Goal: Information Seeking & Learning: Check status

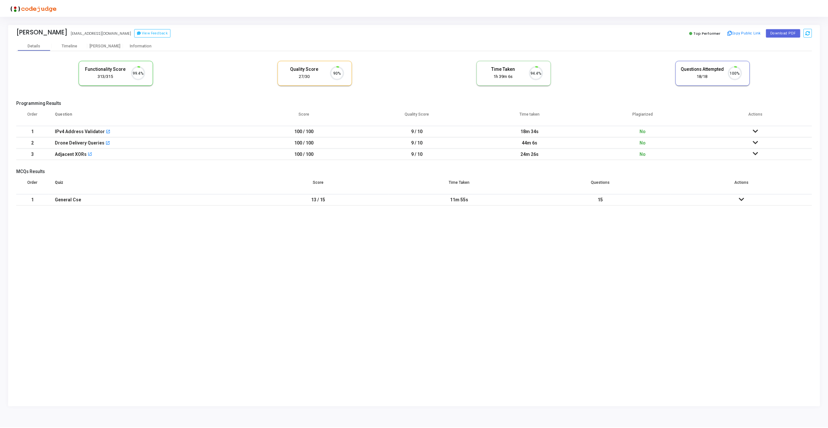
scroll to position [14, 17]
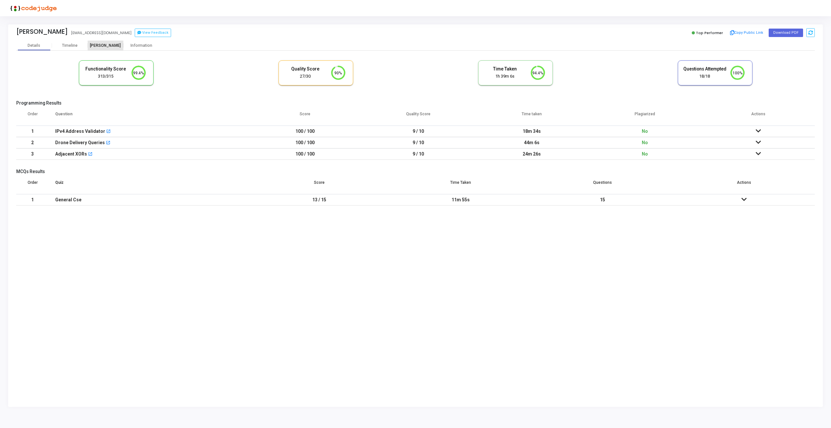
click at [104, 44] on div "[PERSON_NAME]" at bounding box center [106, 45] width 36 height 5
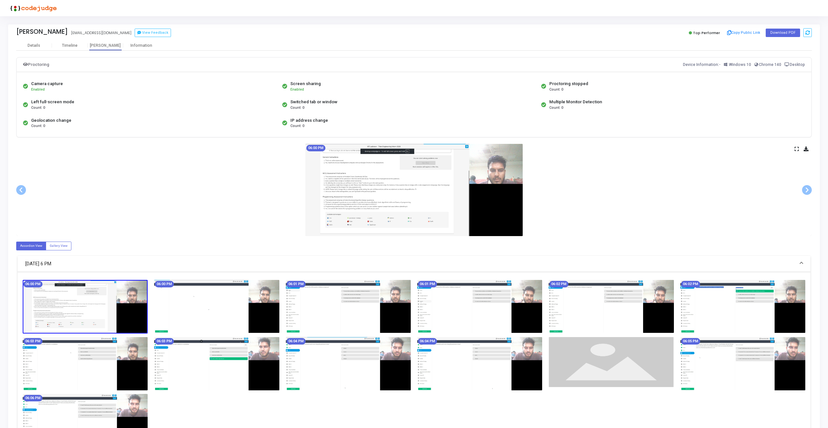
click at [798, 149] on icon at bounding box center [797, 149] width 4 height 4
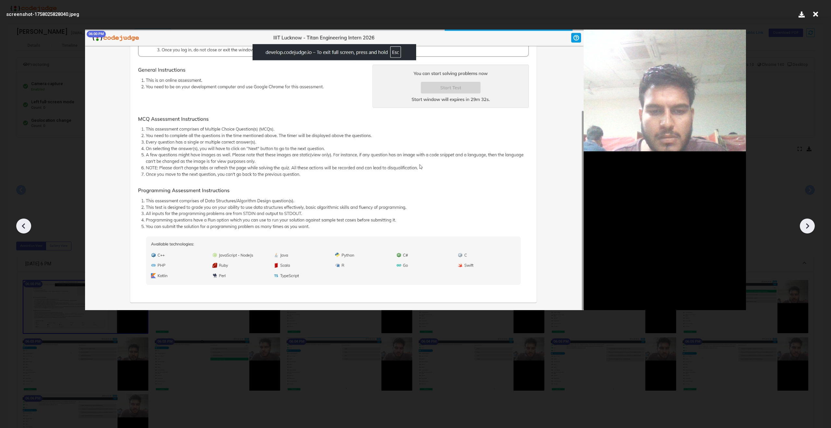
click at [805, 231] on div at bounding box center [807, 225] width 15 height 15
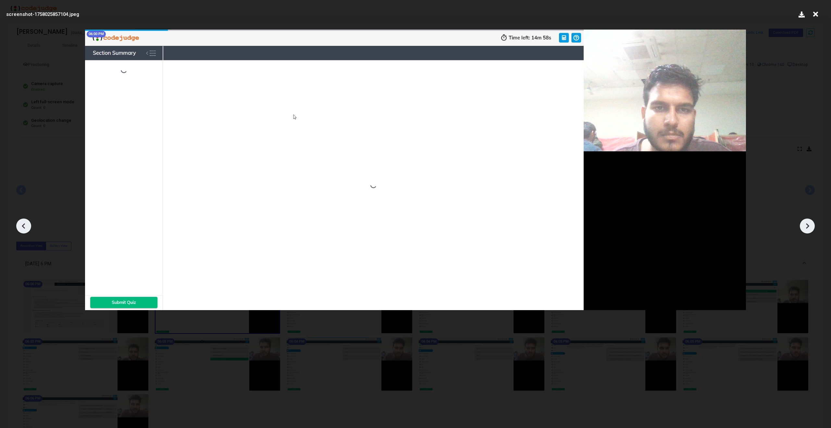
click at [805, 231] on div at bounding box center [807, 225] width 15 height 15
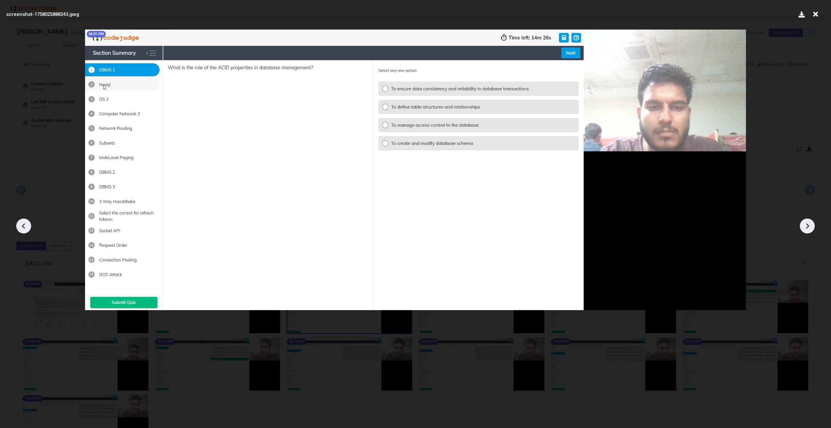
click at [805, 231] on div at bounding box center [807, 225] width 15 height 15
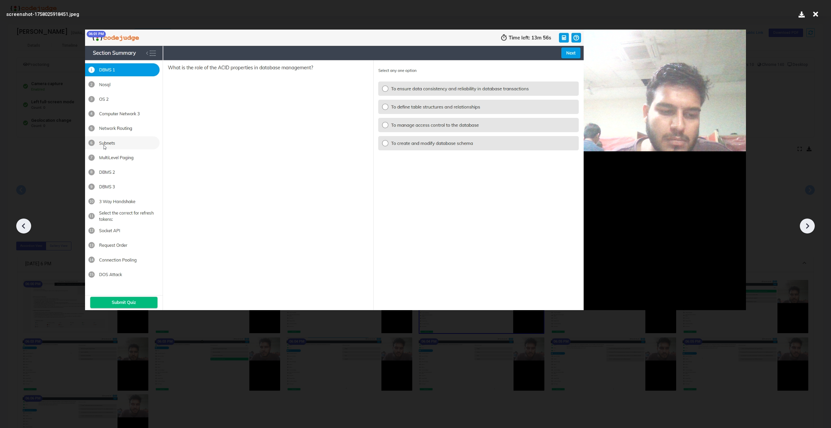
click at [805, 231] on div at bounding box center [807, 225] width 15 height 15
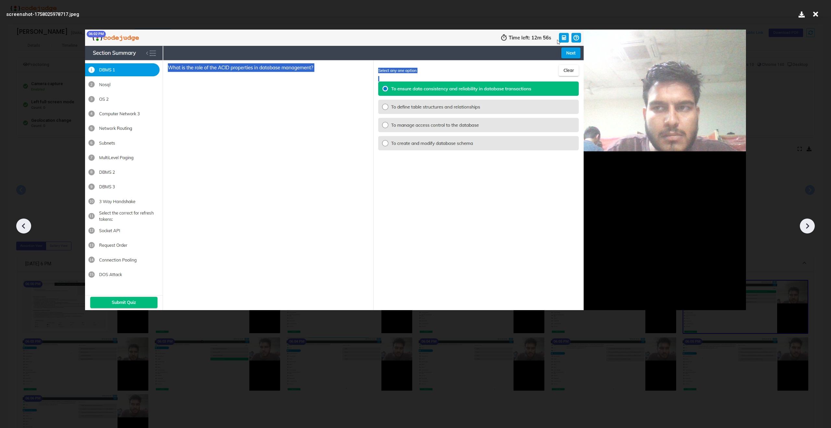
click at [805, 231] on div at bounding box center [807, 225] width 15 height 15
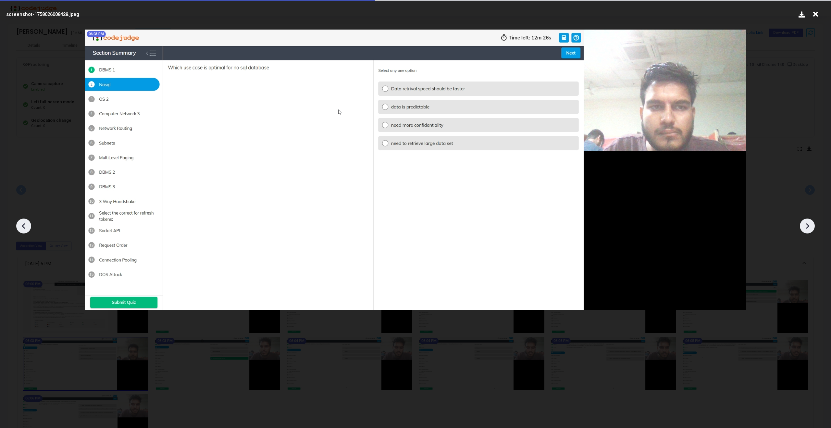
click at [805, 231] on div at bounding box center [807, 225] width 15 height 15
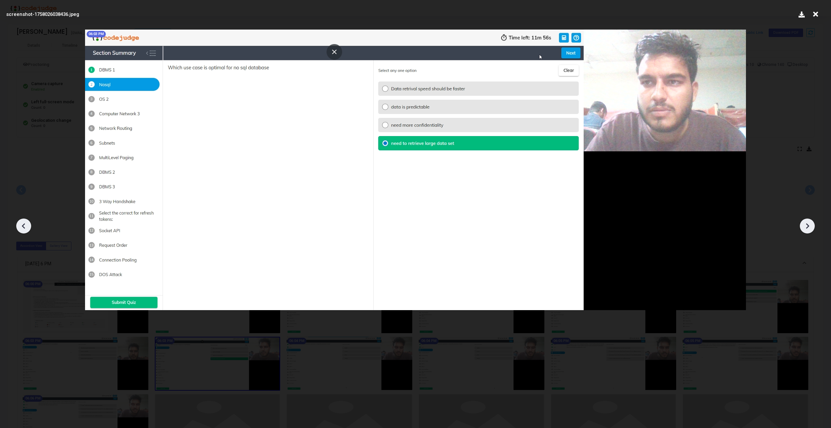
click at [805, 231] on div at bounding box center [807, 225] width 15 height 15
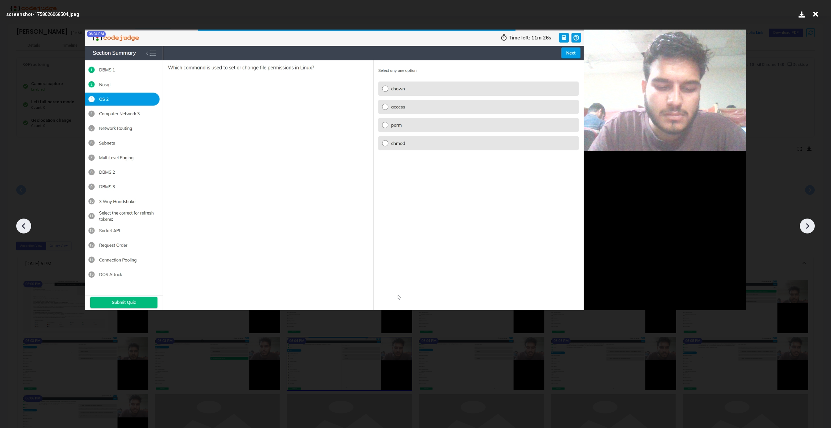
click at [805, 231] on div at bounding box center [807, 225] width 15 height 15
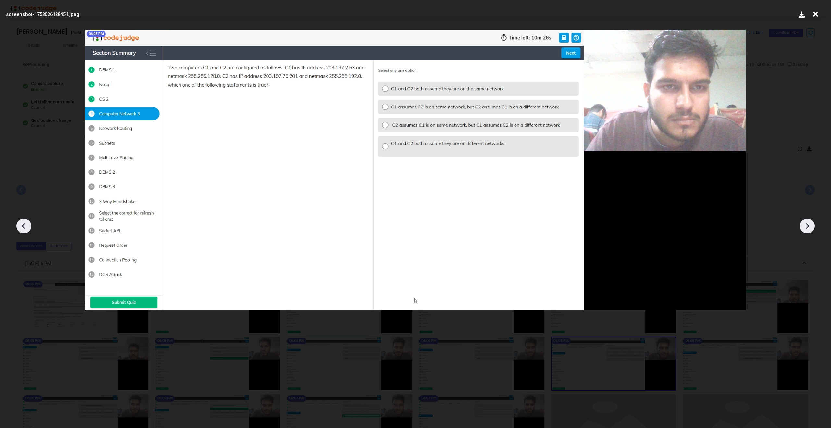
click at [805, 231] on div at bounding box center [807, 225] width 15 height 15
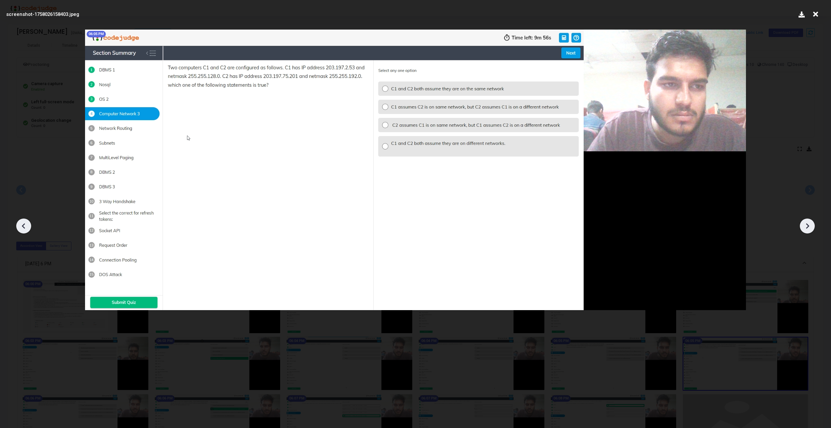
click at [805, 231] on div at bounding box center [807, 225] width 15 height 15
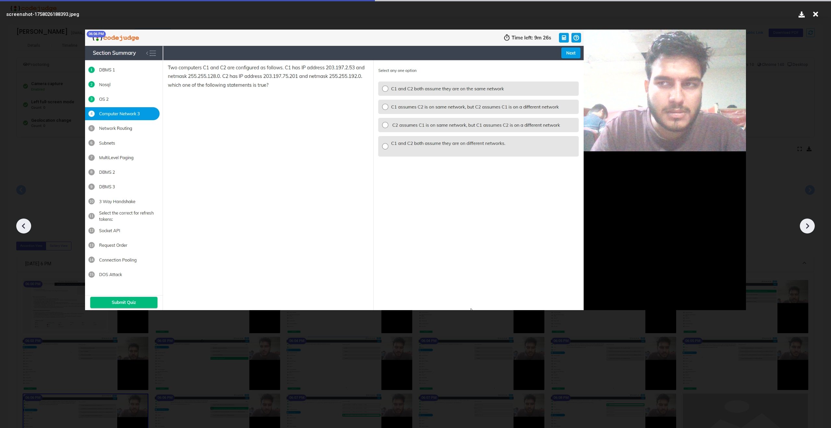
click at [805, 231] on div at bounding box center [807, 225] width 15 height 15
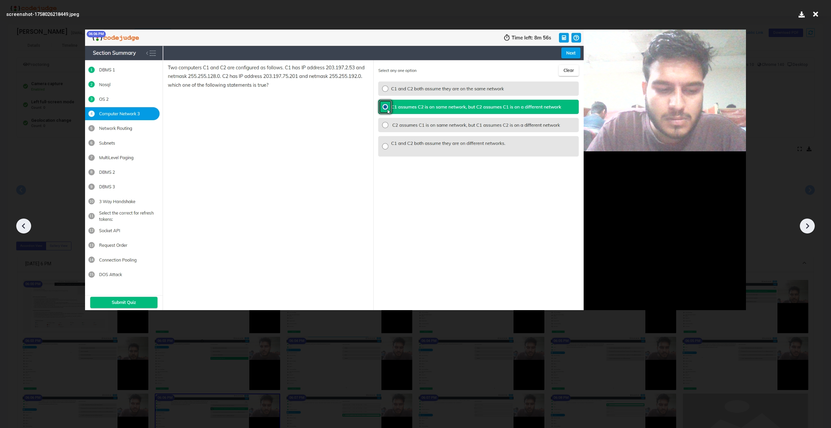
click at [805, 231] on div at bounding box center [807, 225] width 15 height 15
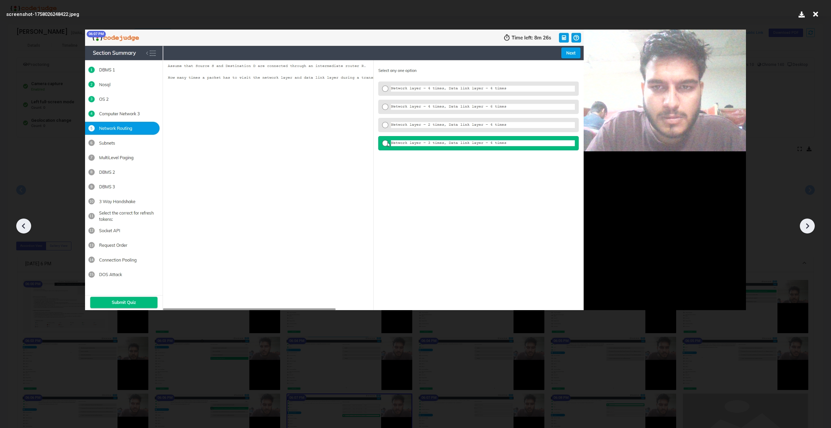
click at [805, 231] on div at bounding box center [807, 225] width 15 height 15
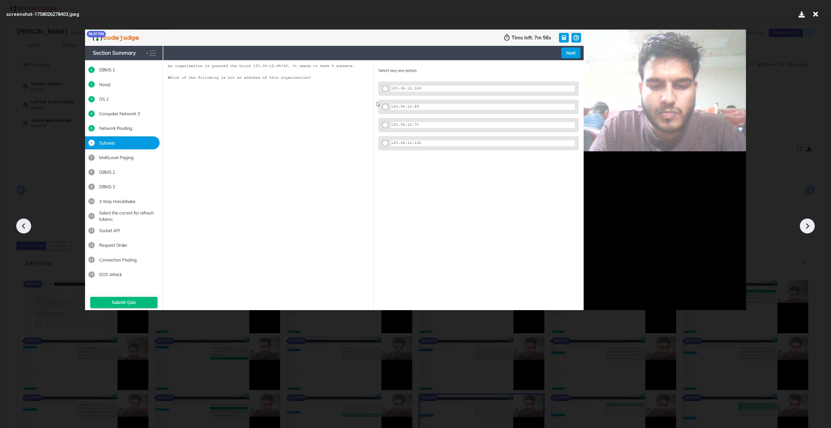
click at [805, 231] on div at bounding box center [807, 225] width 15 height 15
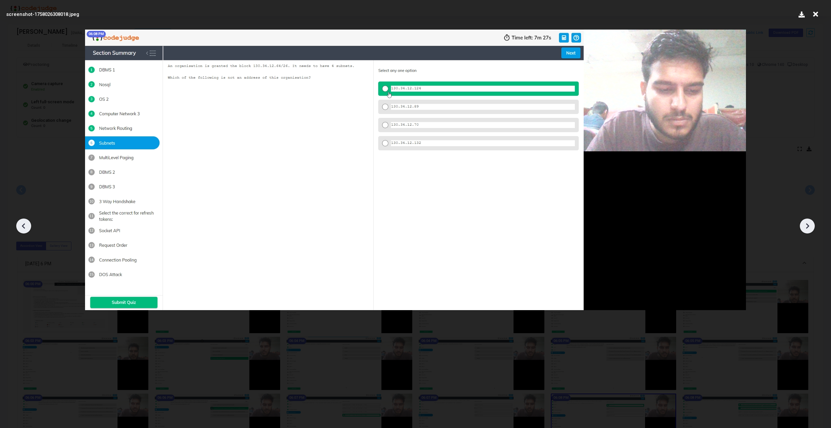
click at [805, 231] on div at bounding box center [807, 225] width 15 height 15
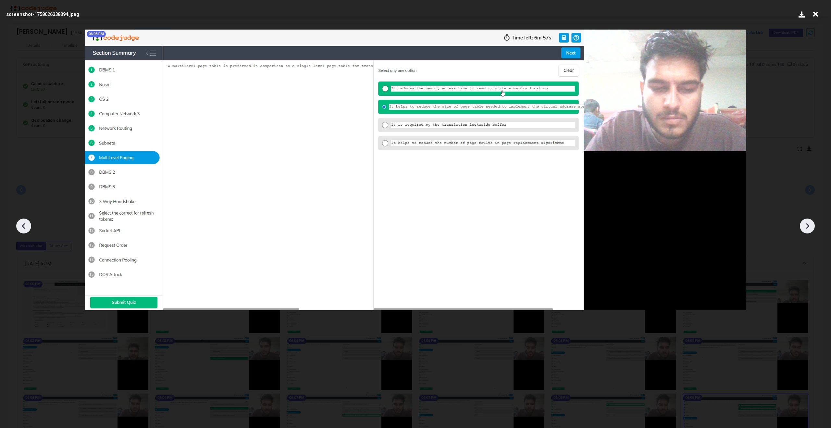
click at [805, 231] on div at bounding box center [807, 225] width 15 height 15
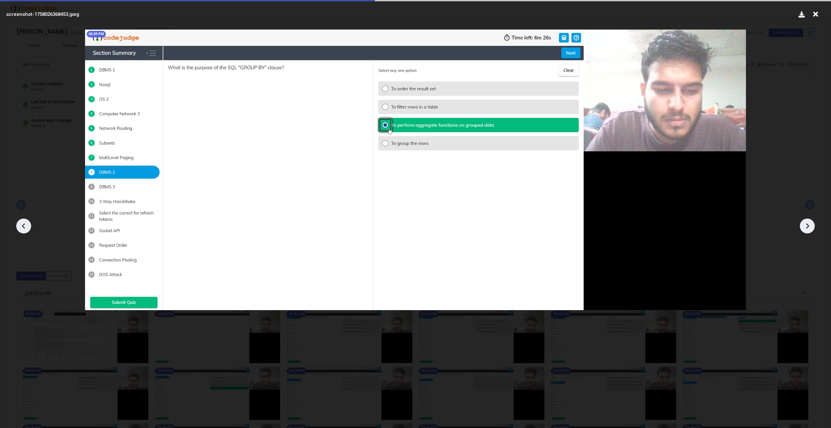
click at [805, 231] on div at bounding box center [807, 225] width 15 height 15
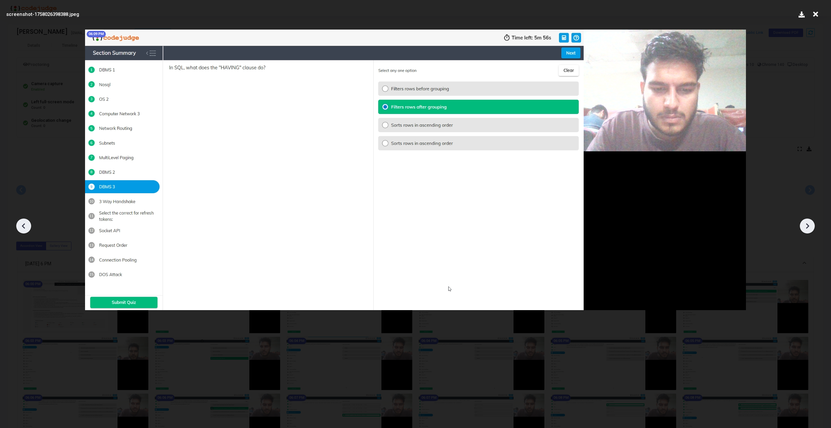
click at [805, 231] on div at bounding box center [807, 225] width 15 height 15
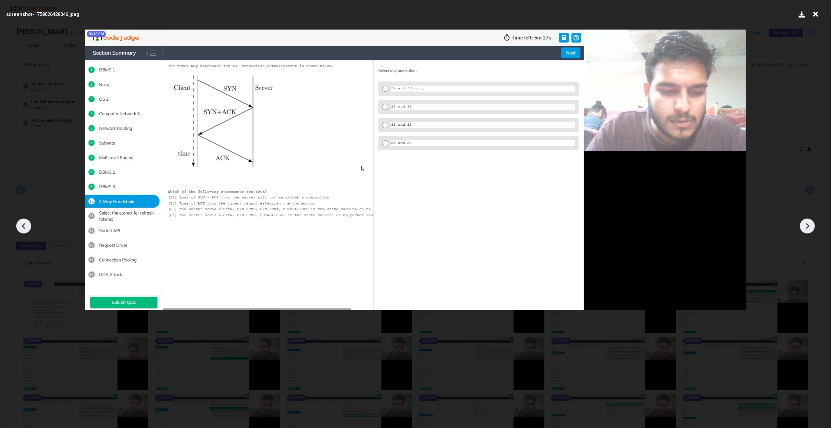
click at [805, 231] on div at bounding box center [807, 225] width 15 height 15
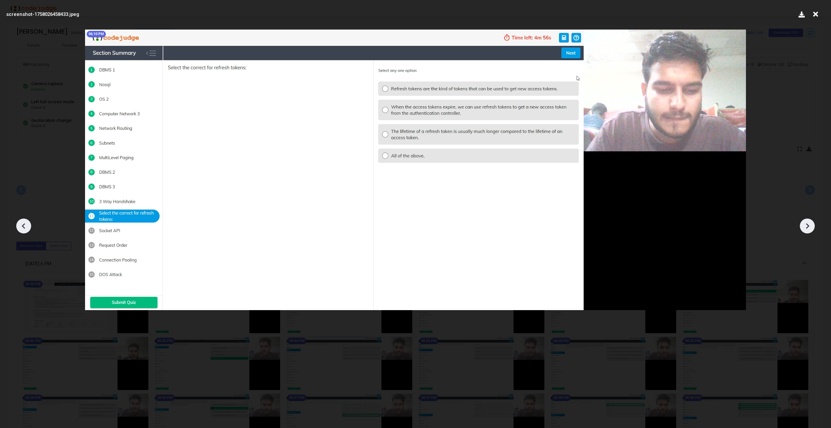
click at [805, 231] on div at bounding box center [807, 225] width 15 height 15
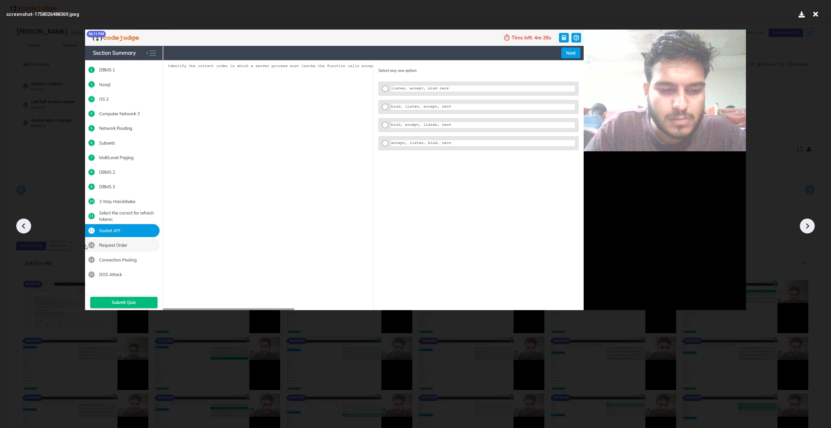
click at [805, 231] on div at bounding box center [807, 225] width 15 height 15
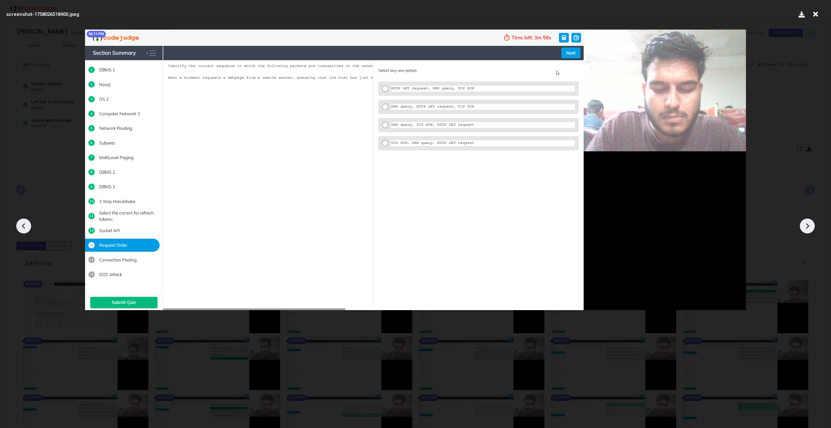
click at [805, 231] on div at bounding box center [807, 225] width 15 height 15
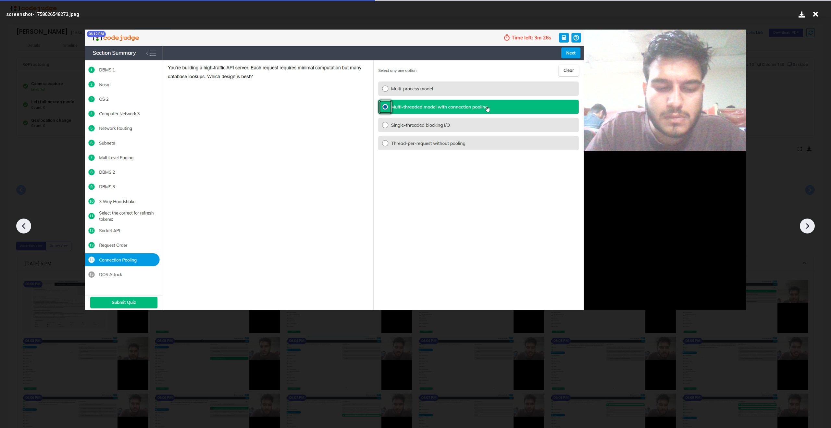
click at [805, 231] on div at bounding box center [807, 225] width 15 height 15
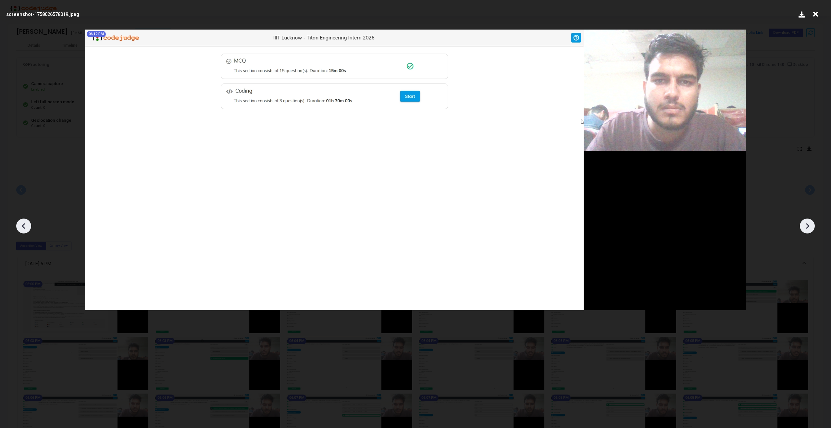
click at [805, 231] on div at bounding box center [807, 225] width 15 height 15
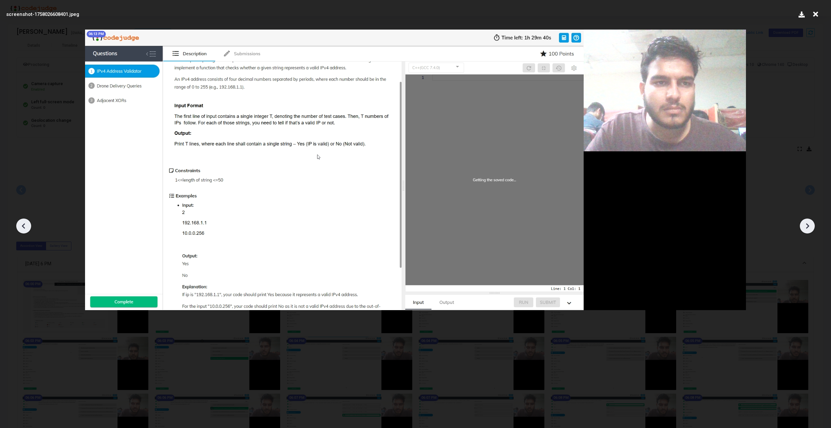
click at [805, 229] on icon at bounding box center [807, 226] width 10 height 10
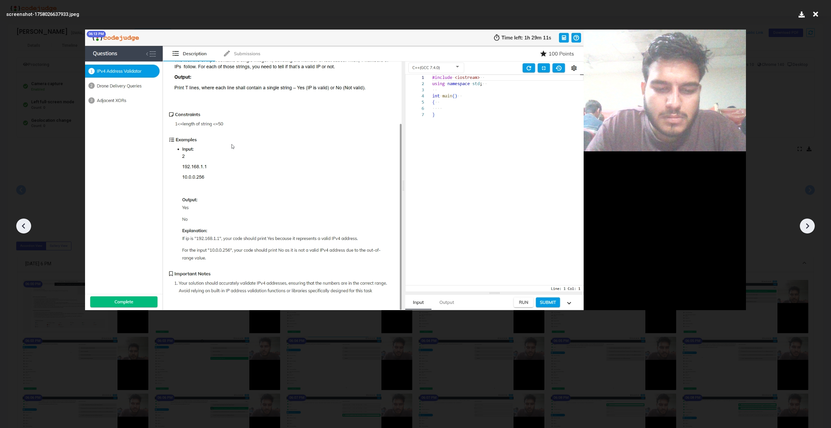
click at [805, 229] on icon at bounding box center [807, 226] width 10 height 10
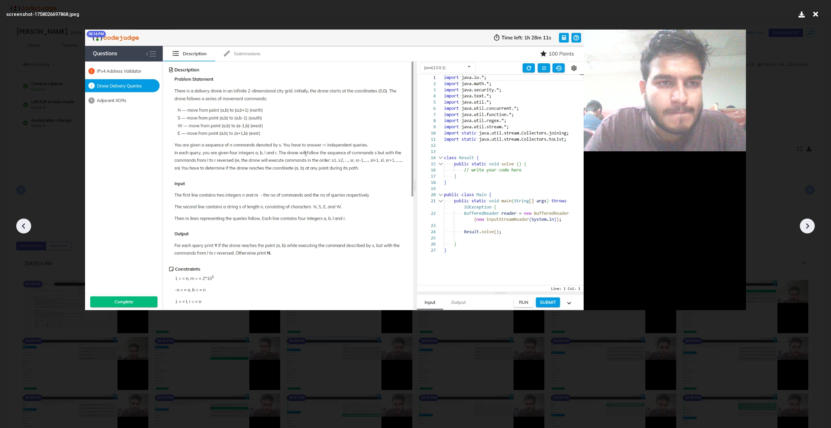
click at [22, 226] on icon at bounding box center [23, 226] width 3 height 6
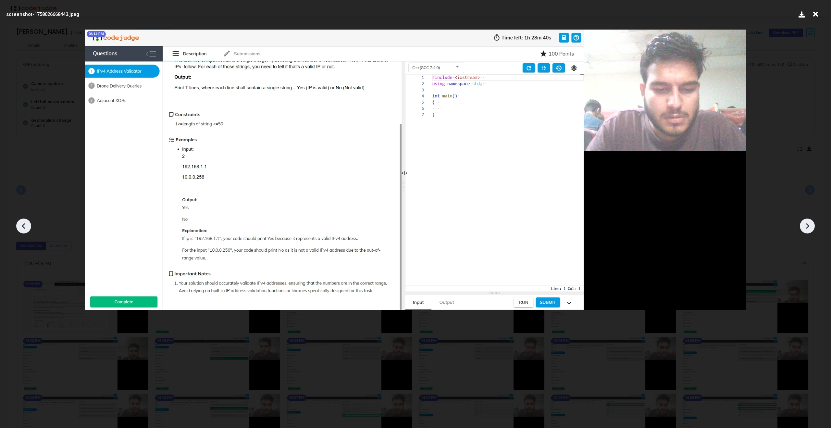
click at [809, 222] on icon at bounding box center [807, 226] width 10 height 10
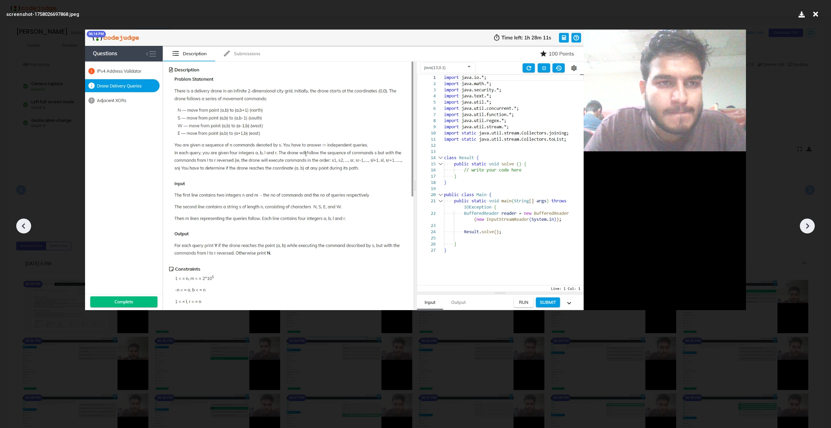
click at [809, 222] on icon at bounding box center [807, 226] width 10 height 10
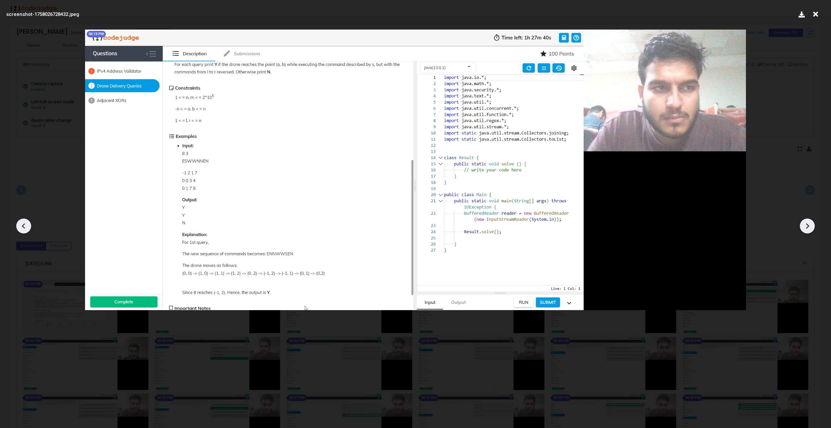
click at [809, 222] on icon at bounding box center [807, 226] width 10 height 10
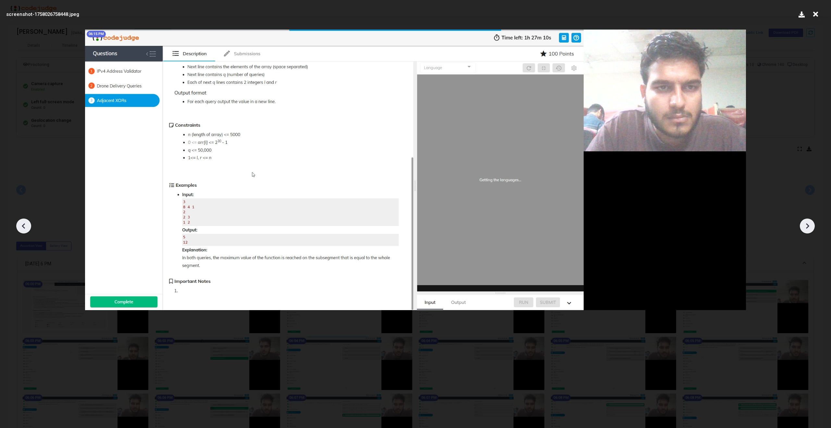
click at [809, 222] on icon at bounding box center [807, 226] width 10 height 10
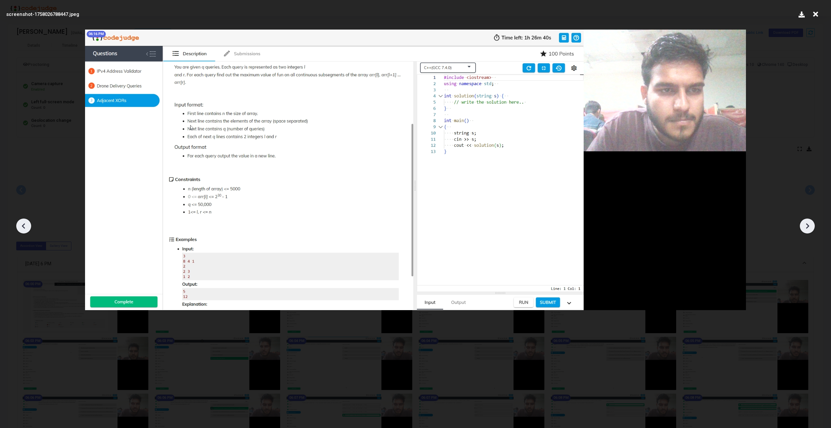
click at [809, 222] on icon at bounding box center [807, 226] width 10 height 10
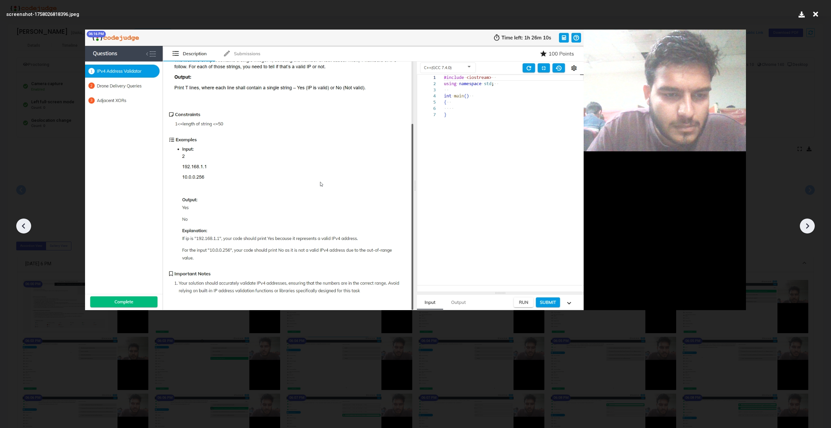
click at [809, 222] on icon at bounding box center [807, 226] width 10 height 10
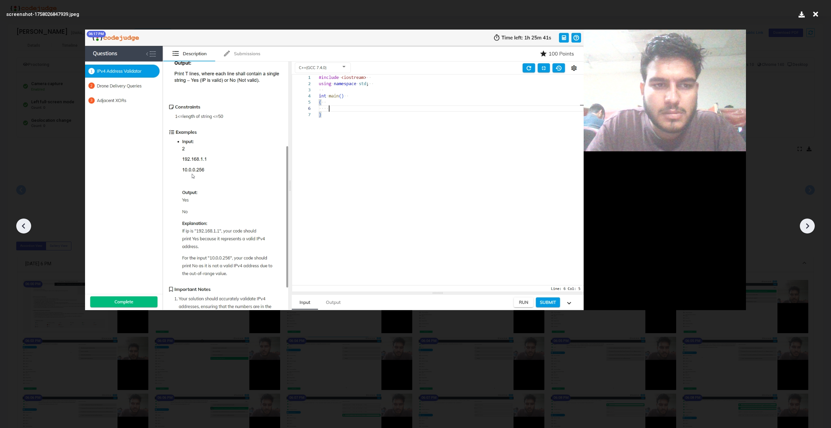
click at [809, 222] on icon at bounding box center [807, 226] width 10 height 10
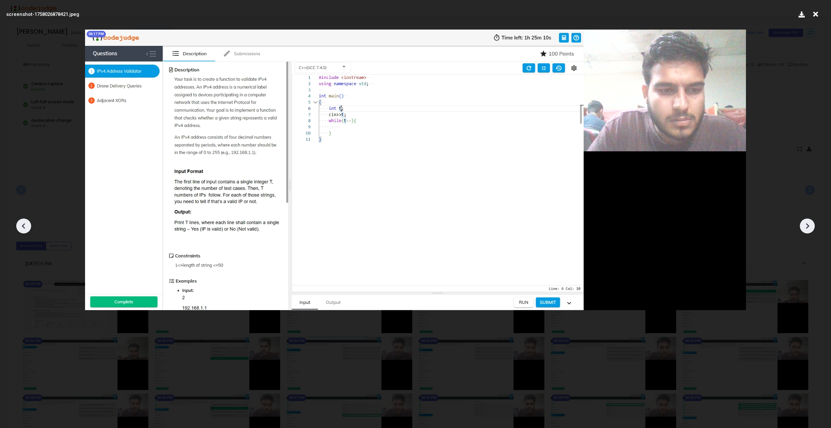
click at [809, 222] on icon at bounding box center [807, 226] width 10 height 10
click at [24, 222] on icon at bounding box center [24, 226] width 10 height 10
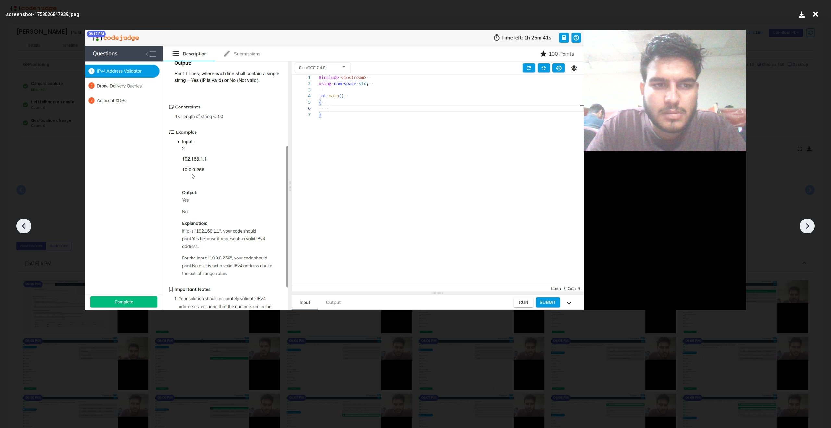
click at [813, 224] on div at bounding box center [807, 225] width 15 height 15
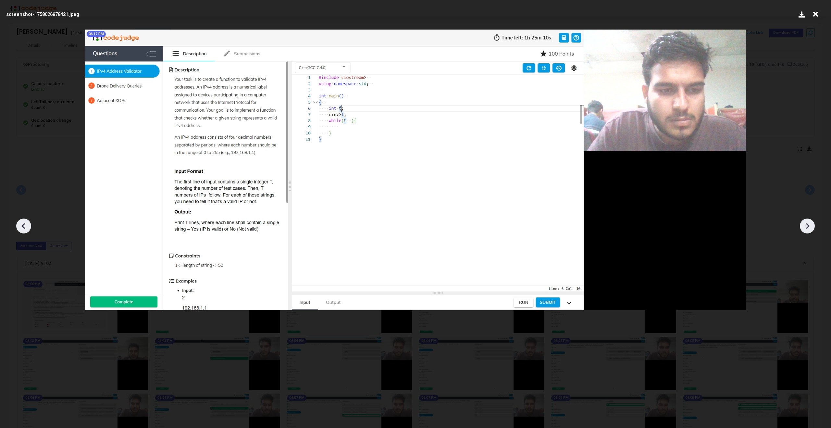
click at [813, 224] on div at bounding box center [807, 225] width 15 height 15
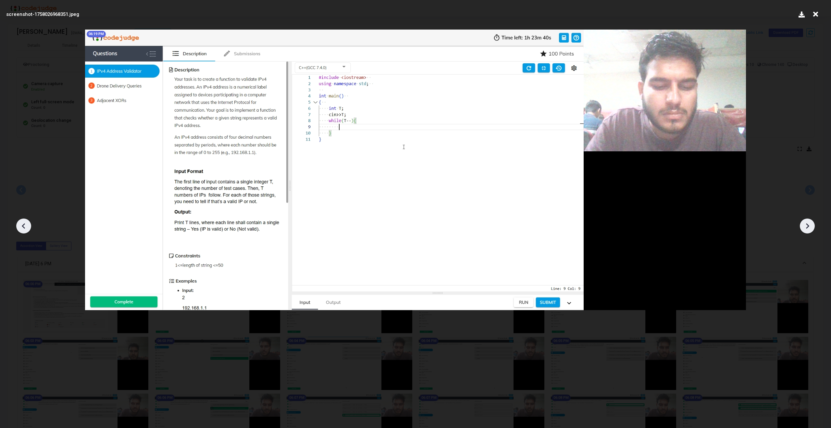
click at [813, 224] on div at bounding box center [807, 225] width 15 height 15
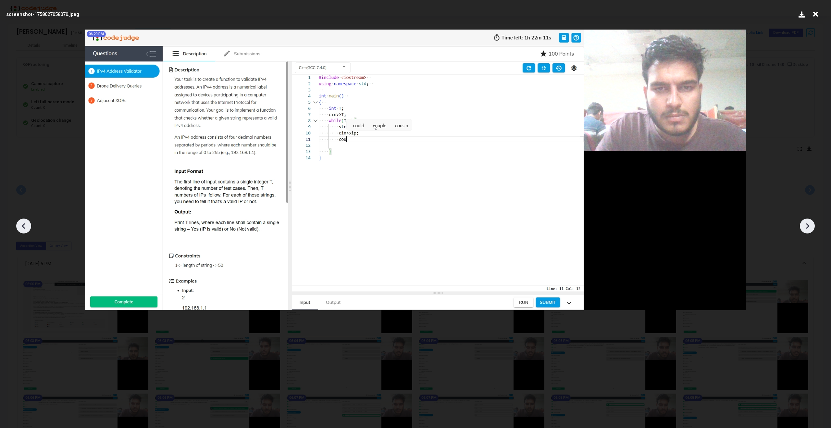
click at [813, 224] on div at bounding box center [807, 225] width 15 height 15
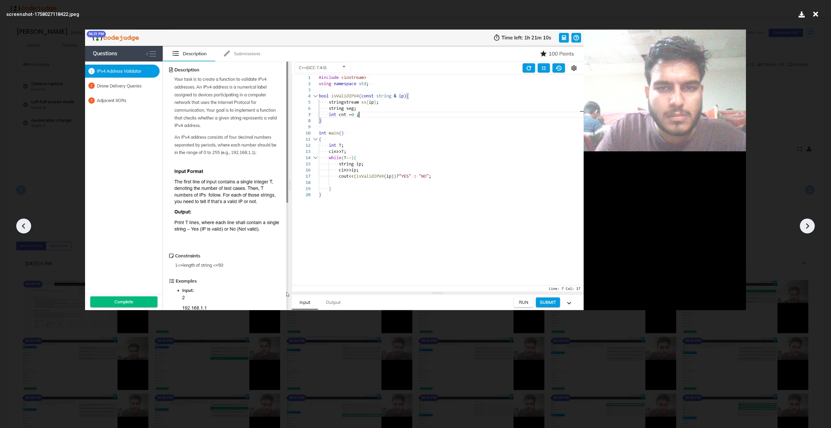
click at [813, 224] on div at bounding box center [807, 225] width 15 height 15
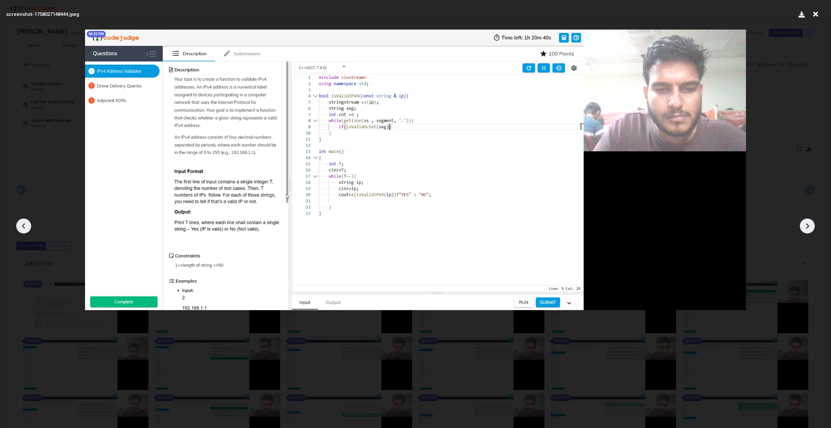
click at [813, 224] on div at bounding box center [807, 225] width 15 height 15
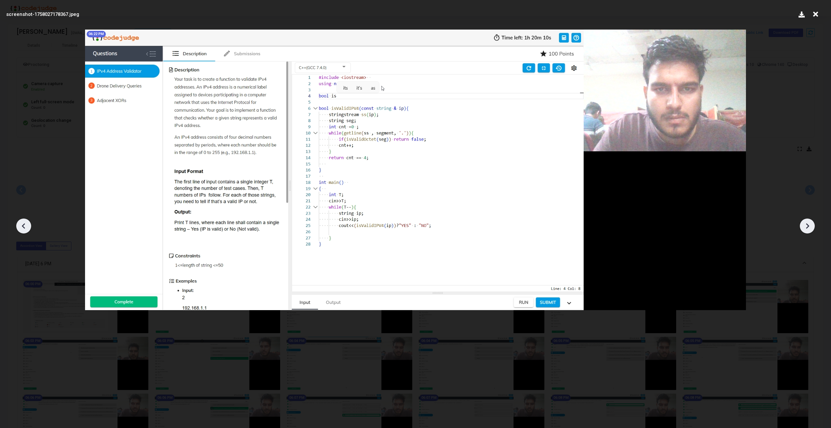
click at [813, 224] on div at bounding box center [807, 225] width 15 height 15
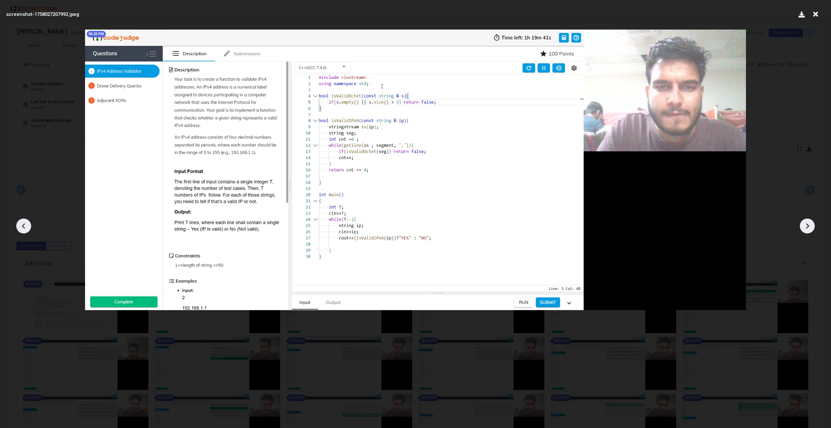
click at [811, 224] on icon at bounding box center [807, 226] width 10 height 10
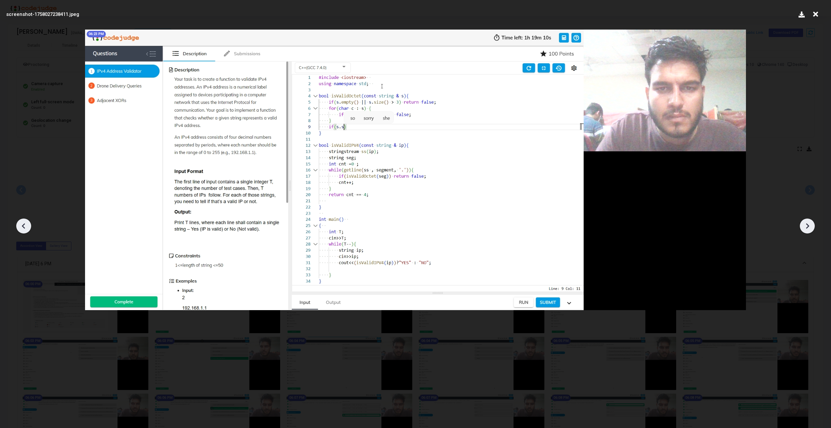
click at [811, 224] on icon at bounding box center [807, 226] width 10 height 10
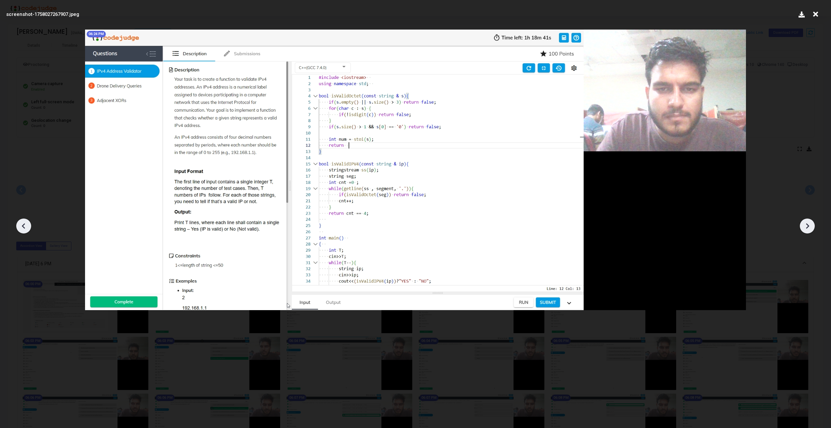
click at [811, 224] on icon at bounding box center [807, 226] width 10 height 10
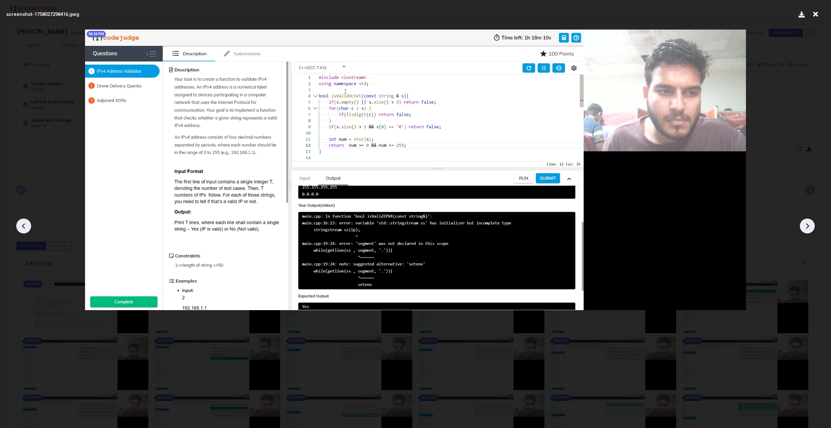
click at [811, 224] on icon at bounding box center [807, 226] width 10 height 10
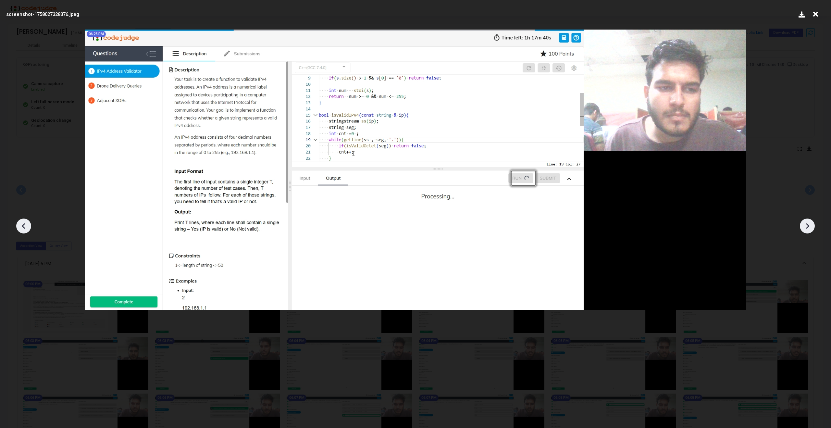
click at [811, 224] on icon at bounding box center [807, 226] width 10 height 10
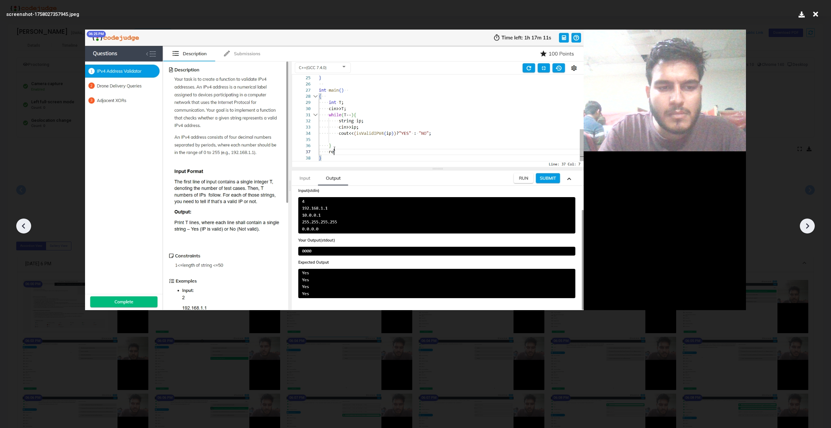
click at [811, 224] on icon at bounding box center [807, 226] width 10 height 10
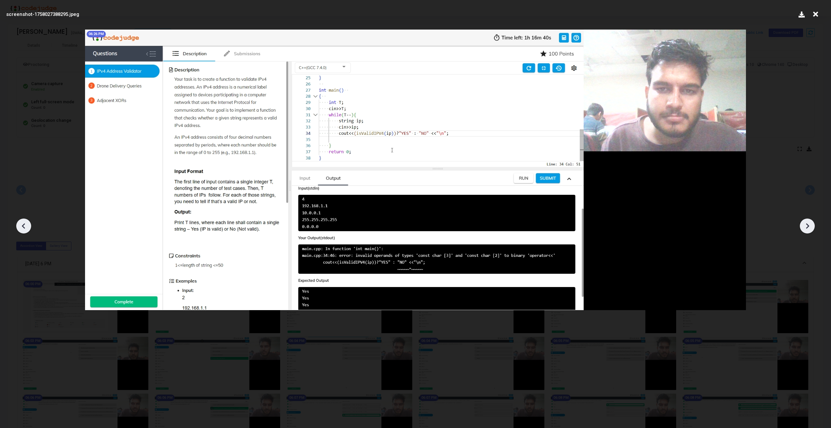
click at [811, 224] on icon at bounding box center [807, 226] width 10 height 10
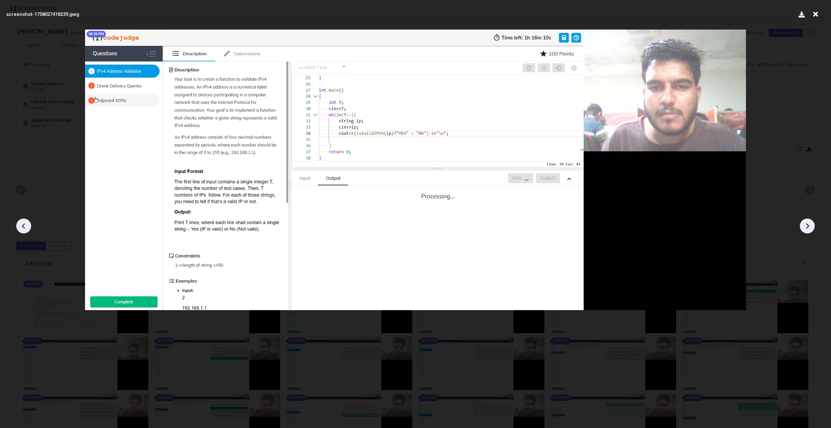
click at [811, 224] on icon at bounding box center [807, 226] width 10 height 10
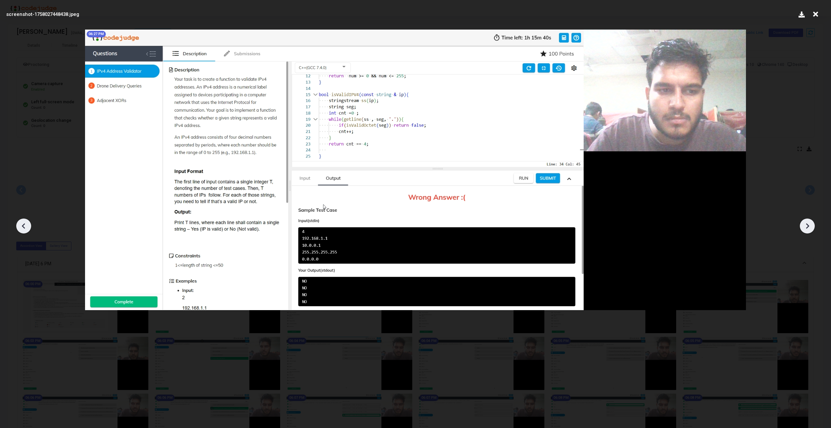
click at [811, 224] on icon at bounding box center [807, 226] width 10 height 10
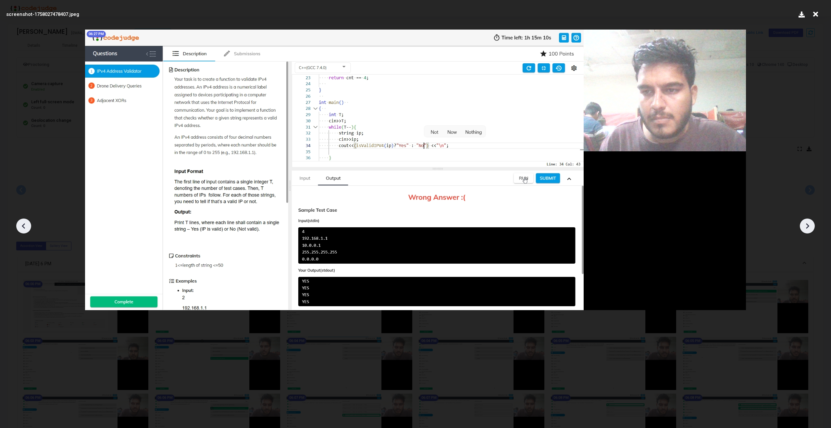
click at [811, 224] on icon at bounding box center [807, 226] width 10 height 10
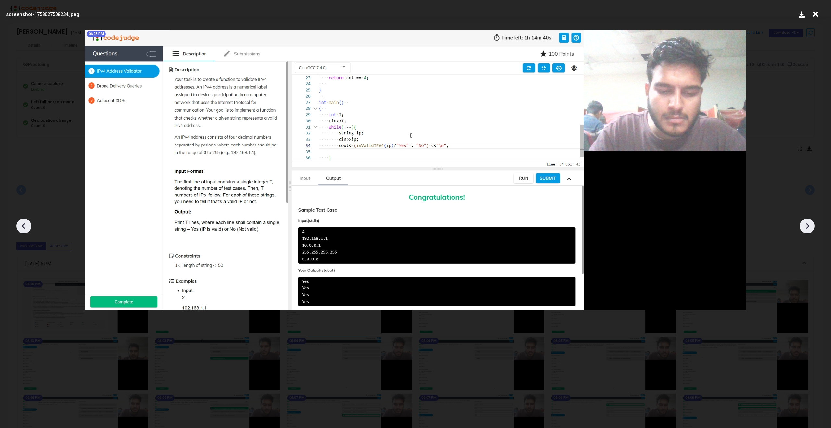
click at [25, 229] on icon at bounding box center [24, 226] width 10 height 10
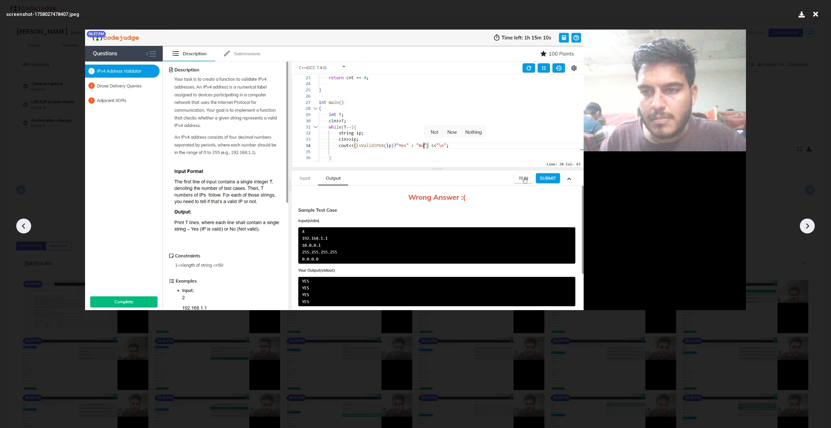
click at [25, 229] on icon at bounding box center [24, 226] width 10 height 10
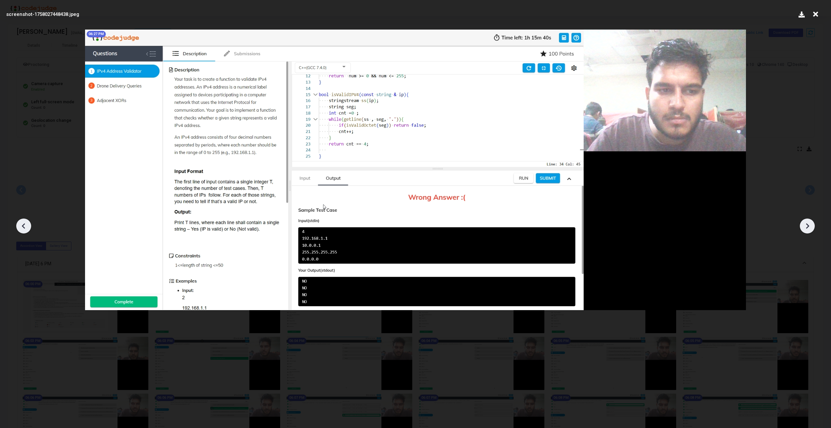
click at [25, 229] on icon at bounding box center [24, 226] width 10 height 10
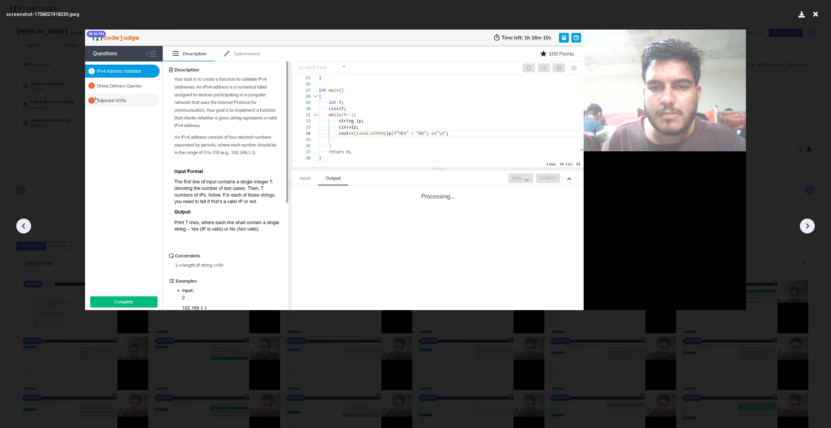
click at [804, 230] on icon at bounding box center [807, 226] width 10 height 10
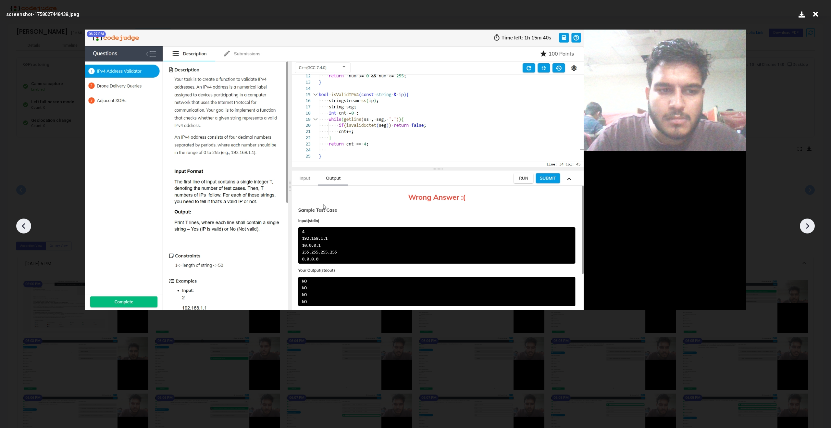
click at [804, 230] on icon at bounding box center [807, 226] width 10 height 10
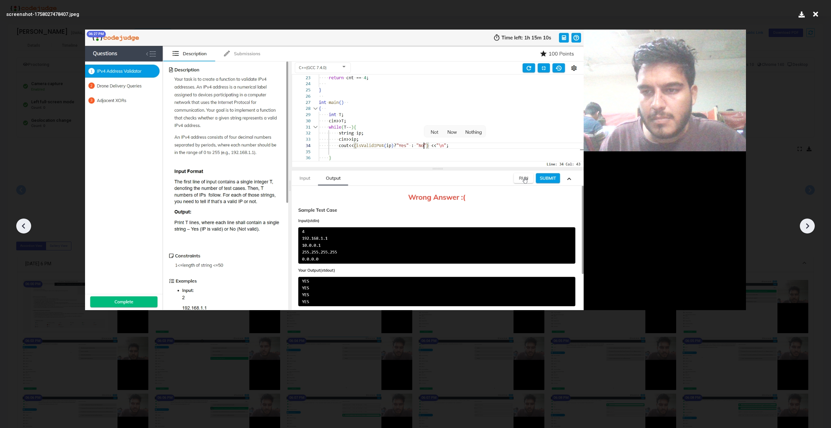
click at [804, 230] on icon at bounding box center [807, 226] width 10 height 10
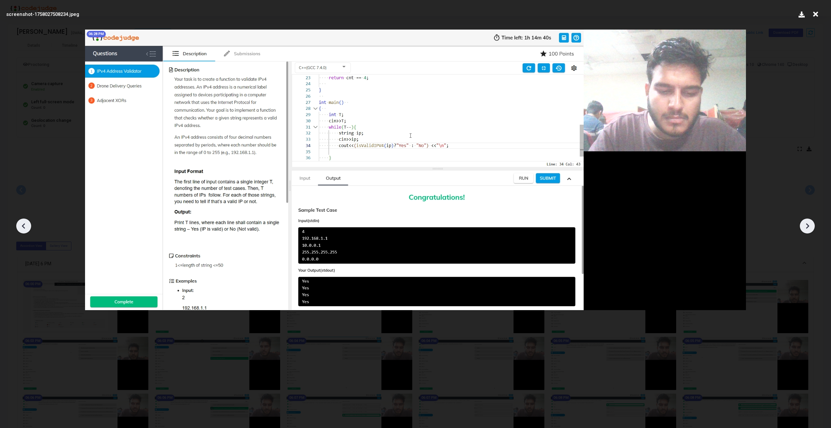
click at [804, 230] on icon at bounding box center [807, 226] width 10 height 10
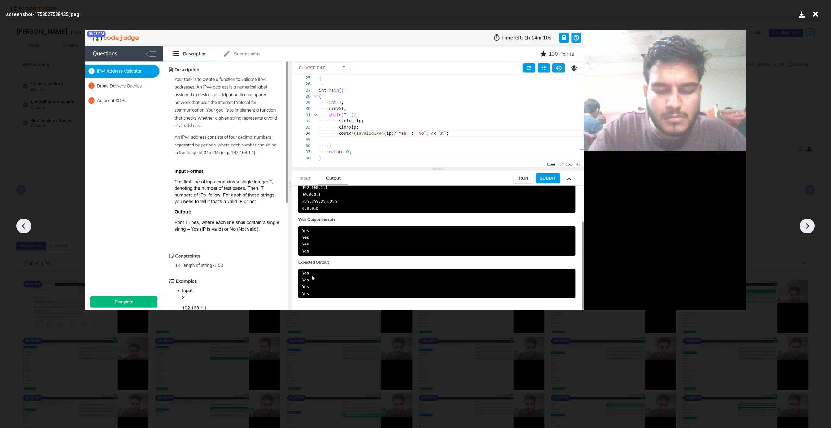
click at [804, 230] on icon at bounding box center [807, 226] width 10 height 10
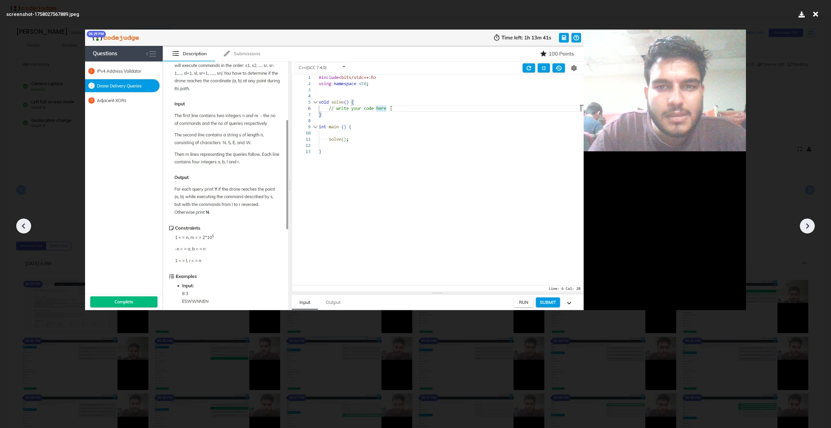
click at [804, 230] on icon at bounding box center [807, 226] width 10 height 10
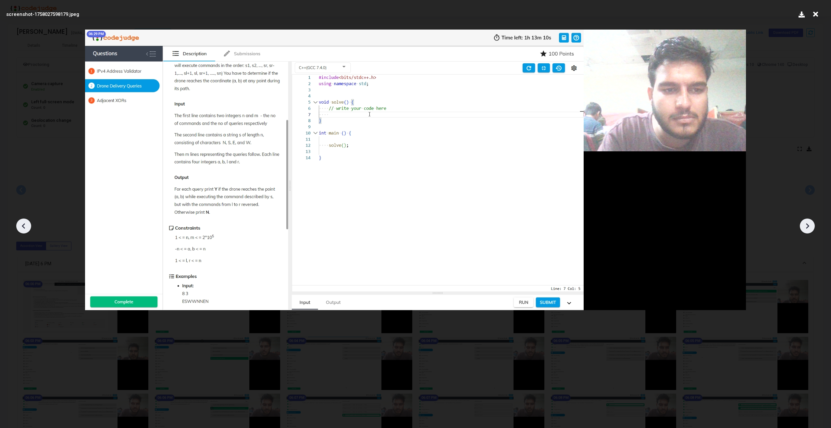
click at [804, 230] on icon at bounding box center [807, 226] width 10 height 10
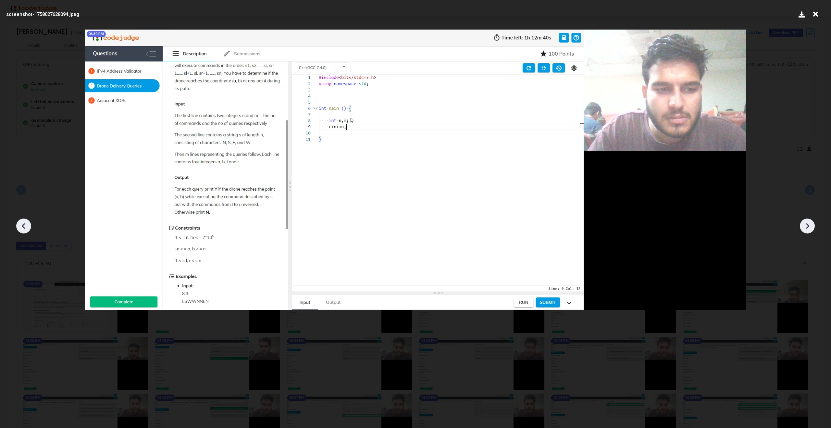
click at [804, 230] on icon at bounding box center [807, 226] width 10 height 10
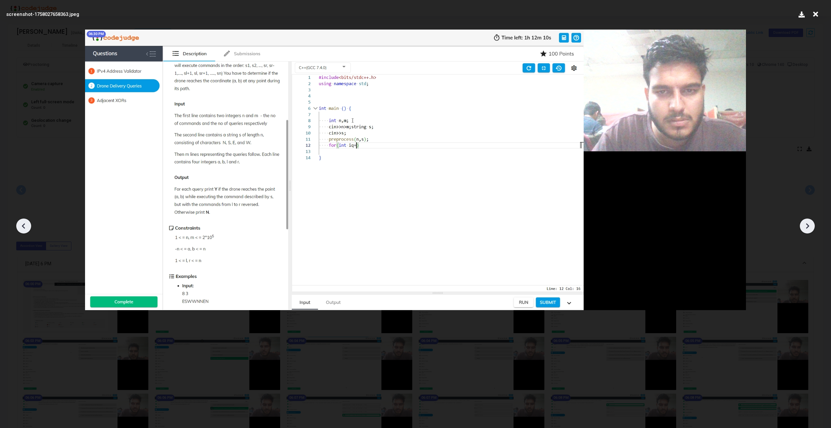
click at [804, 230] on icon at bounding box center [807, 226] width 10 height 10
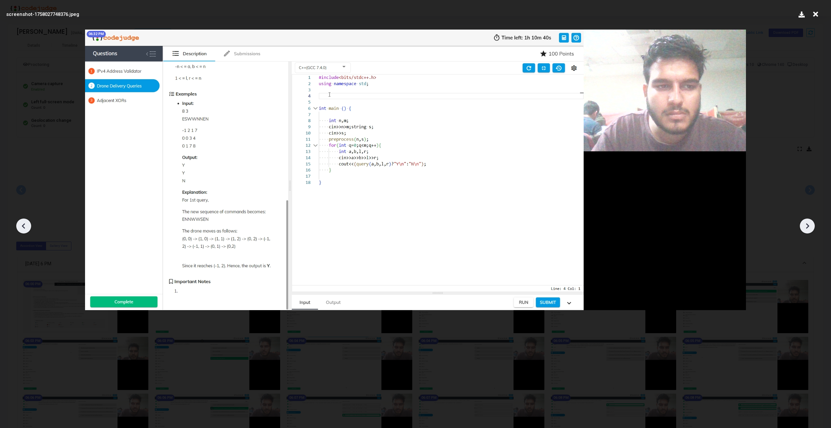
click at [804, 230] on icon at bounding box center [807, 226] width 10 height 10
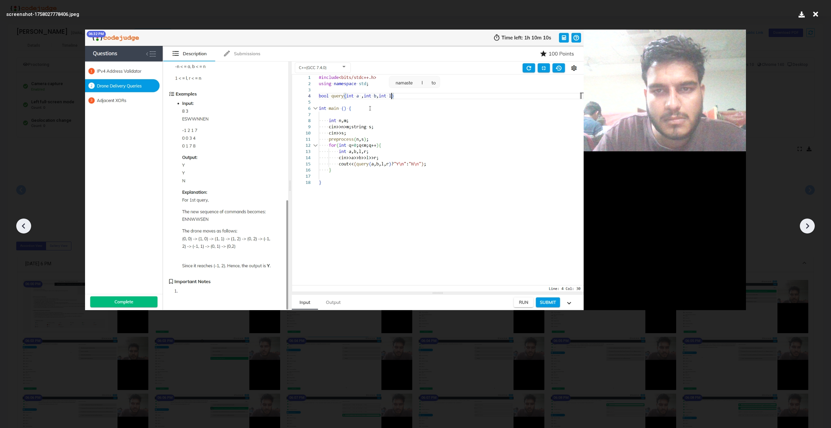
click at [804, 230] on icon at bounding box center [807, 226] width 10 height 10
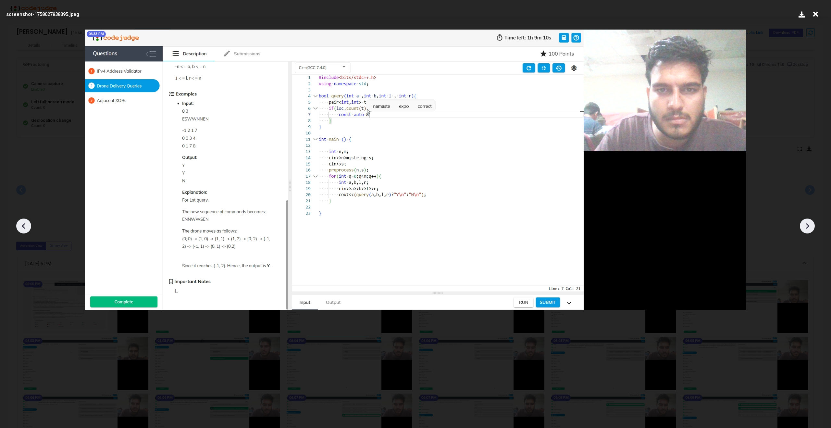
click at [804, 230] on icon at bounding box center [807, 226] width 10 height 10
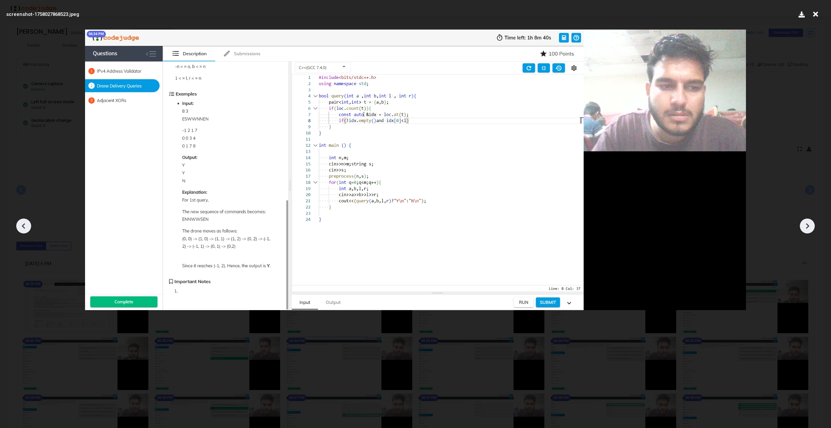
click at [804, 230] on icon at bounding box center [807, 226] width 10 height 10
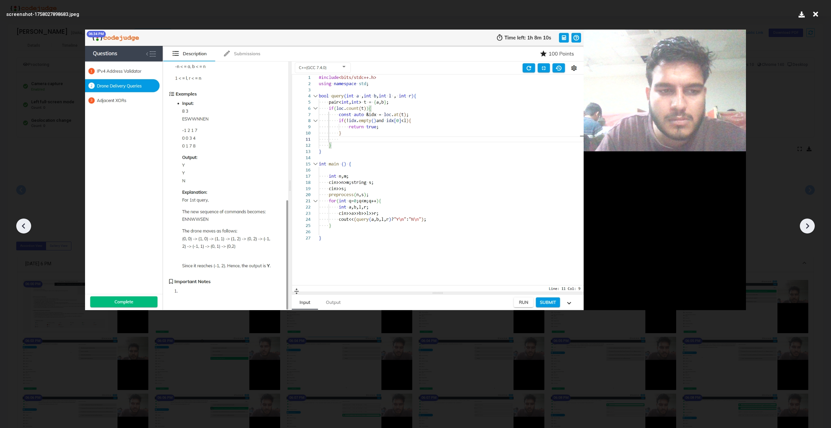
click at [804, 230] on icon at bounding box center [807, 226] width 10 height 10
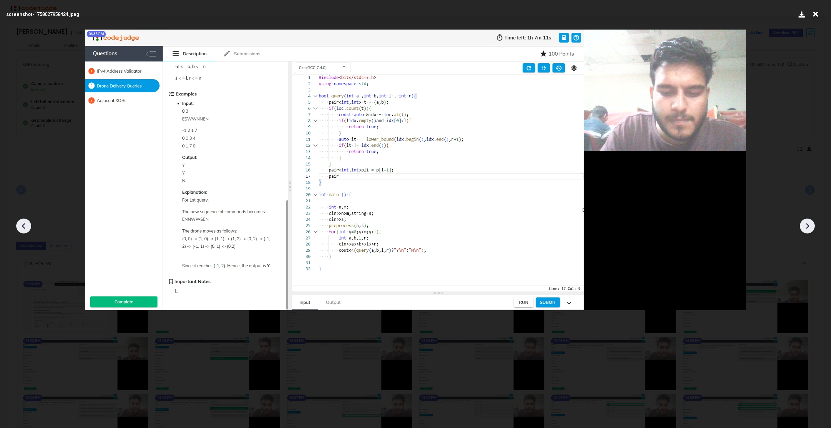
click at [22, 228] on icon at bounding box center [24, 226] width 10 height 10
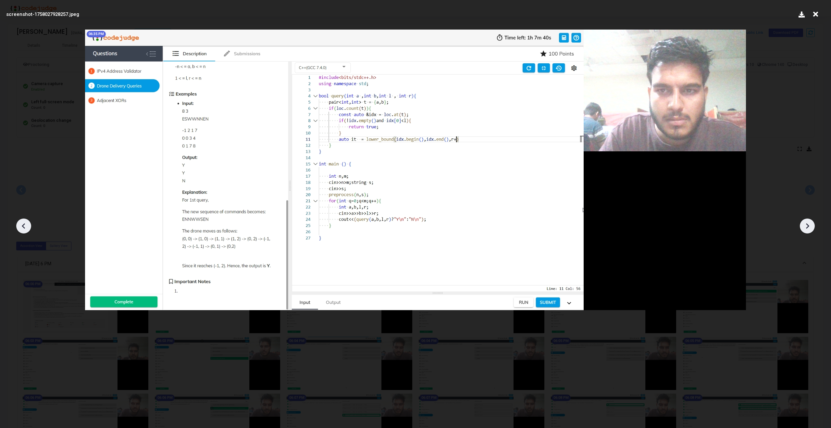
click at [22, 228] on icon at bounding box center [24, 226] width 10 height 10
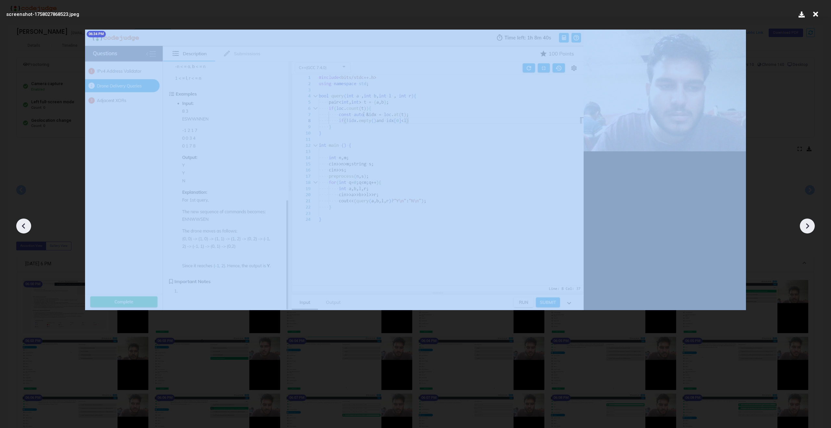
click at [22, 228] on icon at bounding box center [24, 226] width 10 height 10
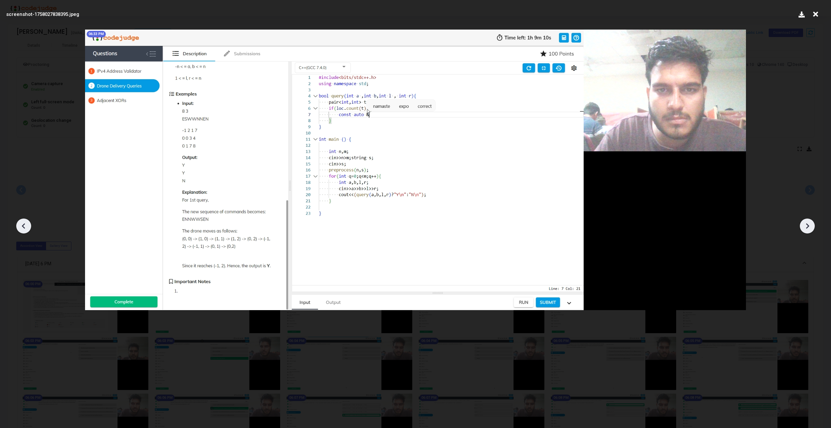
click at [22, 228] on icon at bounding box center [24, 226] width 10 height 10
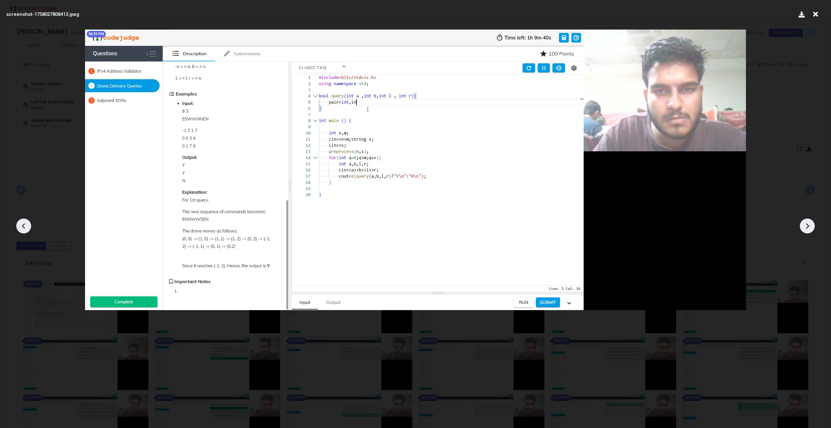
click at [22, 228] on icon at bounding box center [24, 226] width 10 height 10
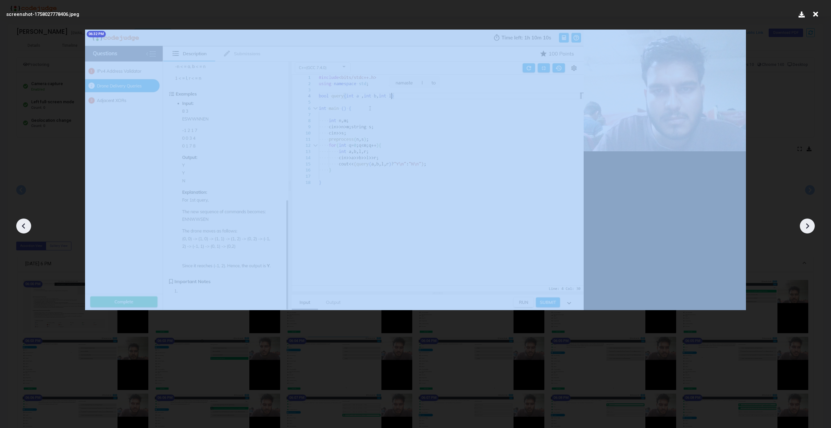
click at [22, 228] on icon at bounding box center [24, 226] width 10 height 10
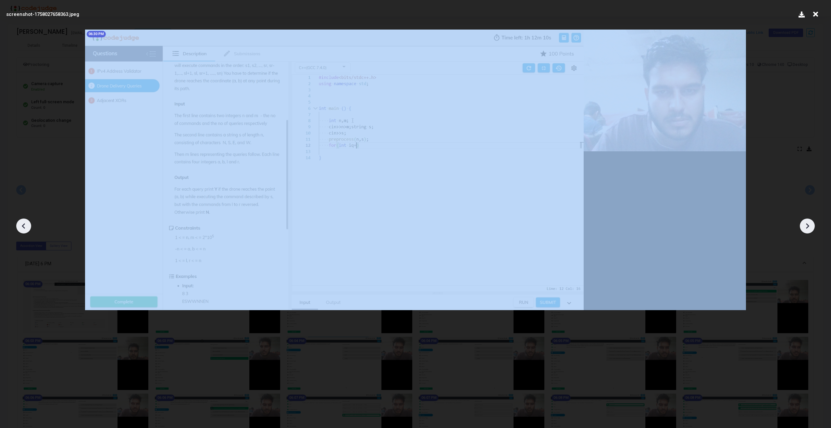
click at [22, 228] on icon at bounding box center [24, 226] width 10 height 10
click at [811, 224] on icon at bounding box center [807, 226] width 10 height 10
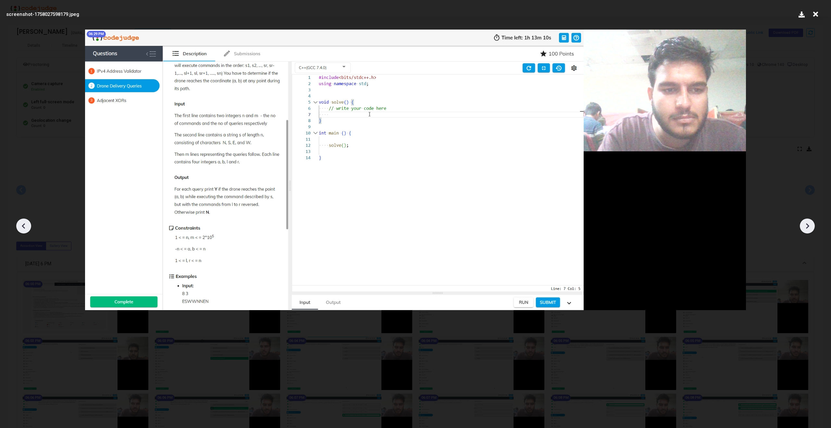
click at [811, 224] on icon at bounding box center [807, 226] width 10 height 10
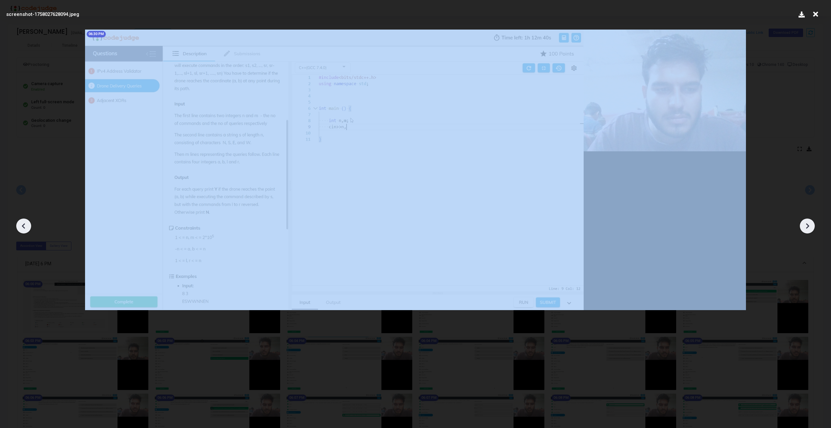
click at [811, 224] on icon at bounding box center [807, 226] width 10 height 10
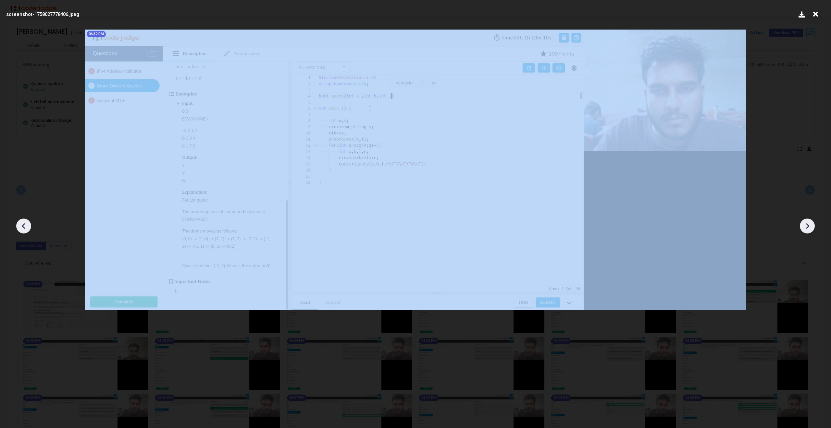
click at [811, 224] on icon at bounding box center [807, 226] width 10 height 10
click at [808, 226] on icon at bounding box center [807, 226] width 10 height 10
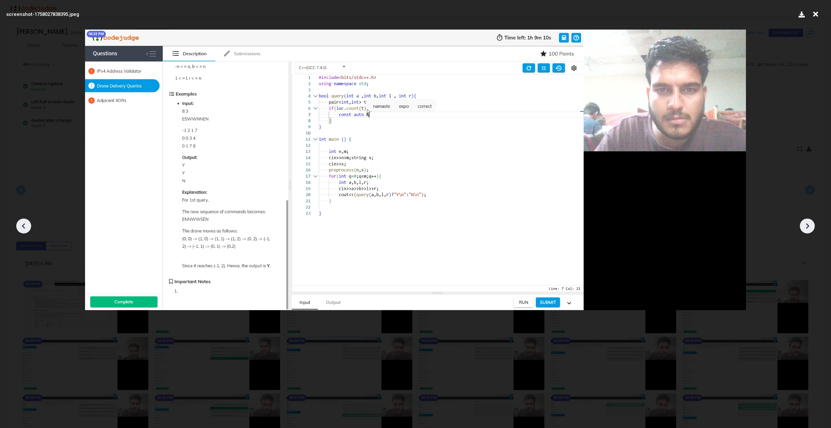
click at [808, 226] on icon at bounding box center [807, 226] width 10 height 10
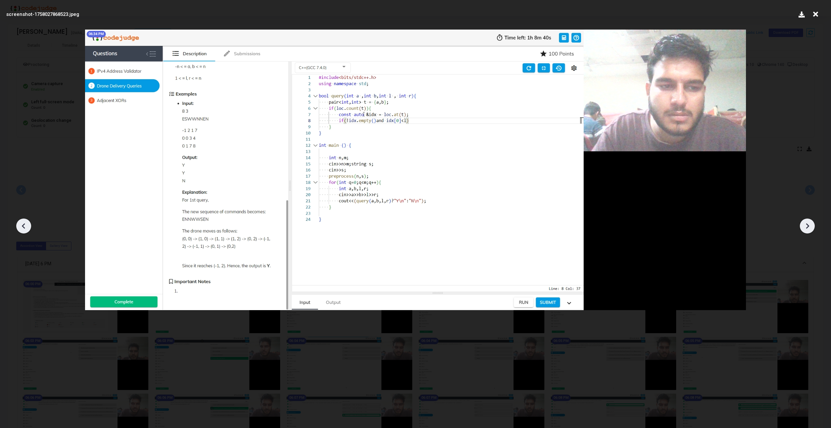
click at [808, 226] on icon at bounding box center [807, 226] width 10 height 10
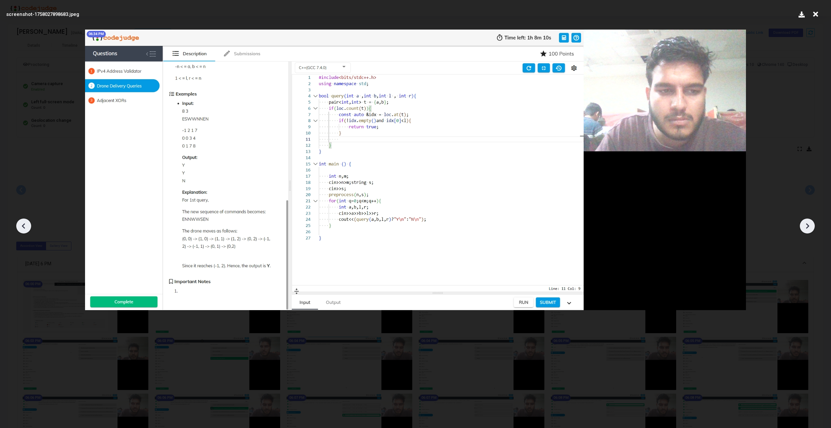
click at [808, 226] on icon at bounding box center [807, 226] width 10 height 10
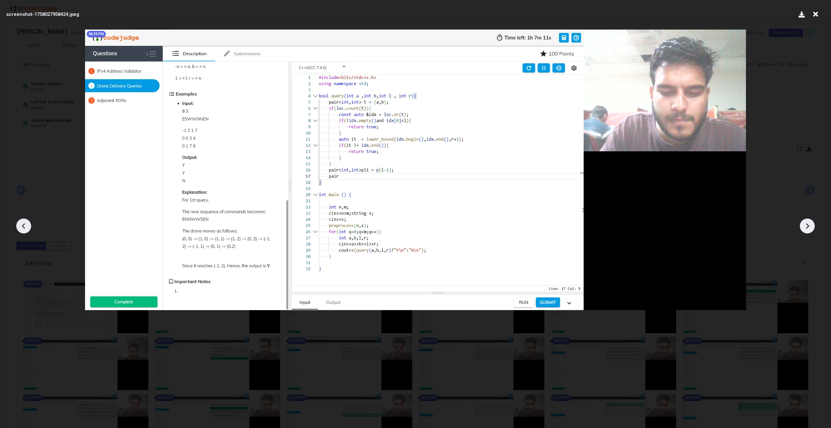
click at [808, 226] on icon at bounding box center [807, 226] width 10 height 10
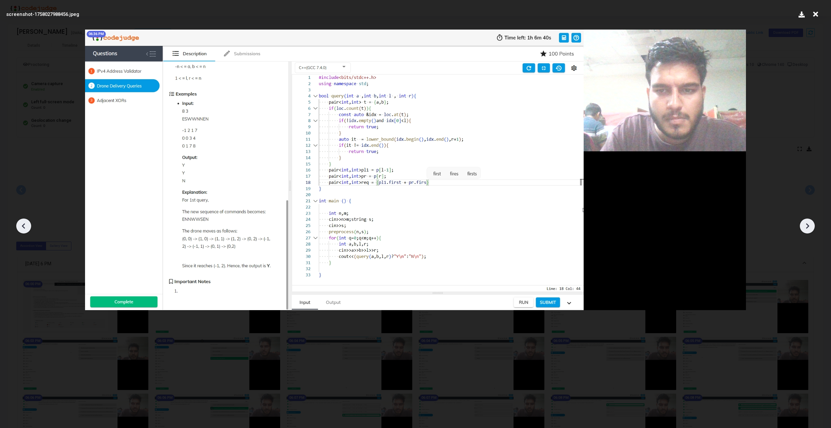
click at [808, 226] on icon at bounding box center [807, 226] width 10 height 10
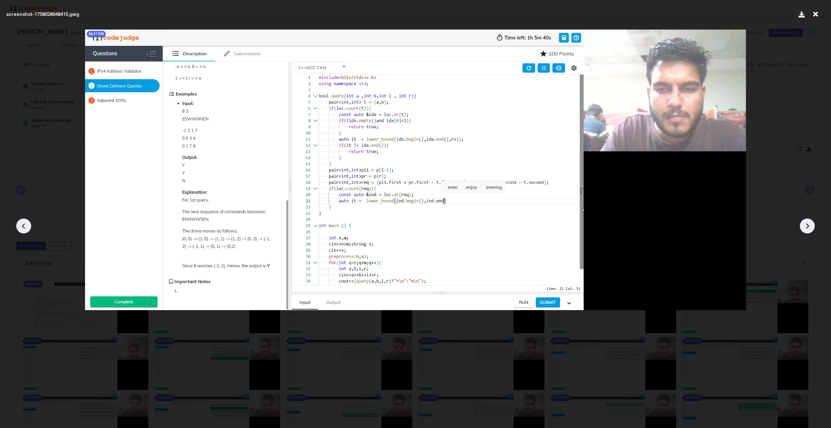
click at [808, 226] on icon at bounding box center [807, 226] width 10 height 10
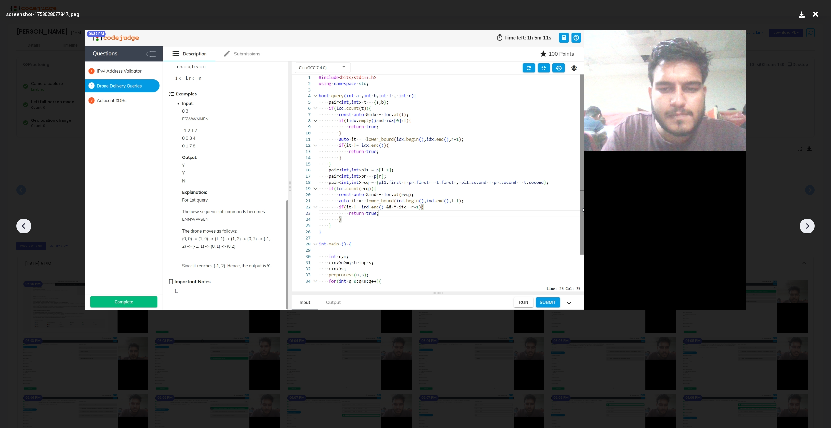
click at [808, 226] on icon at bounding box center [807, 226] width 10 height 10
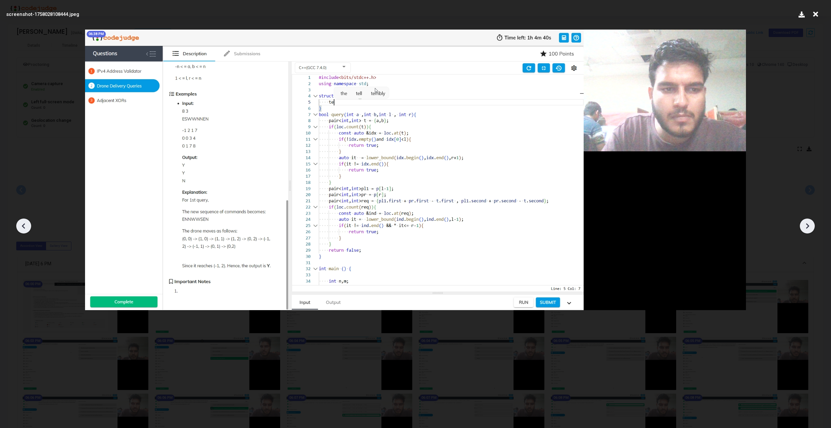
click at [808, 226] on icon at bounding box center [807, 226] width 10 height 10
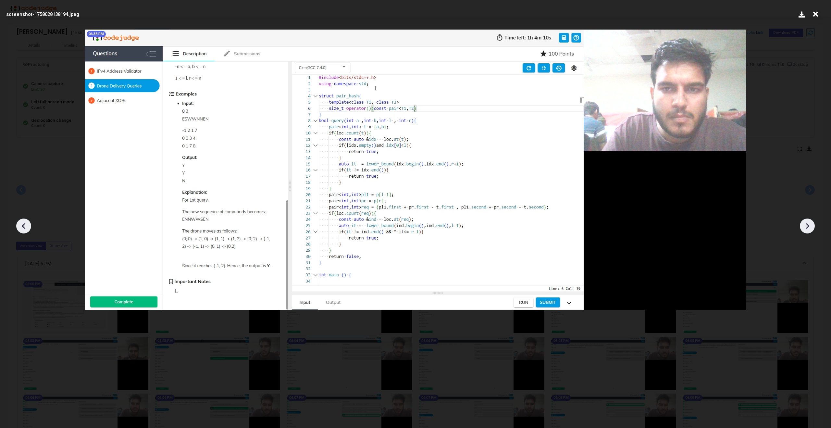
click at [808, 226] on icon at bounding box center [807, 226] width 10 height 10
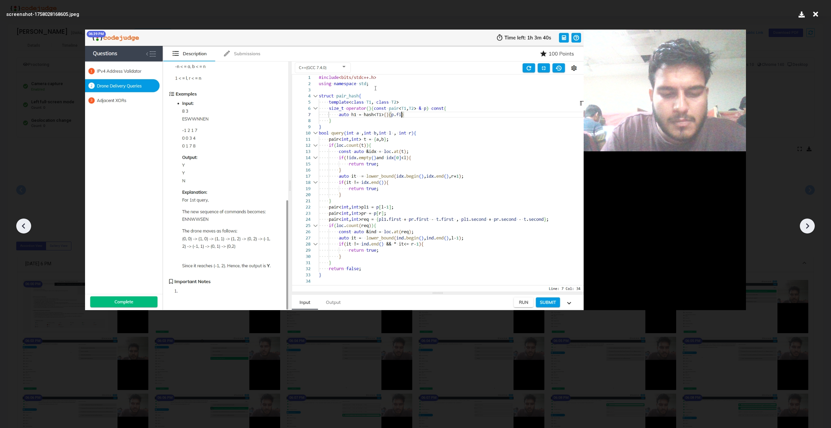
click at [806, 224] on icon at bounding box center [807, 226] width 10 height 10
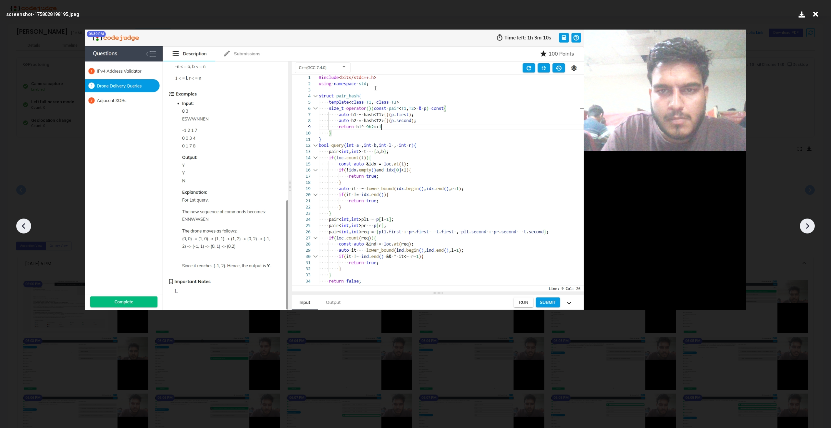
click at [806, 224] on icon at bounding box center [807, 226] width 10 height 10
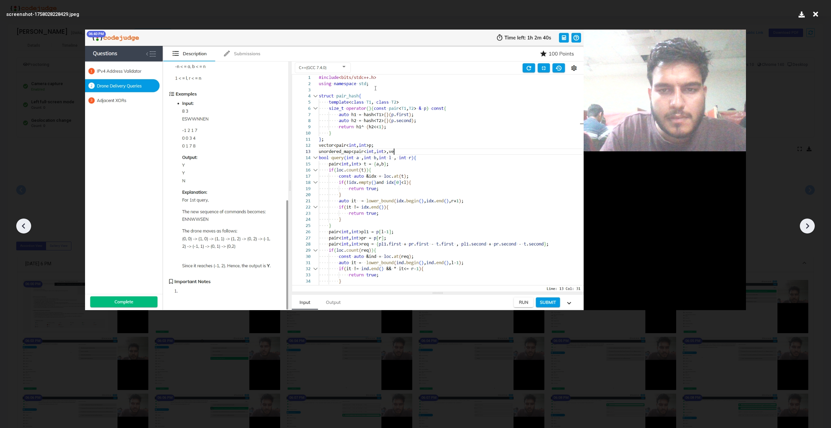
click at [806, 224] on icon at bounding box center [807, 226] width 10 height 10
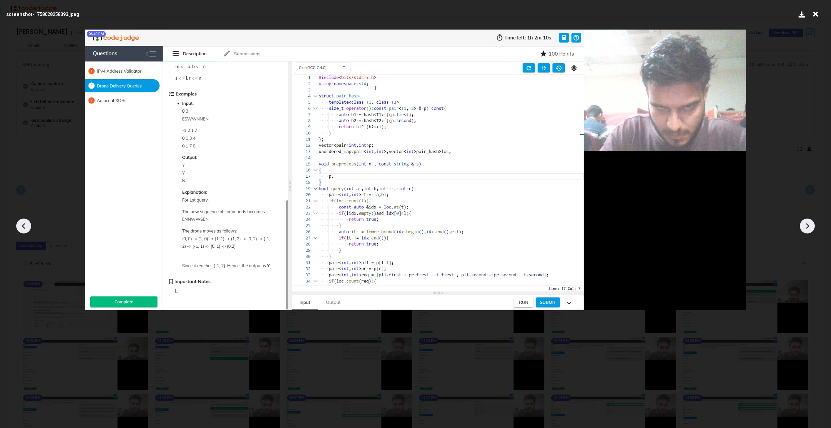
click at [806, 224] on icon at bounding box center [807, 226] width 10 height 10
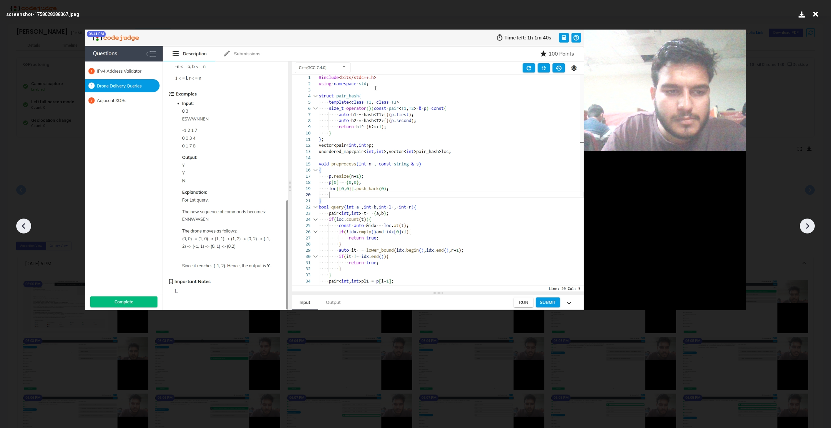
click at [806, 224] on icon at bounding box center [807, 226] width 10 height 10
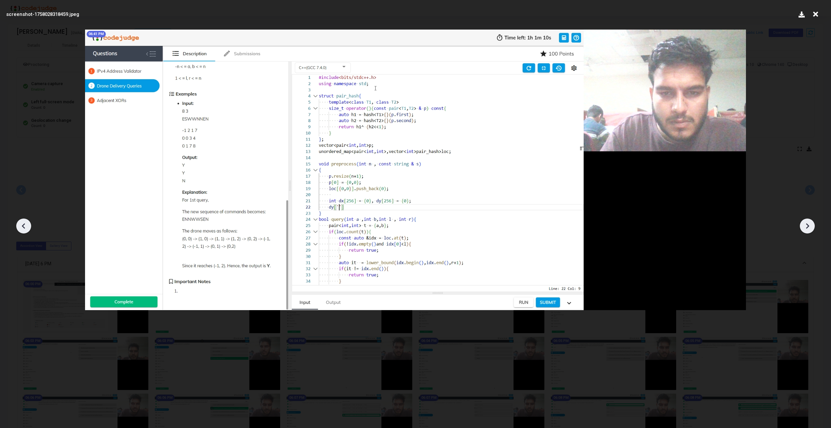
click at [806, 224] on icon at bounding box center [807, 226] width 10 height 10
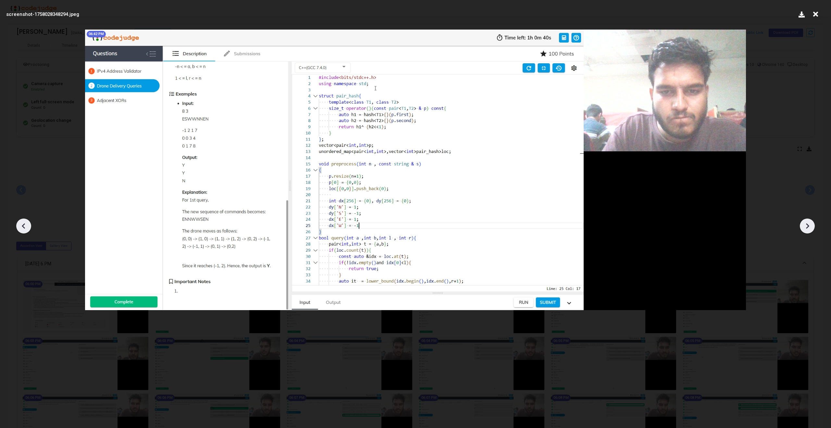
click at [806, 224] on icon at bounding box center [807, 226] width 10 height 10
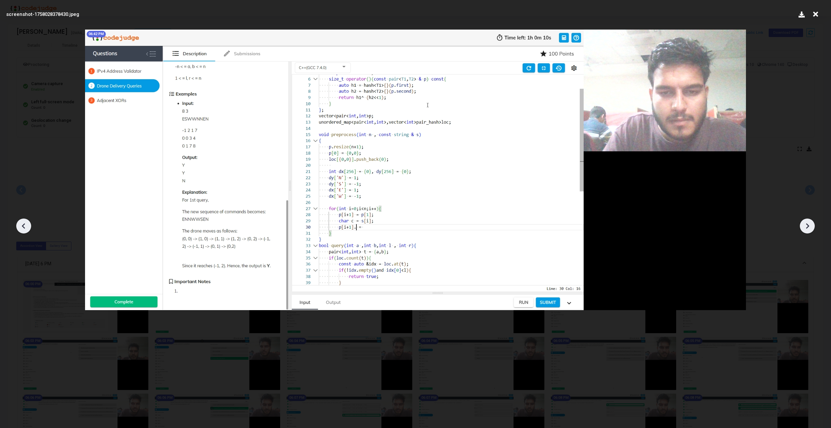
click at [806, 224] on icon at bounding box center [807, 226] width 10 height 10
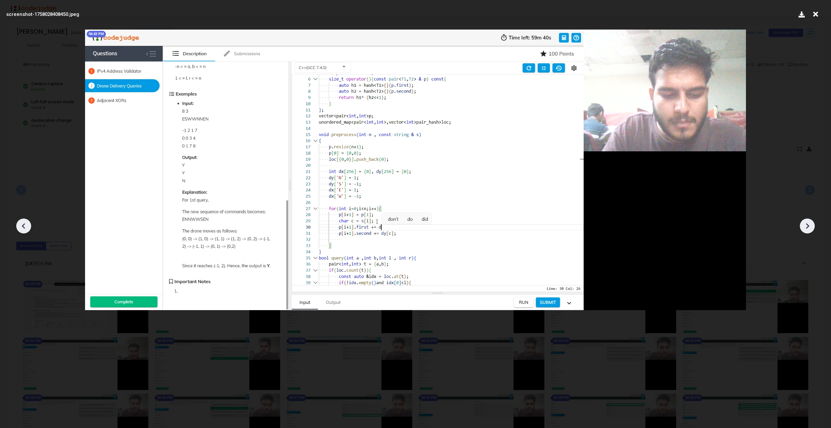
click at [806, 224] on icon at bounding box center [807, 226] width 10 height 10
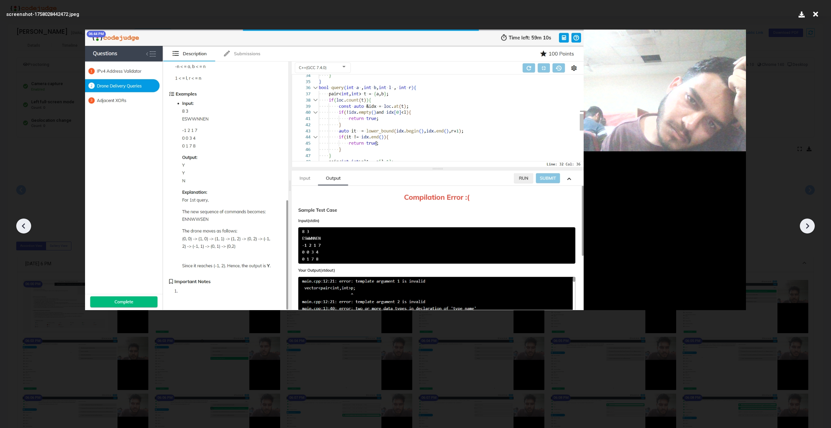
click at [806, 224] on icon at bounding box center [807, 226] width 10 height 10
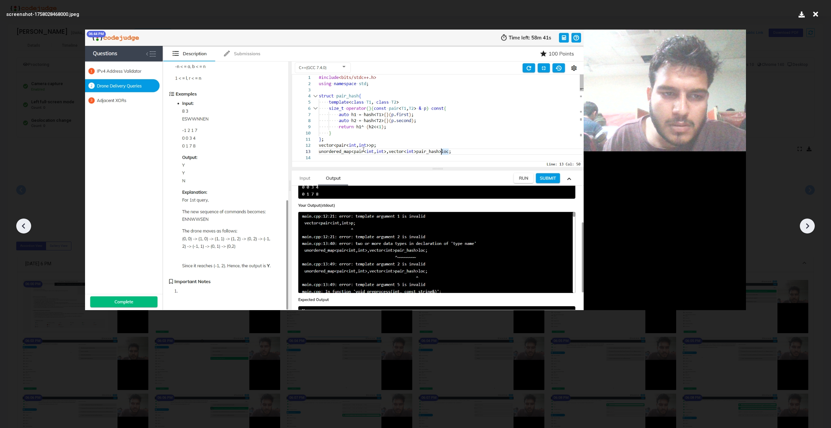
click at [806, 224] on icon at bounding box center [807, 226] width 10 height 10
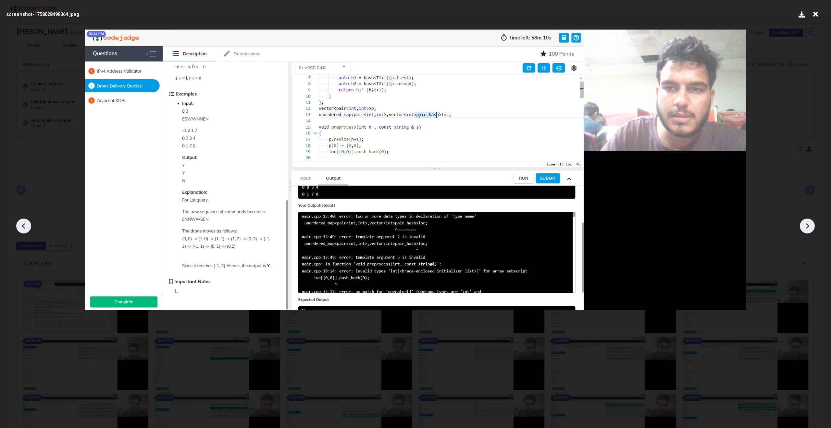
click at [806, 224] on icon at bounding box center [807, 226] width 10 height 10
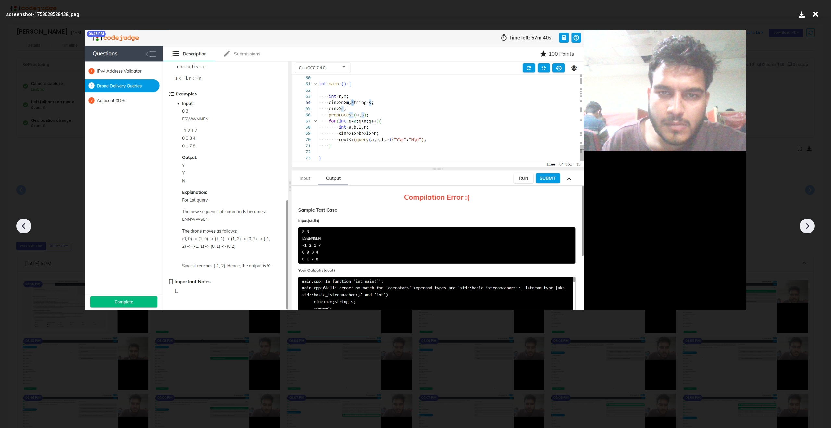
click at [806, 224] on icon at bounding box center [807, 226] width 10 height 10
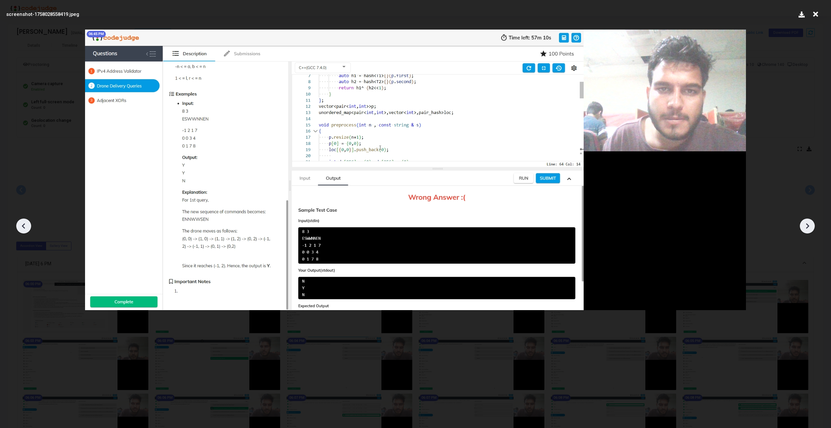
click at [806, 224] on icon at bounding box center [807, 226] width 10 height 10
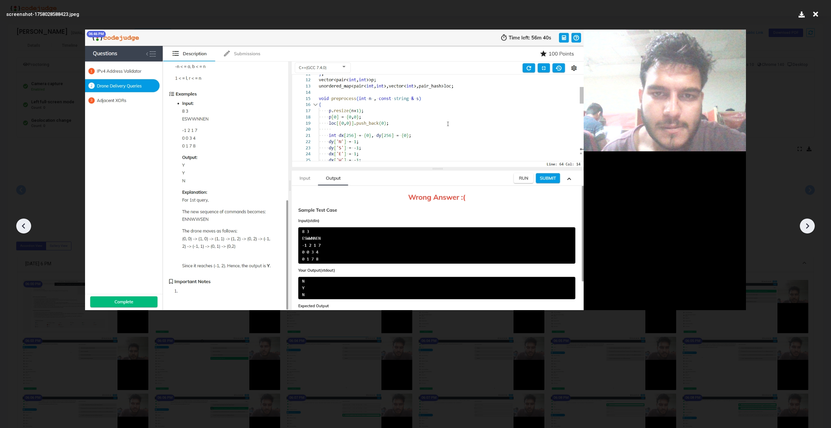
click at [806, 224] on icon at bounding box center [807, 226] width 10 height 10
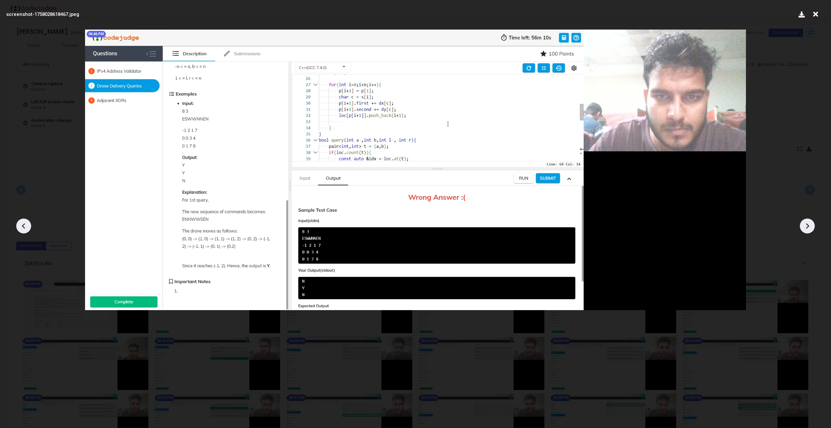
click at [806, 224] on icon at bounding box center [807, 226] width 10 height 10
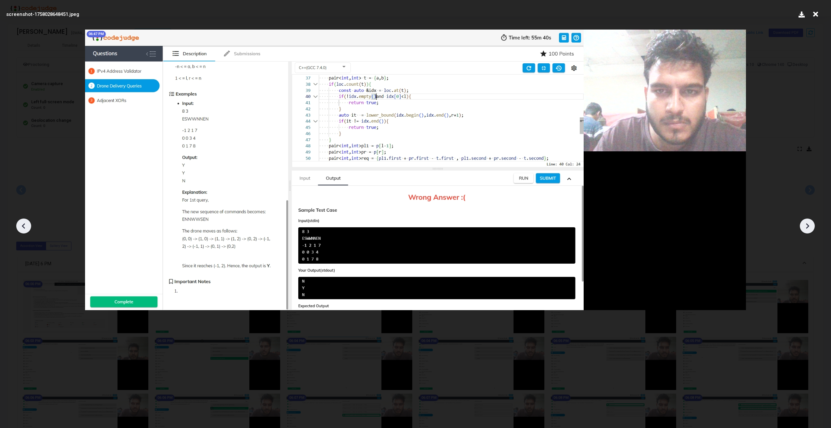
click at [806, 224] on icon at bounding box center [807, 226] width 10 height 10
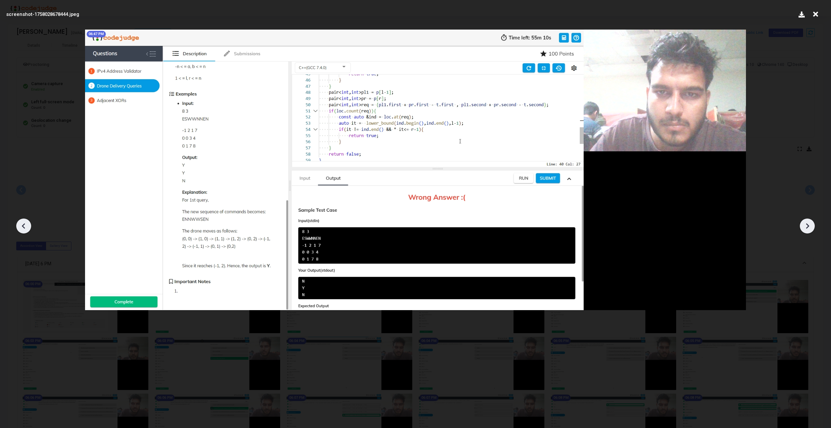
click at [806, 224] on icon at bounding box center [807, 226] width 10 height 10
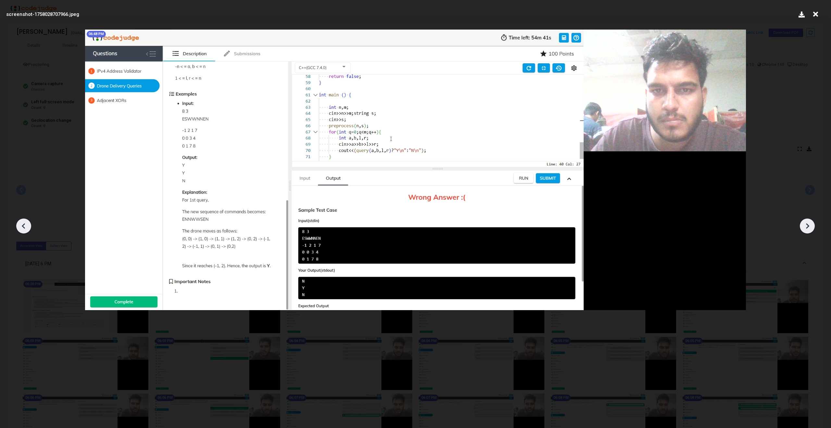
click at [806, 224] on icon at bounding box center [807, 226] width 10 height 10
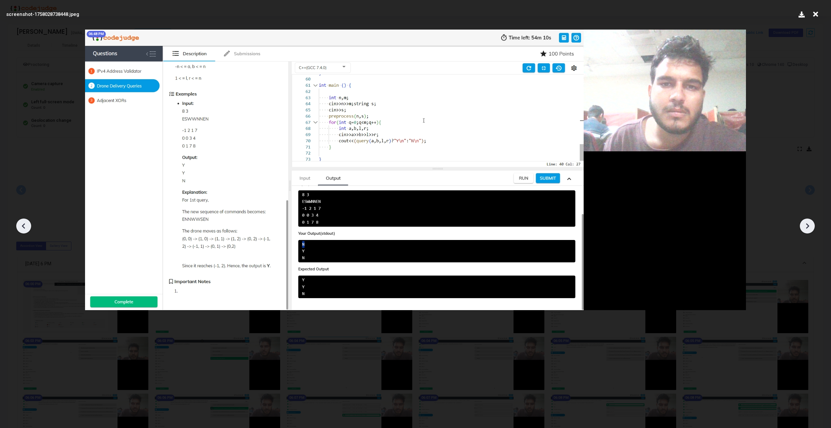
click at [806, 224] on icon at bounding box center [807, 226] width 10 height 10
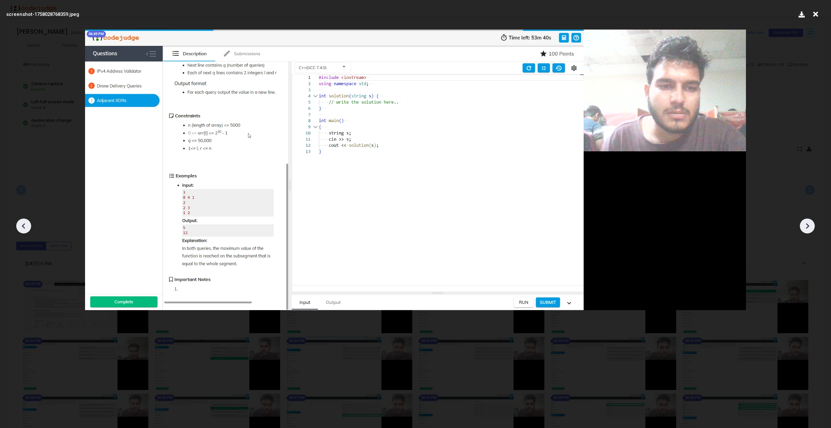
click at [24, 226] on icon at bounding box center [24, 226] width 10 height 10
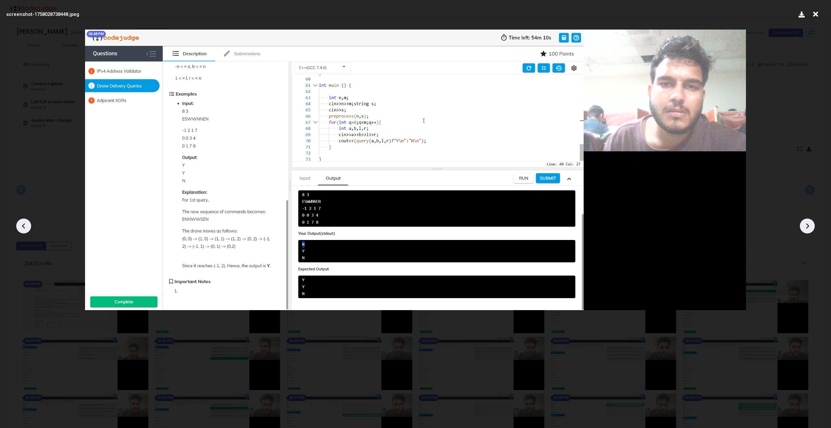
click at [24, 226] on icon at bounding box center [24, 226] width 10 height 10
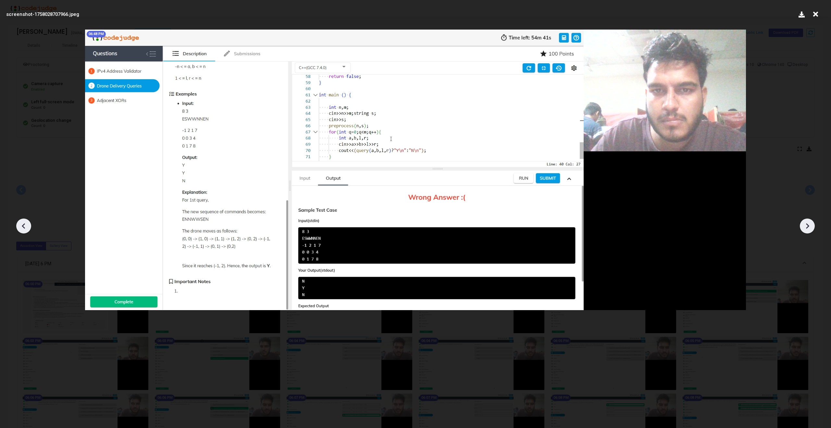
click at [27, 227] on icon at bounding box center [24, 226] width 10 height 10
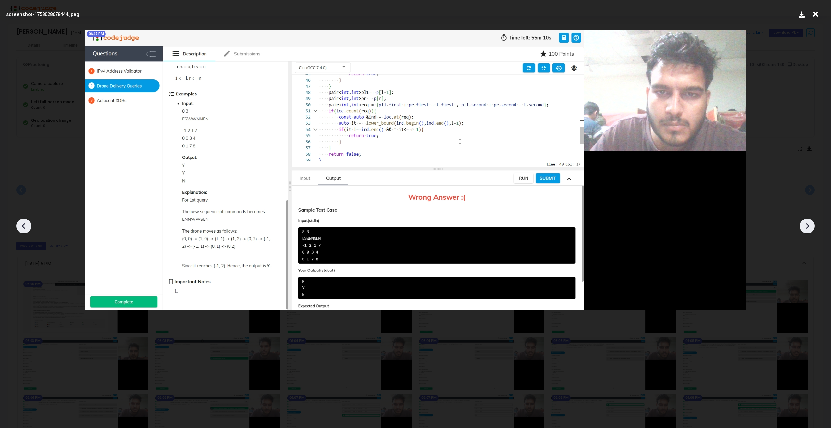
click at [27, 227] on icon at bounding box center [24, 226] width 10 height 10
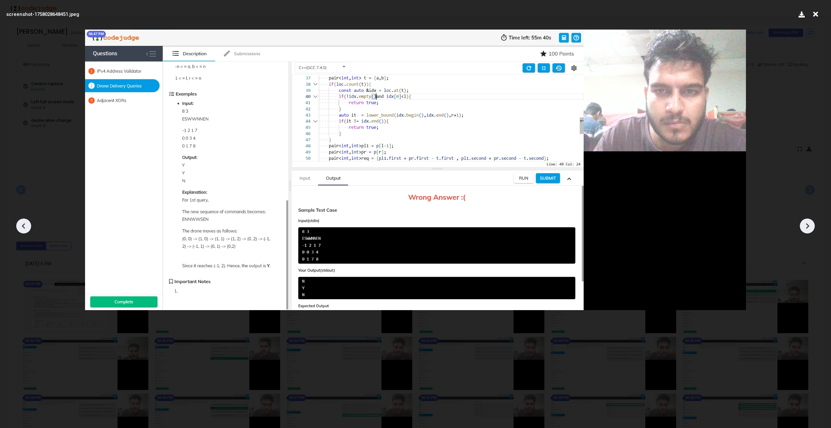
click at [811, 227] on icon at bounding box center [807, 226] width 10 height 10
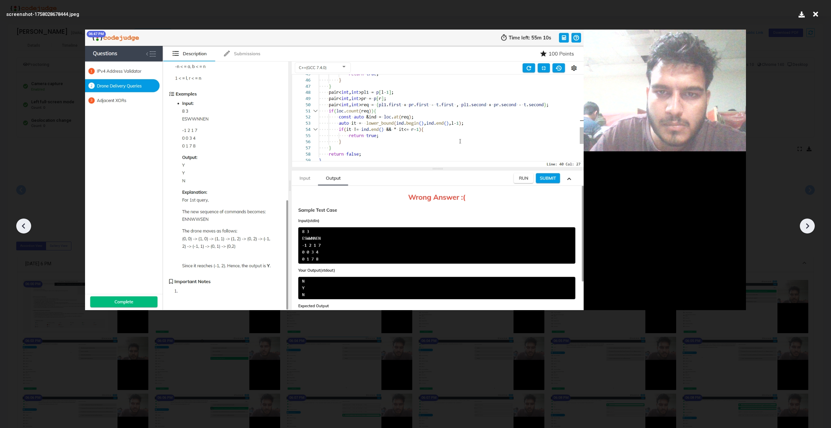
click at [811, 227] on icon at bounding box center [807, 226] width 10 height 10
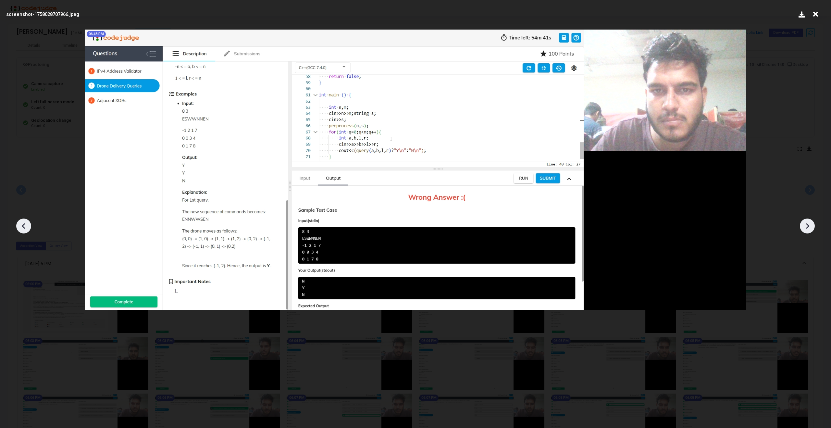
click at [811, 227] on icon at bounding box center [807, 226] width 10 height 10
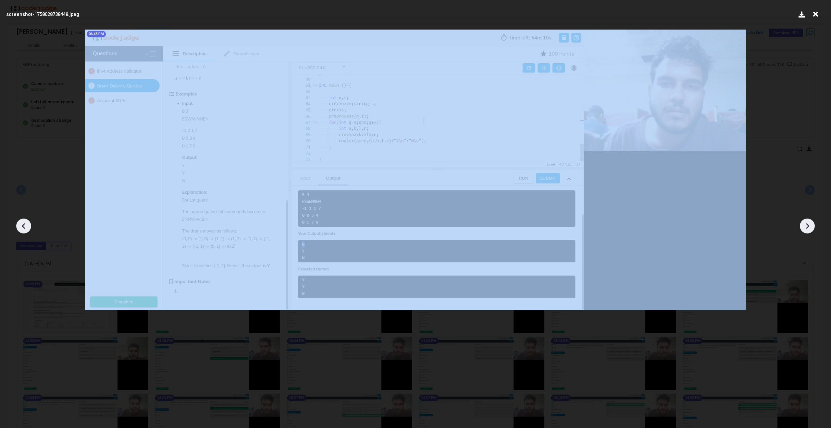
click at [811, 227] on icon at bounding box center [807, 226] width 10 height 10
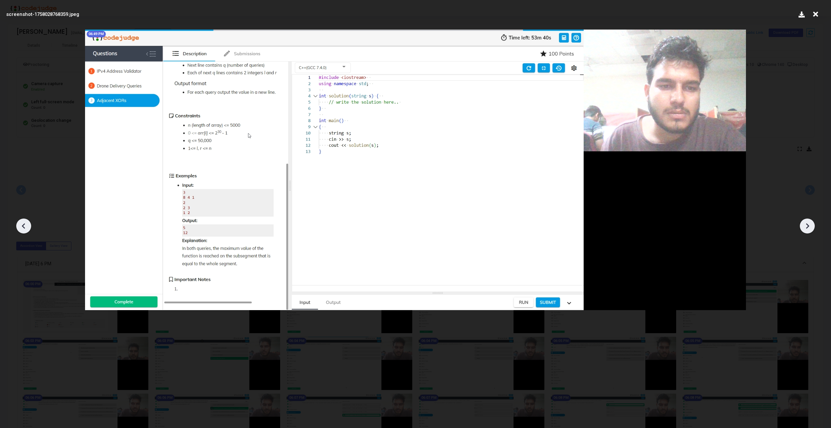
click at [811, 227] on icon at bounding box center [807, 226] width 10 height 10
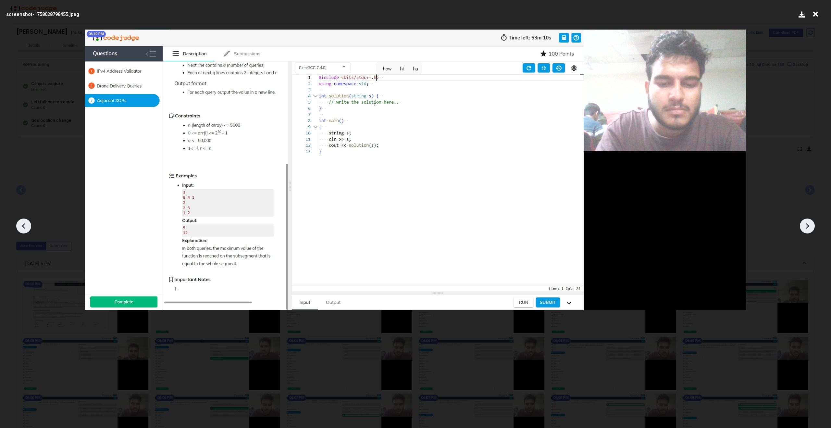
click at [811, 227] on icon at bounding box center [807, 226] width 10 height 10
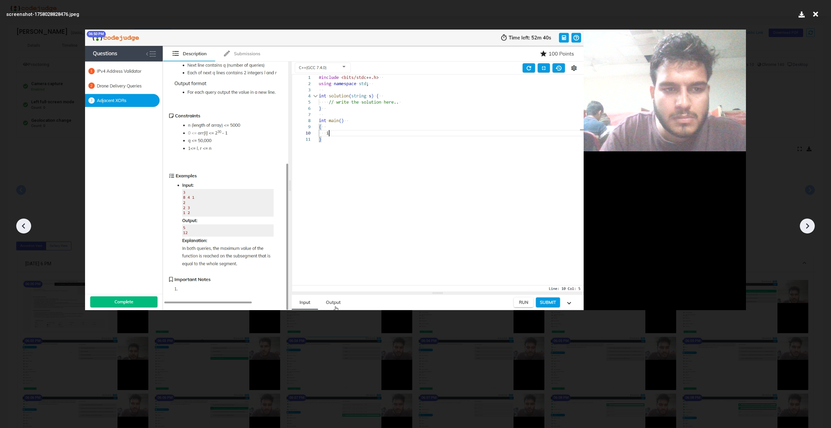
click at [811, 227] on icon at bounding box center [807, 226] width 10 height 10
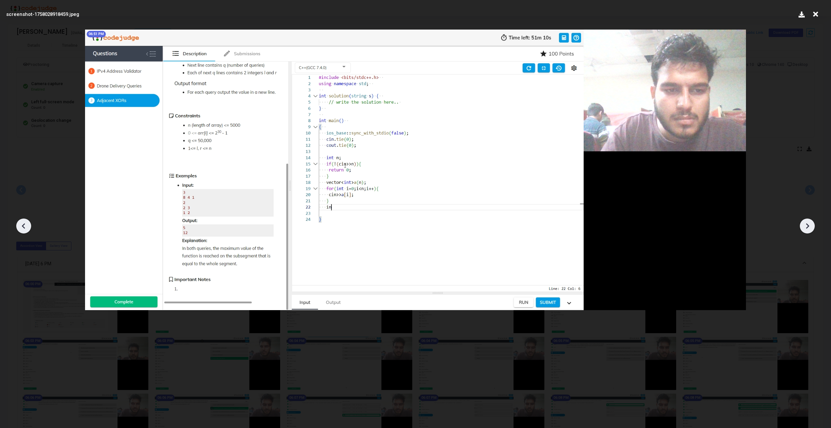
click at [811, 227] on icon at bounding box center [807, 226] width 10 height 10
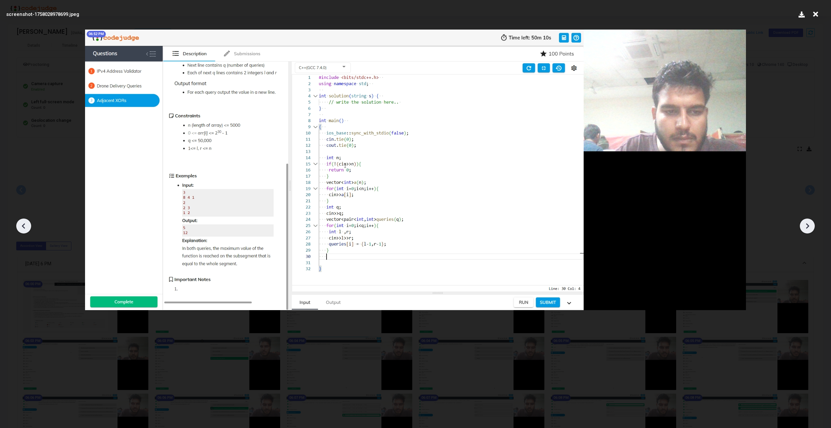
click at [811, 227] on icon at bounding box center [807, 226] width 10 height 10
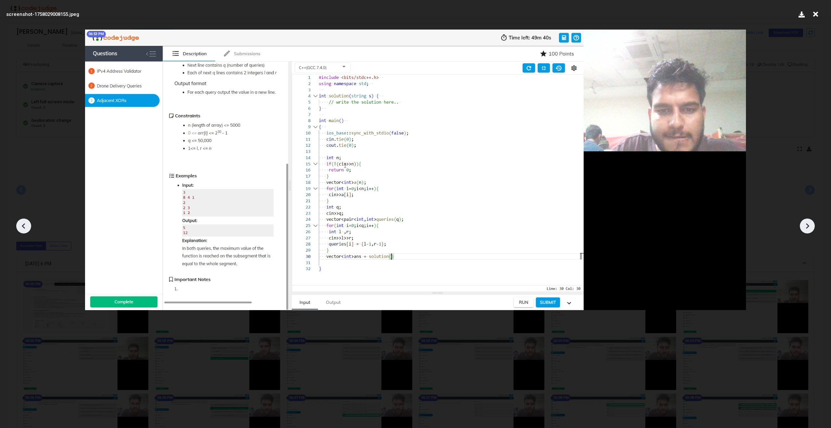
click at [811, 227] on icon at bounding box center [807, 226] width 10 height 10
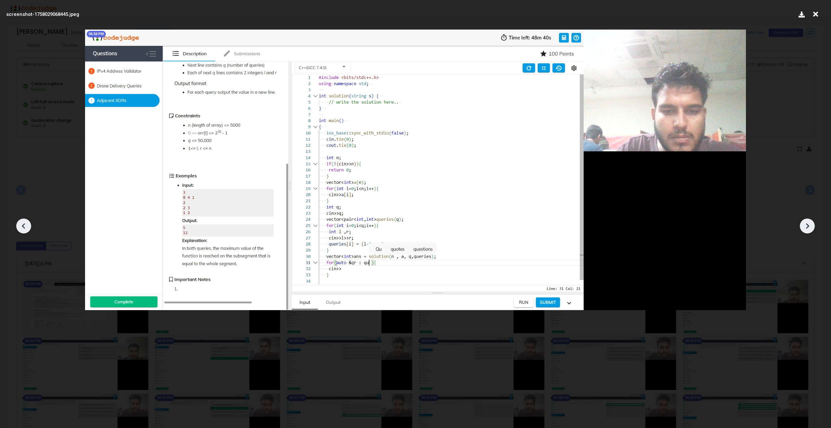
click at [811, 227] on icon at bounding box center [807, 226] width 10 height 10
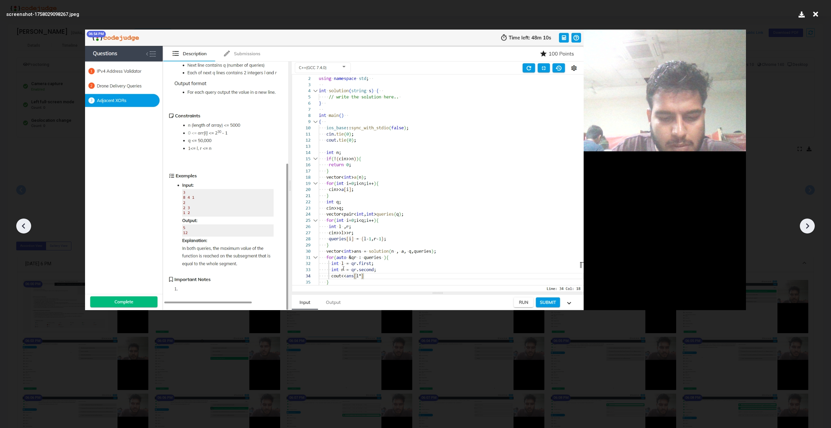
click at [811, 227] on icon at bounding box center [807, 226] width 10 height 10
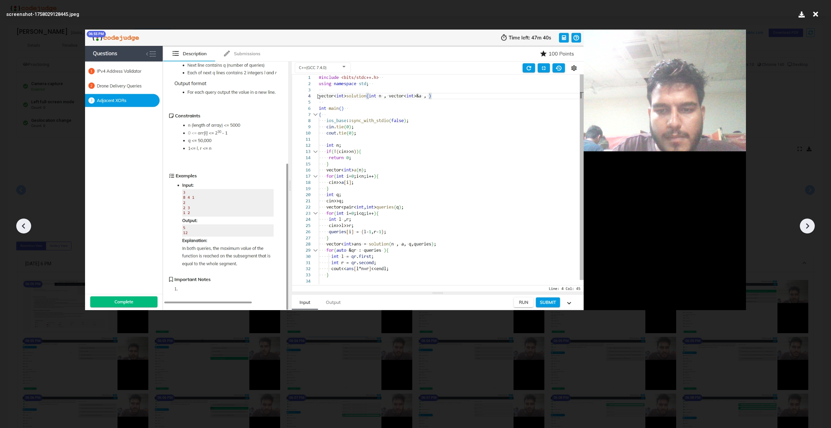
click at [811, 227] on icon at bounding box center [807, 226] width 10 height 10
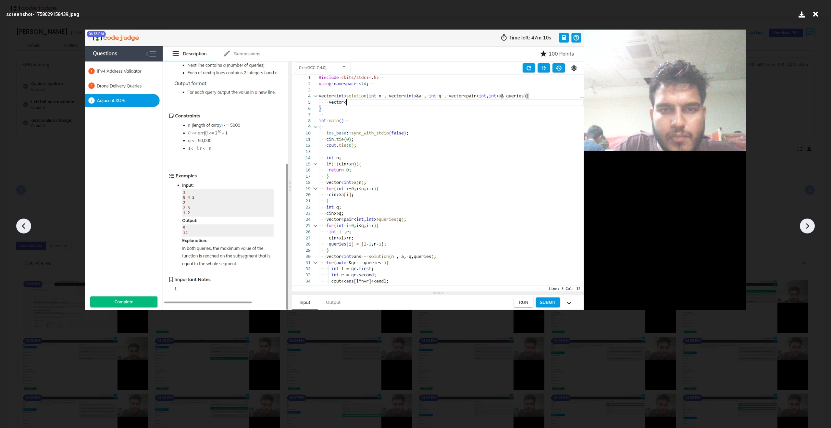
click at [811, 227] on icon at bounding box center [807, 226] width 10 height 10
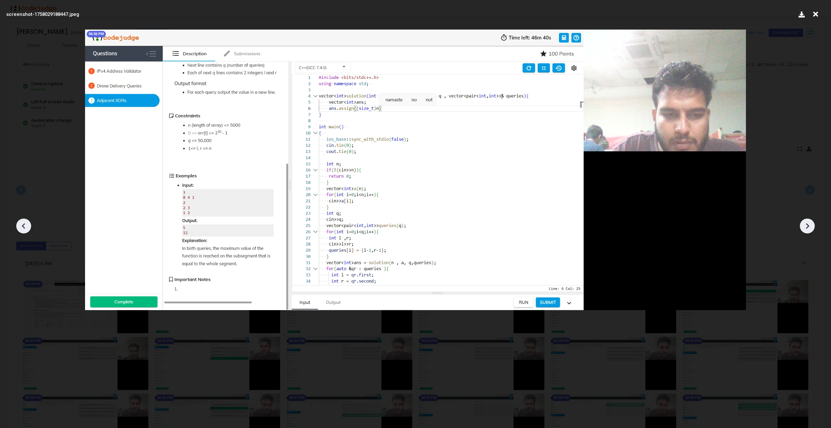
click at [811, 227] on icon at bounding box center [807, 226] width 10 height 10
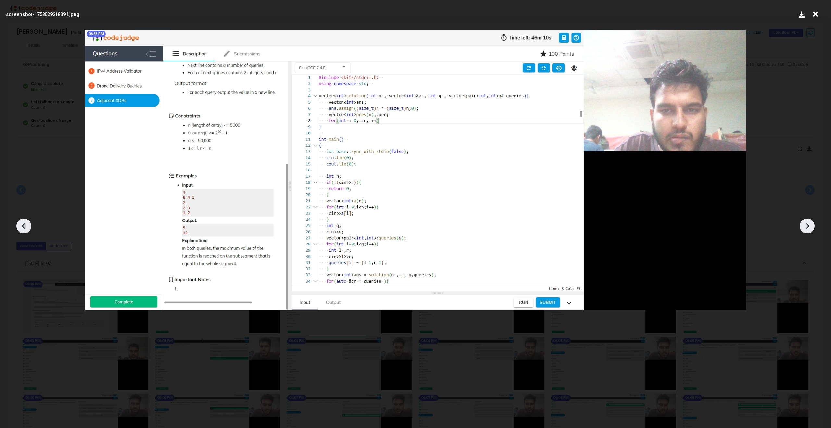
click at [811, 227] on icon at bounding box center [807, 226] width 10 height 10
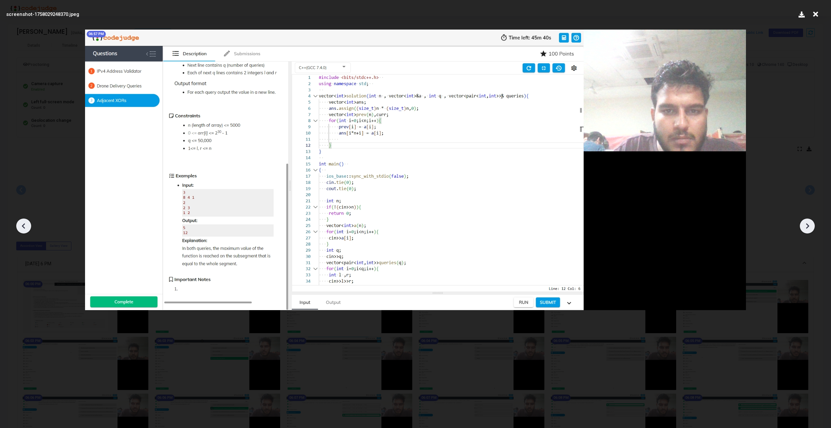
click at [811, 227] on icon at bounding box center [807, 226] width 10 height 10
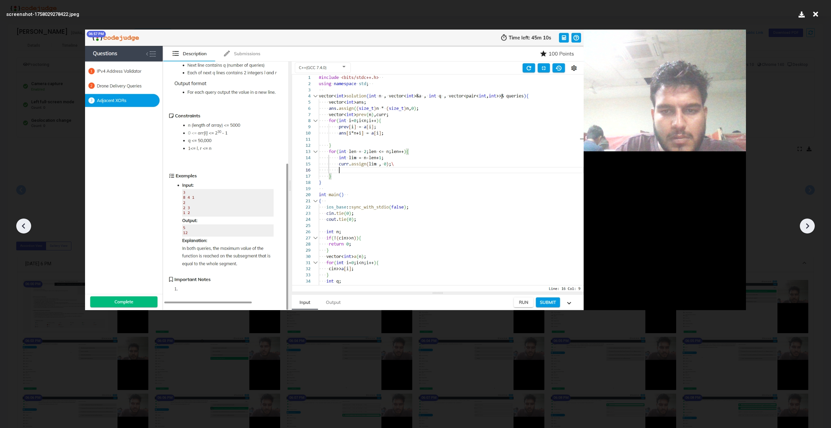
click at [811, 227] on icon at bounding box center [807, 226] width 10 height 10
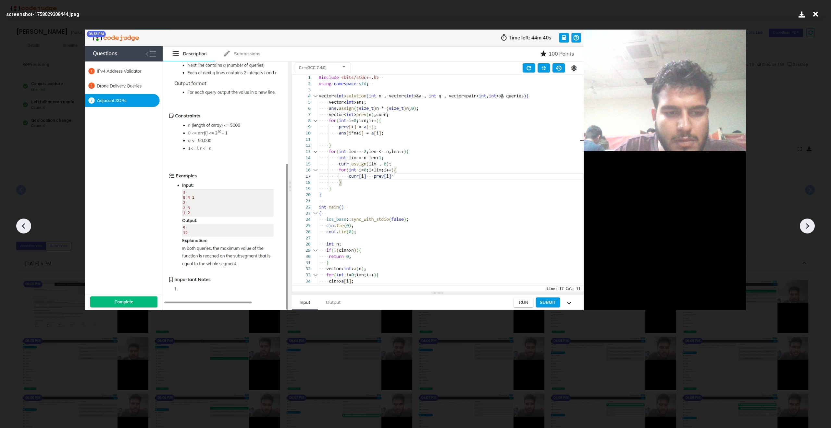
click at [811, 227] on icon at bounding box center [807, 226] width 10 height 10
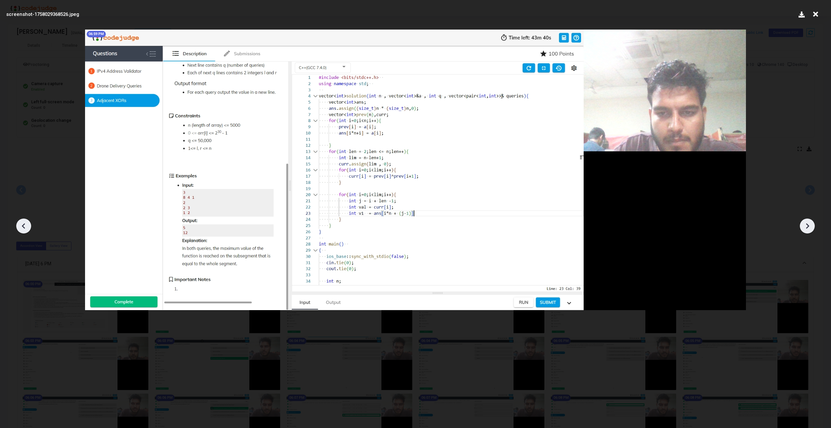
click at [811, 227] on icon at bounding box center [807, 226] width 10 height 10
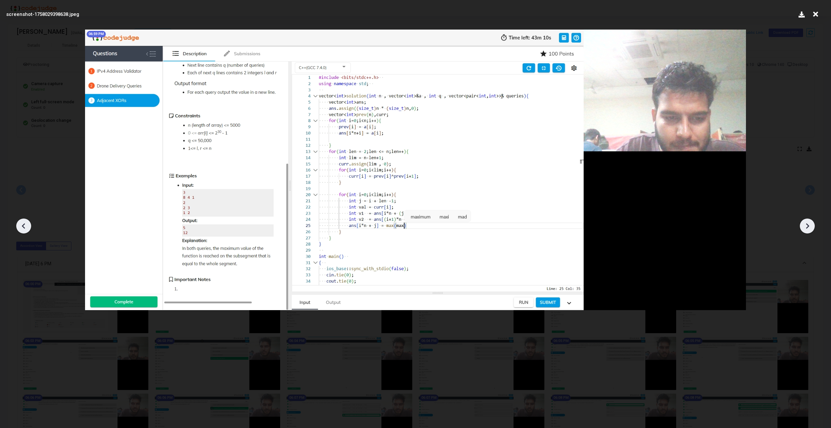
click at [811, 227] on icon at bounding box center [807, 226] width 10 height 10
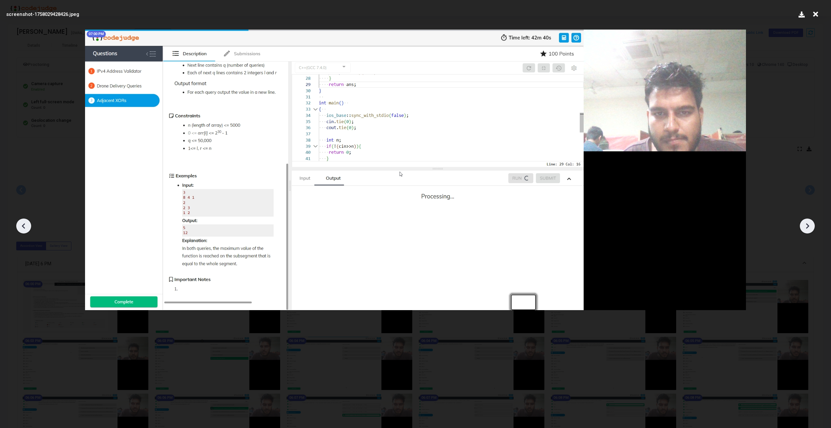
click at [811, 227] on icon at bounding box center [807, 226] width 10 height 10
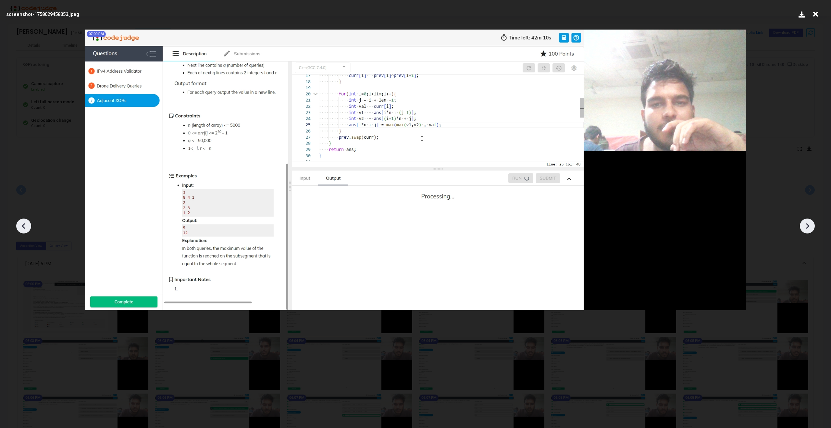
click at [811, 227] on icon at bounding box center [807, 226] width 10 height 10
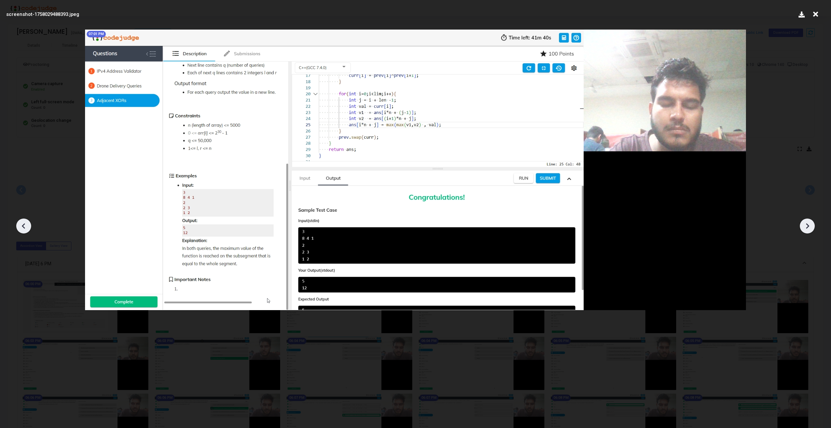
click at [811, 227] on icon at bounding box center [807, 226] width 10 height 10
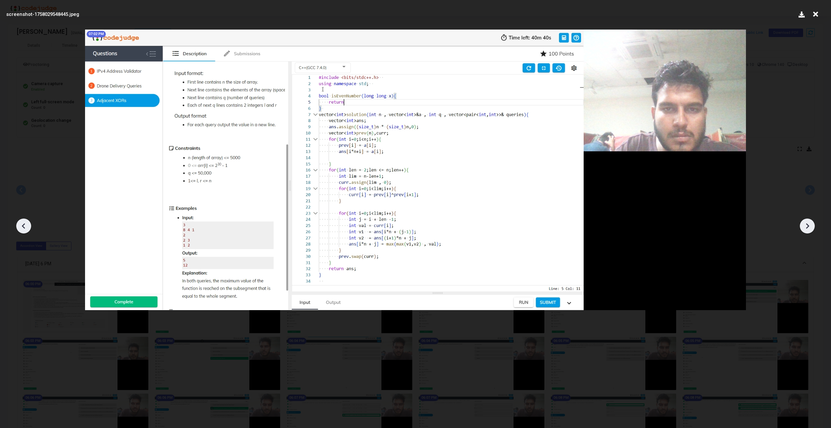
click at [811, 227] on icon at bounding box center [807, 226] width 10 height 10
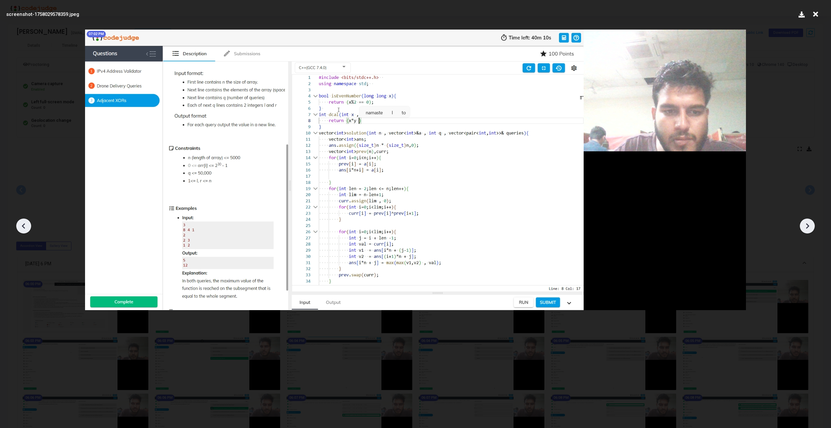
click at [811, 227] on icon at bounding box center [807, 226] width 10 height 10
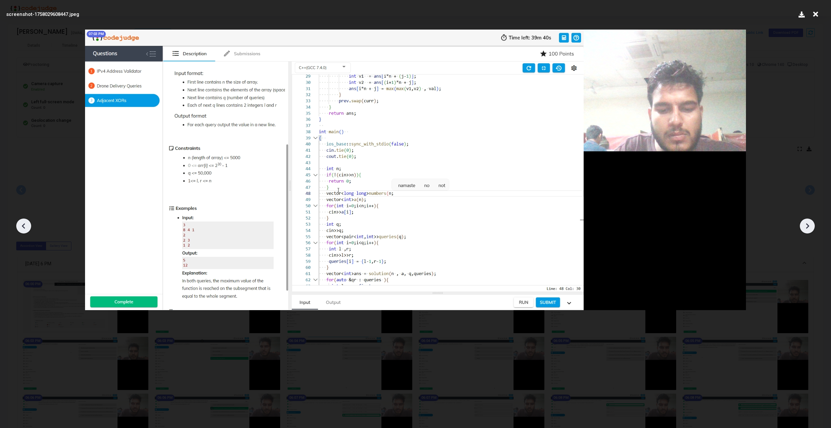
click at [25, 225] on icon at bounding box center [24, 226] width 10 height 10
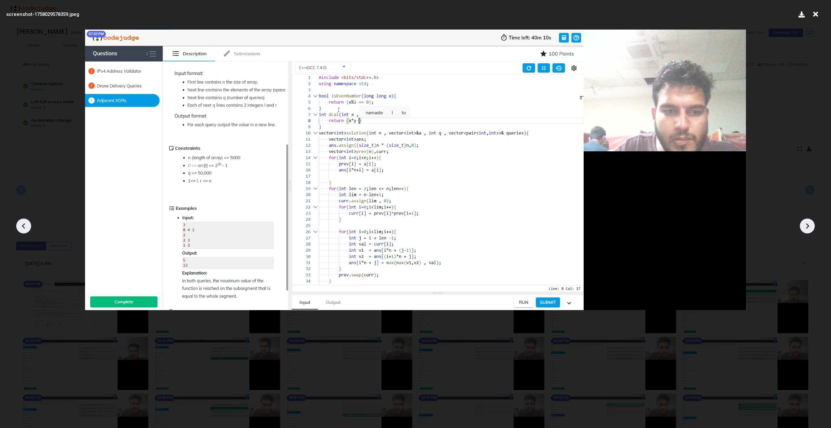
click at [25, 225] on icon at bounding box center [24, 226] width 10 height 10
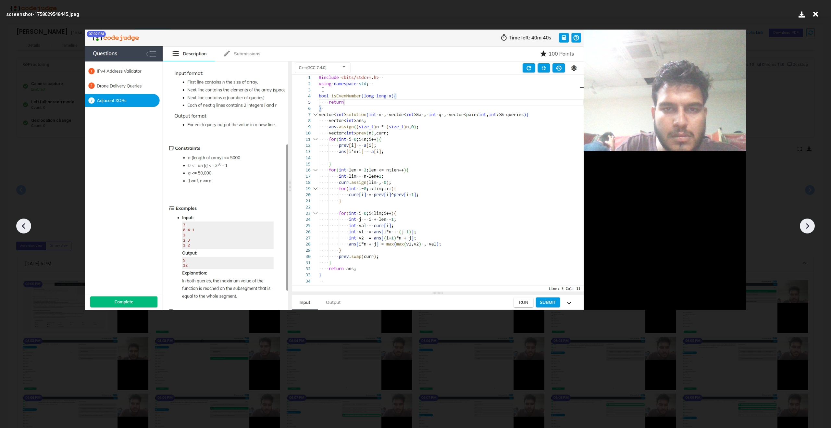
click at [25, 225] on icon at bounding box center [24, 226] width 10 height 10
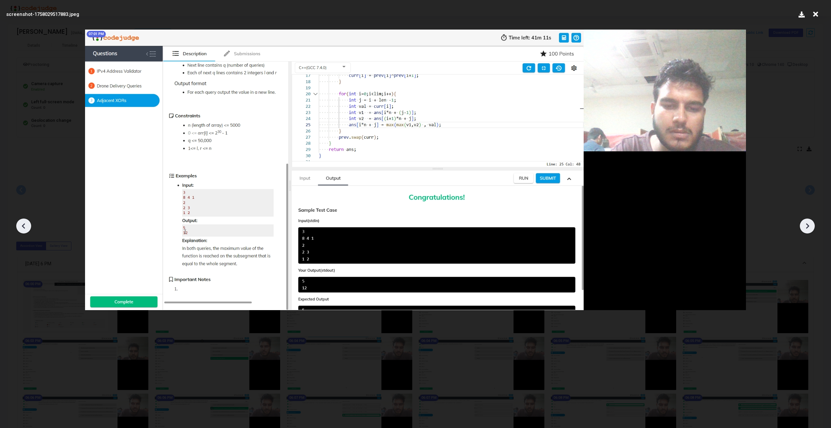
click at [25, 225] on icon at bounding box center [24, 226] width 10 height 10
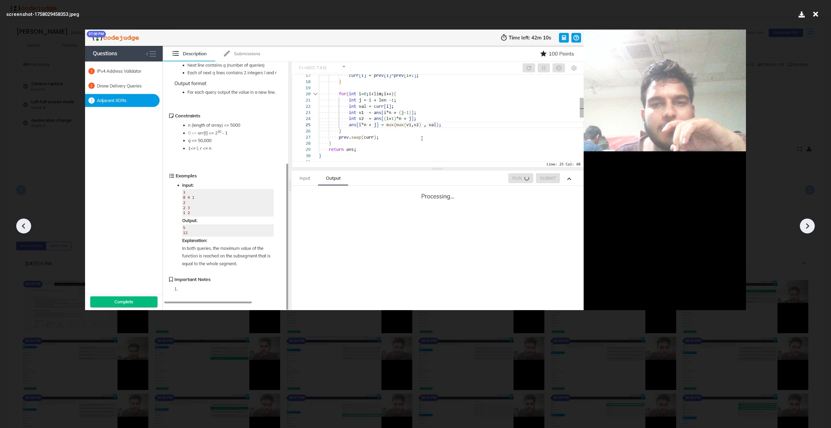
click at [22, 224] on icon at bounding box center [24, 226] width 10 height 10
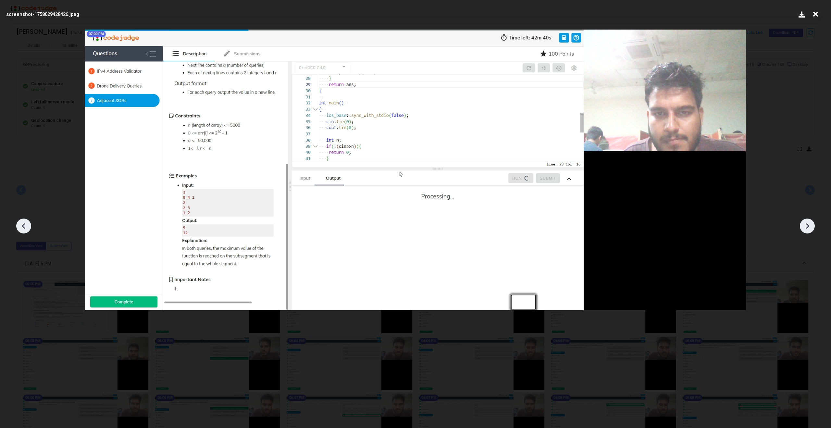
click at [22, 224] on icon at bounding box center [24, 226] width 10 height 10
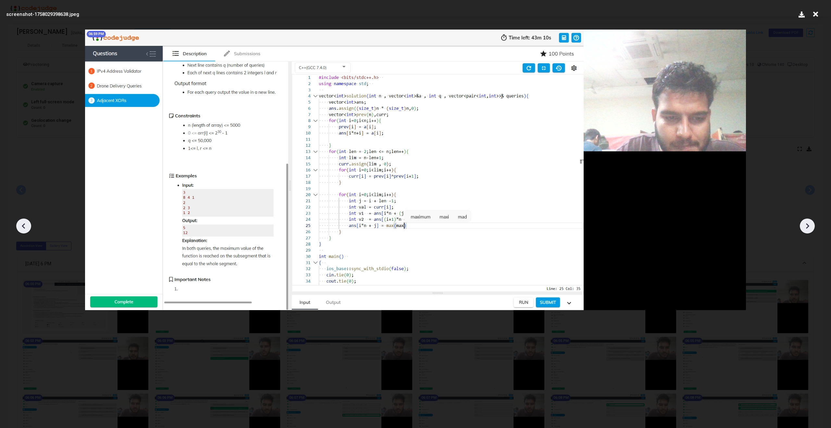
click at [809, 226] on icon at bounding box center [807, 226] width 3 height 6
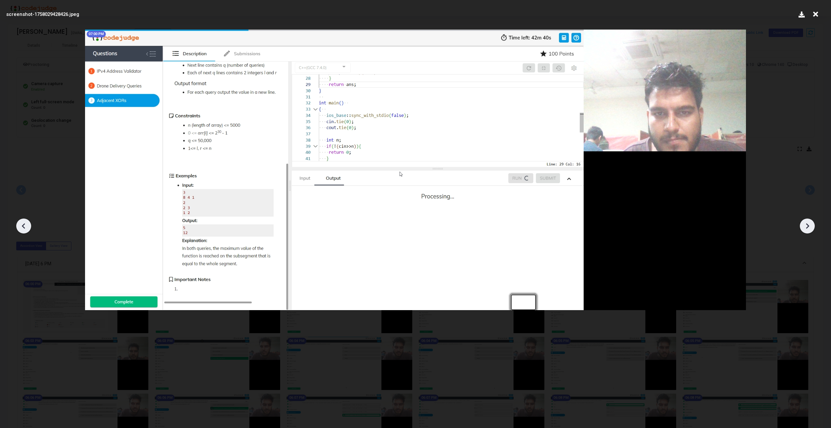
click at [809, 226] on icon at bounding box center [807, 226] width 3 height 6
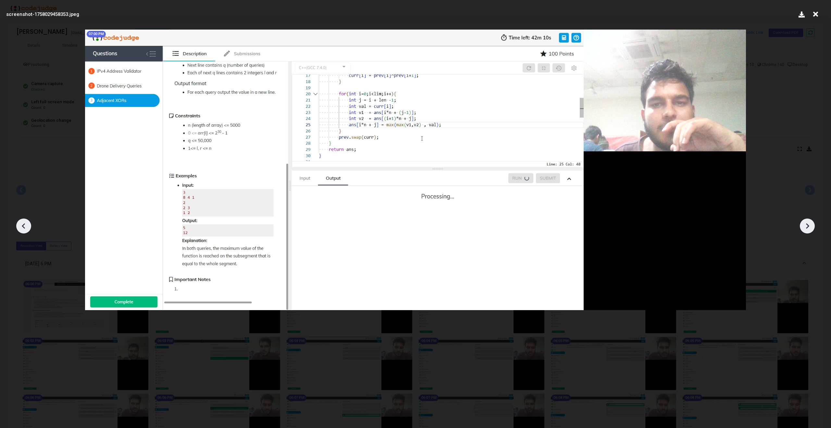
click at [809, 226] on icon at bounding box center [807, 226] width 3 height 6
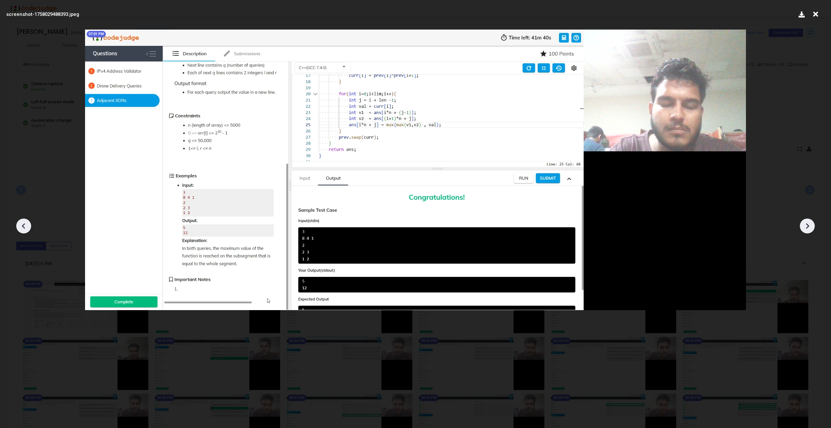
click at [809, 226] on icon at bounding box center [807, 226] width 3 height 6
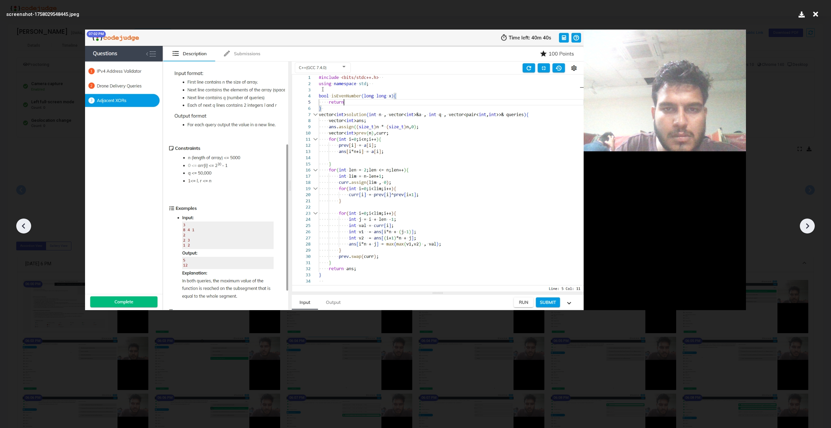
click at [809, 226] on icon at bounding box center [807, 226] width 3 height 6
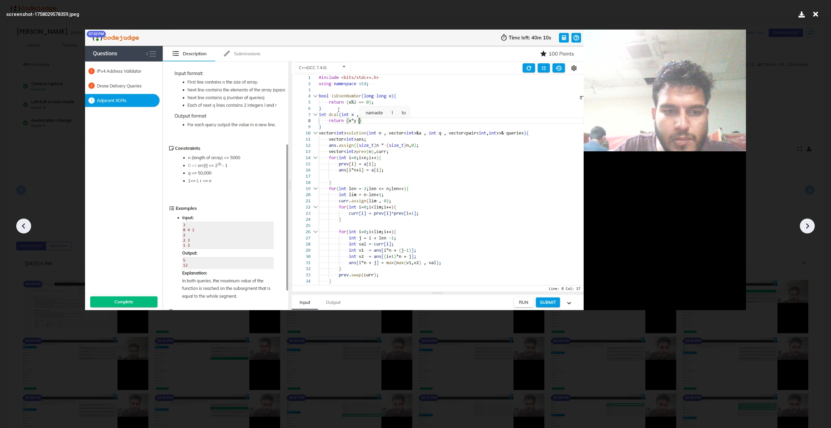
click at [809, 226] on icon at bounding box center [807, 226] width 3 height 6
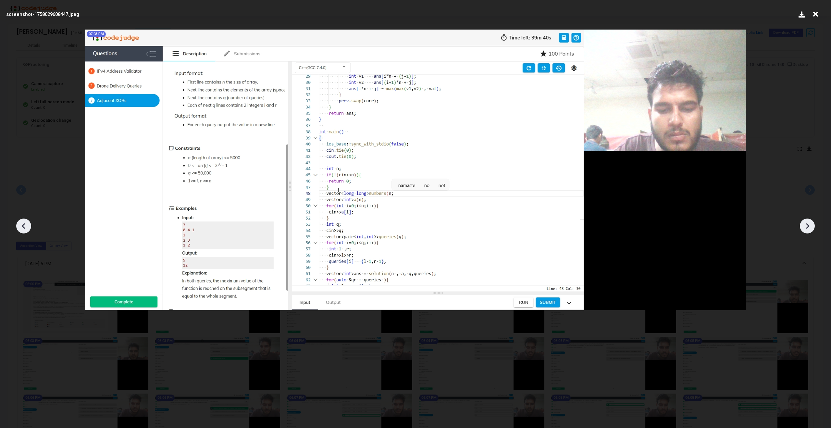
click at [809, 226] on icon at bounding box center [807, 226] width 3 height 6
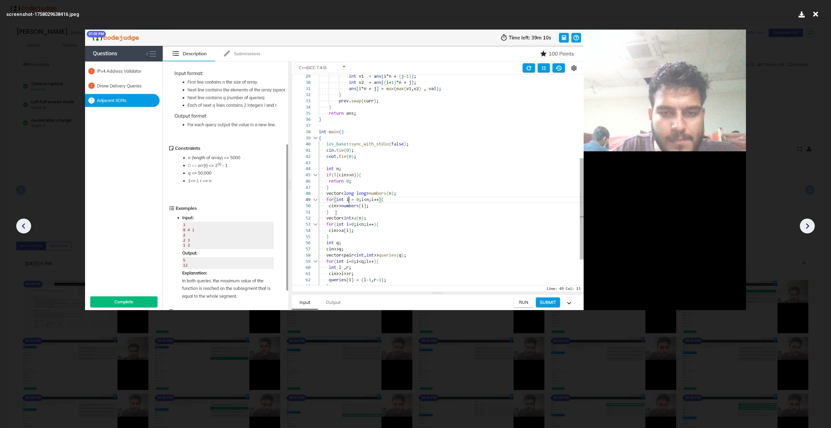
click at [809, 226] on icon at bounding box center [807, 226] width 3 height 6
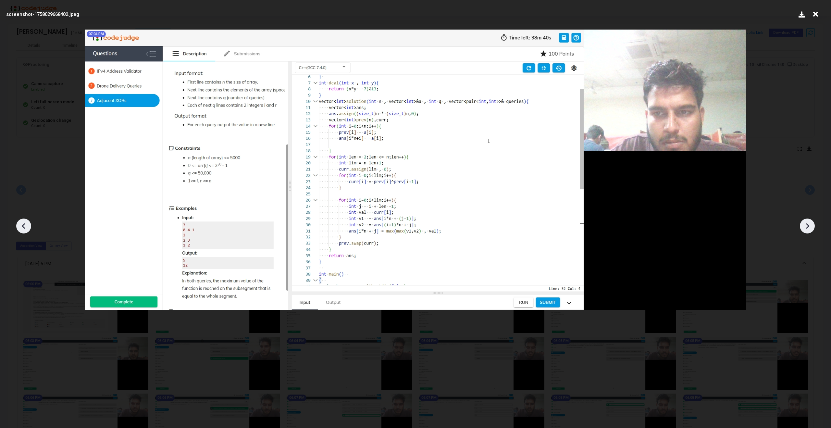
click at [809, 226] on icon at bounding box center [807, 226] width 3 height 6
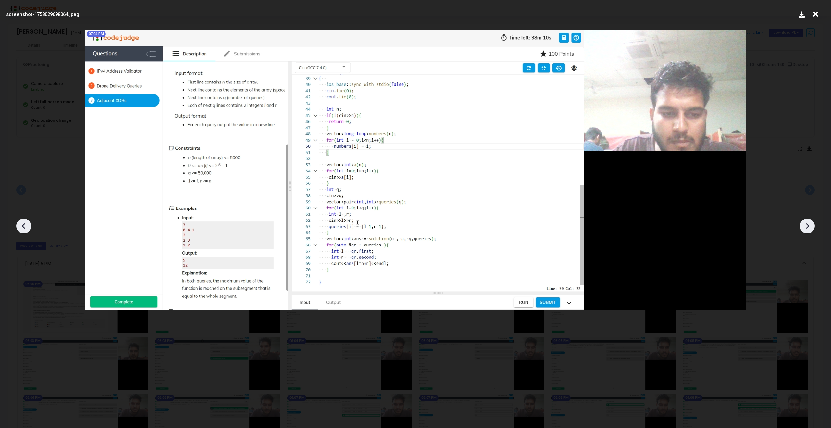
click at [809, 226] on icon at bounding box center [807, 226] width 3 height 6
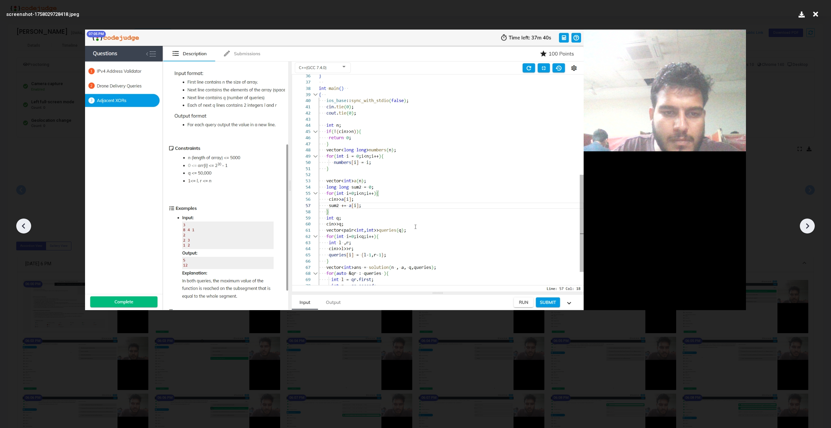
click at [809, 226] on icon at bounding box center [807, 226] width 3 height 6
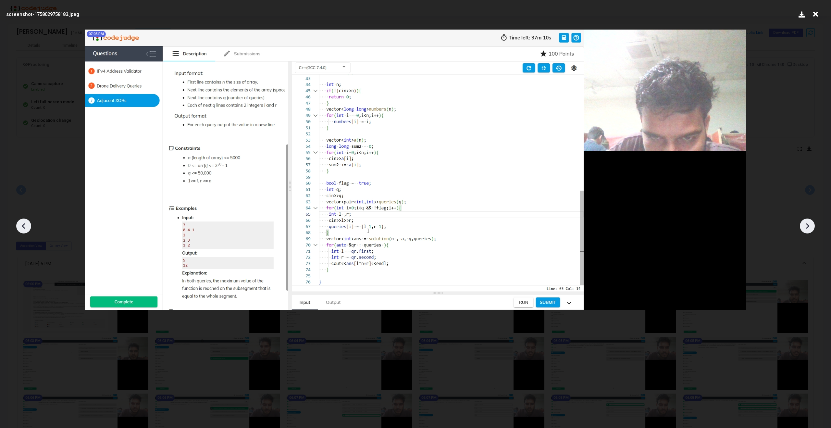
click at [809, 226] on icon at bounding box center [807, 226] width 3 height 6
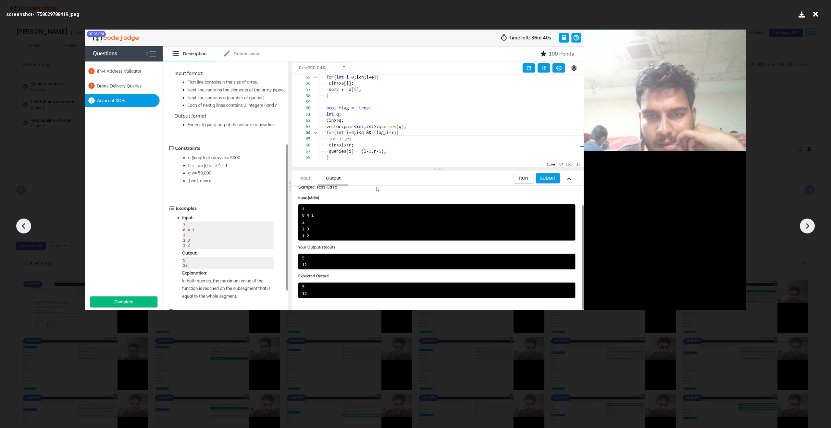
click at [809, 226] on icon at bounding box center [807, 226] width 3 height 6
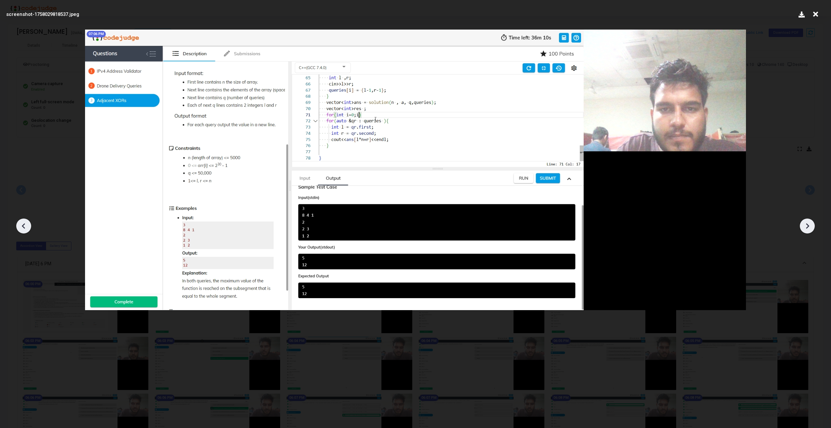
click at [809, 226] on icon at bounding box center [807, 226] width 3 height 6
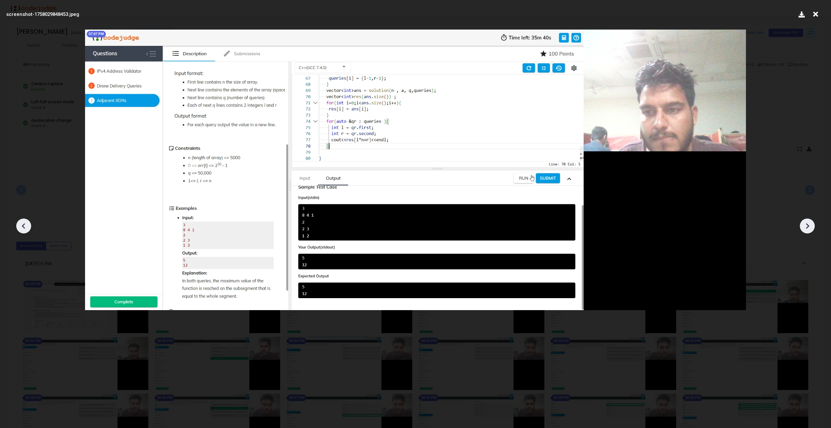
click at [809, 226] on icon at bounding box center [807, 226] width 3 height 6
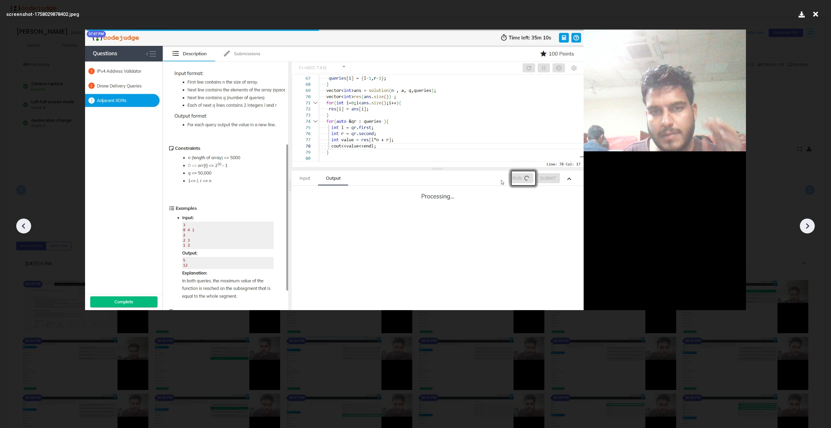
click at [809, 226] on icon at bounding box center [807, 226] width 3 height 6
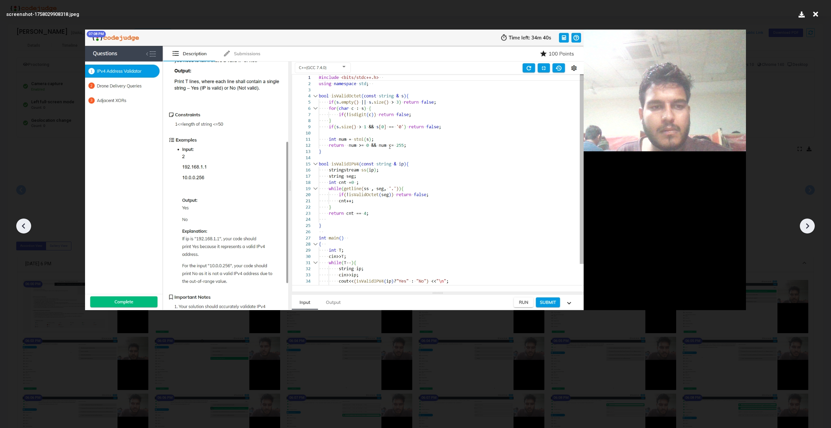
click at [809, 226] on icon at bounding box center [807, 226] width 3 height 6
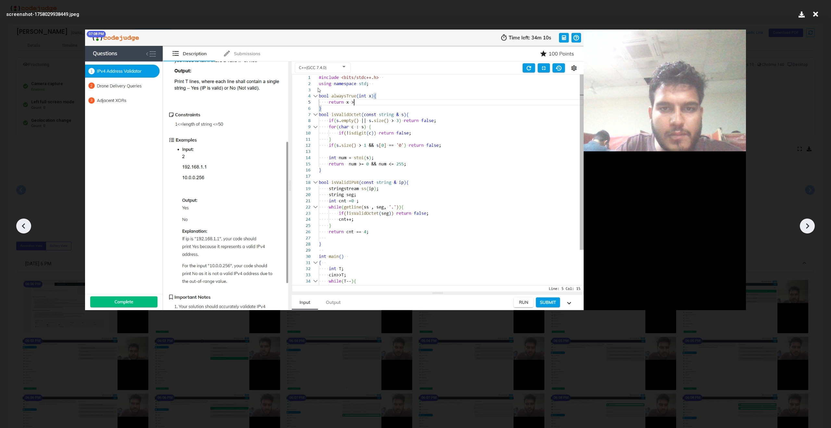
click at [809, 226] on icon at bounding box center [807, 226] width 3 height 6
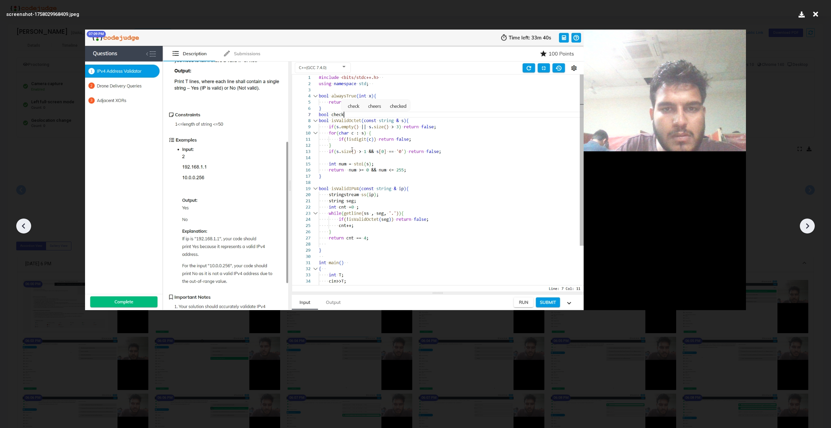
click at [809, 226] on icon at bounding box center [807, 226] width 3 height 6
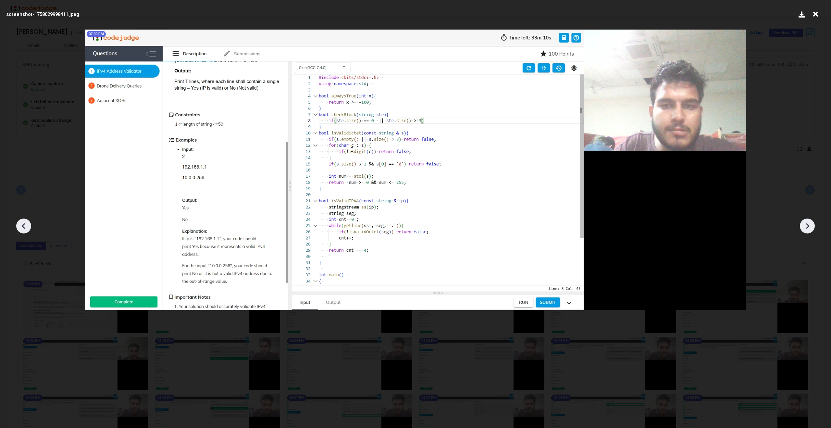
click at [809, 226] on icon at bounding box center [807, 226] width 3 height 6
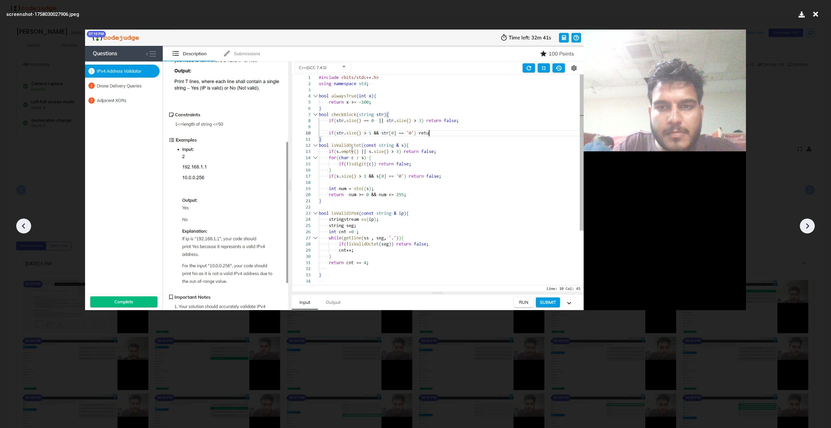
click at [809, 226] on icon at bounding box center [807, 226] width 3 height 6
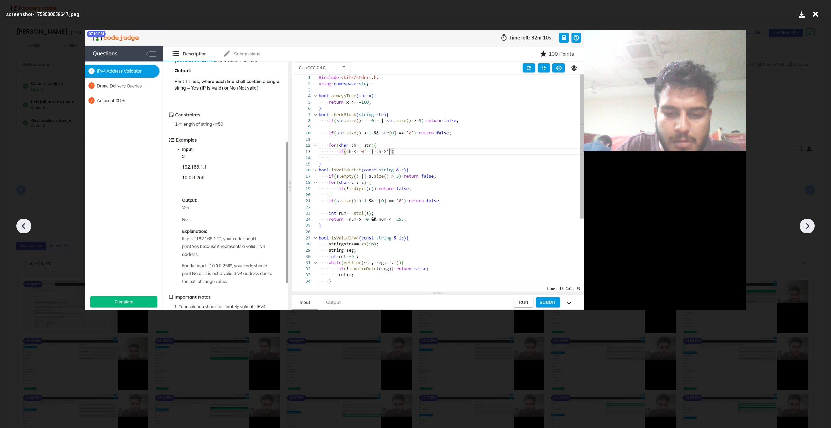
click at [809, 226] on icon at bounding box center [807, 226] width 3 height 6
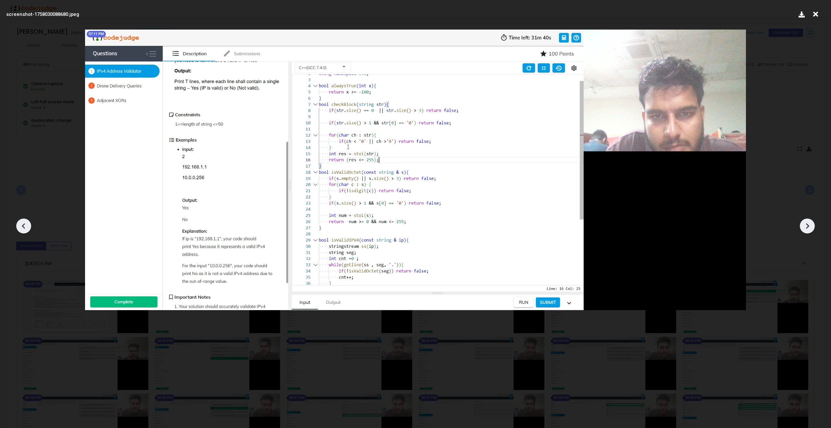
click at [809, 226] on icon at bounding box center [807, 226] width 3 height 6
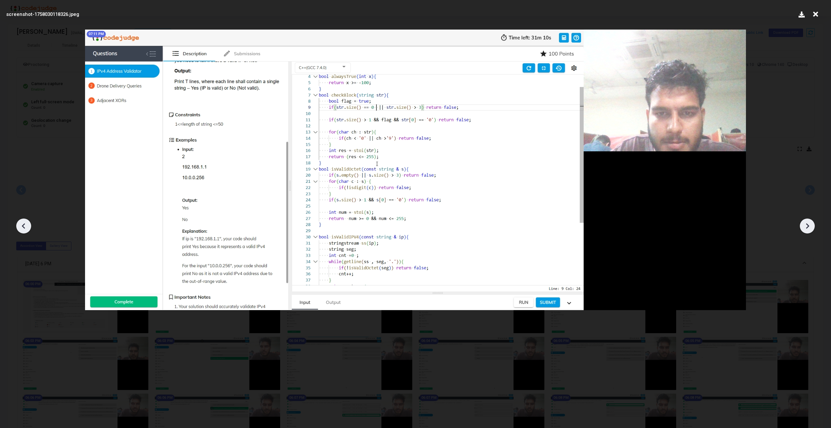
click at [809, 226] on icon at bounding box center [807, 226] width 3 height 6
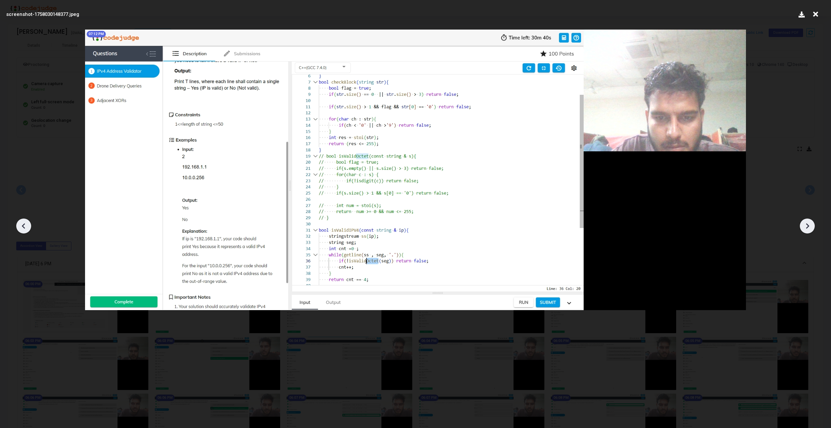
click at [25, 226] on icon at bounding box center [24, 226] width 10 height 10
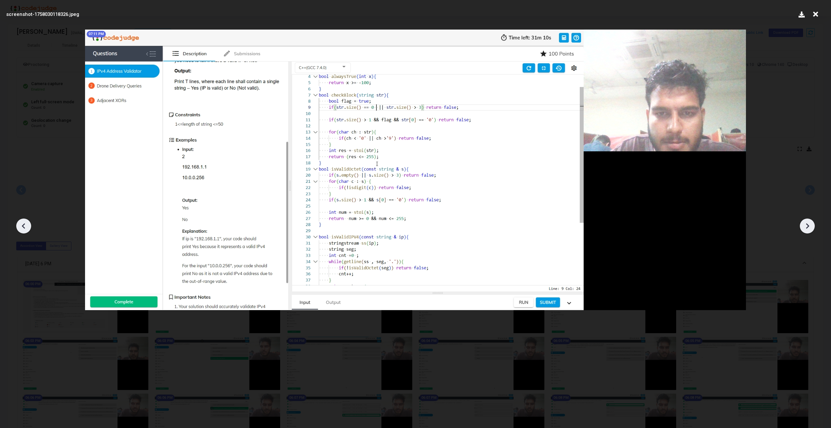
click at [25, 226] on icon at bounding box center [24, 226] width 10 height 10
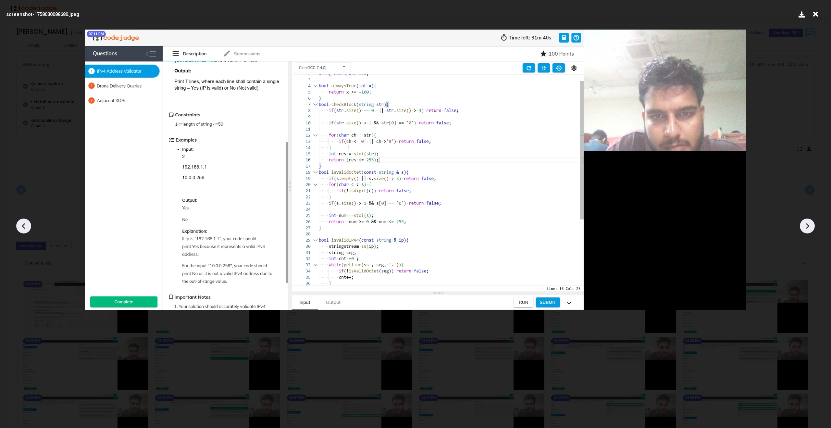
click at [811, 228] on icon at bounding box center [807, 226] width 10 height 10
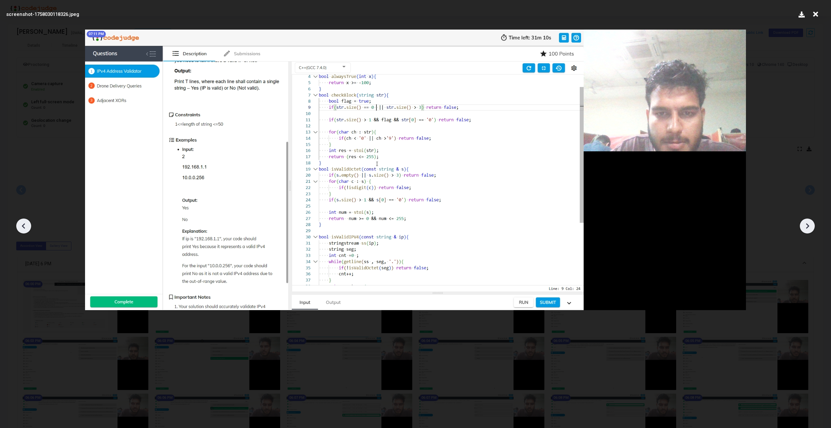
click at [811, 228] on icon at bounding box center [807, 226] width 10 height 10
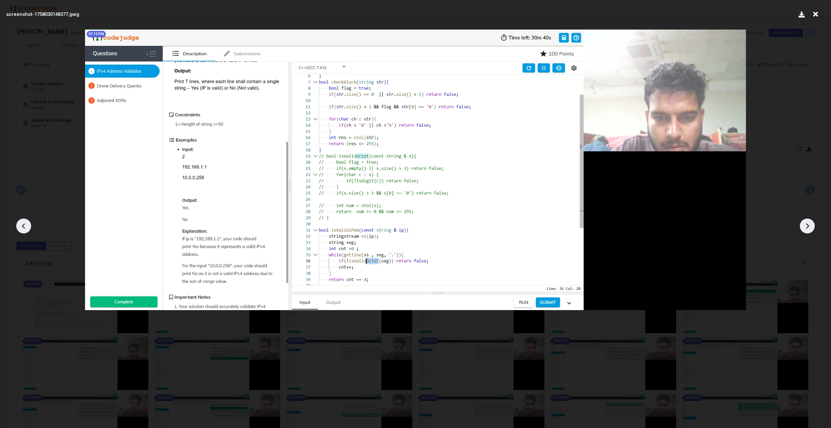
click at [811, 228] on icon at bounding box center [807, 226] width 10 height 10
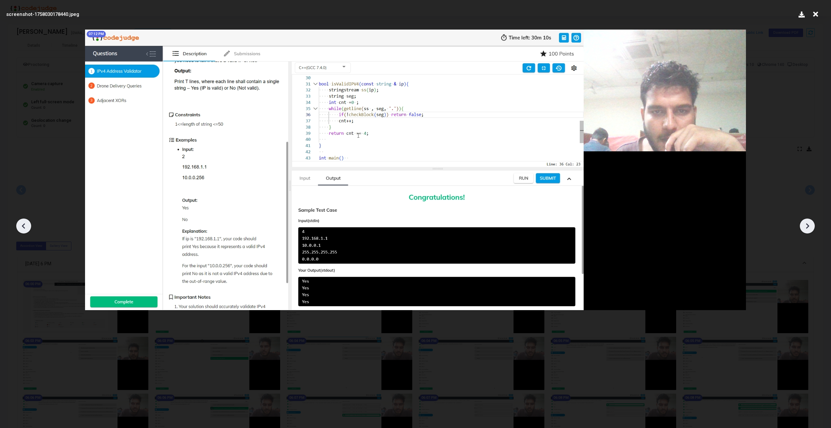
click at [24, 227] on icon at bounding box center [24, 226] width 10 height 10
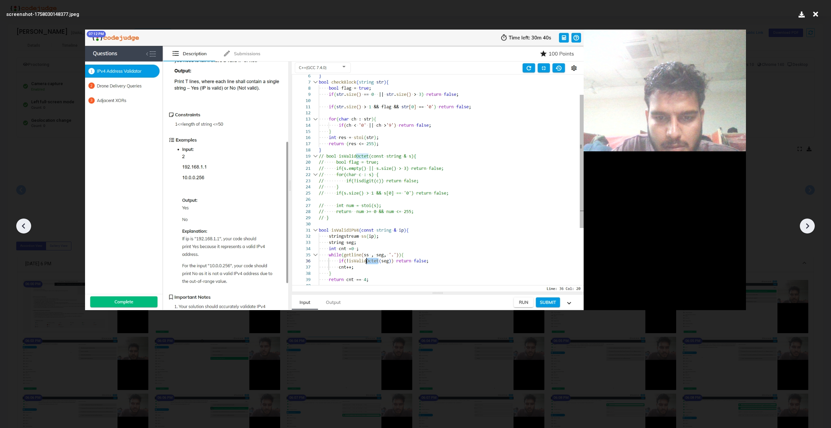
click at [814, 15] on icon at bounding box center [816, 14] width 10 height 12
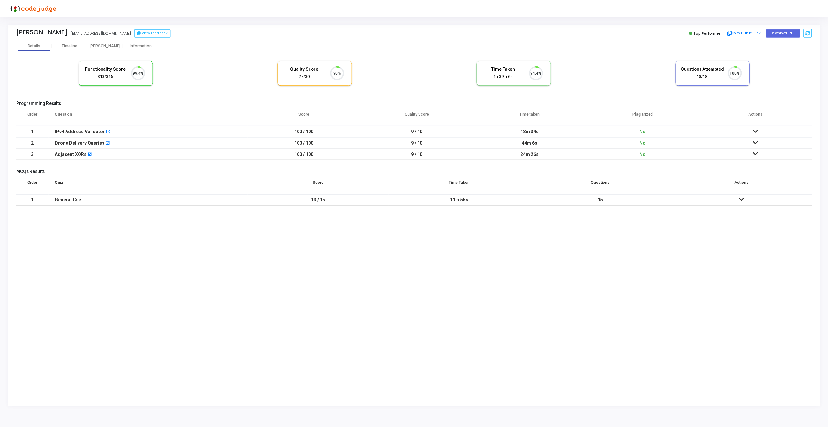
scroll to position [14, 17]
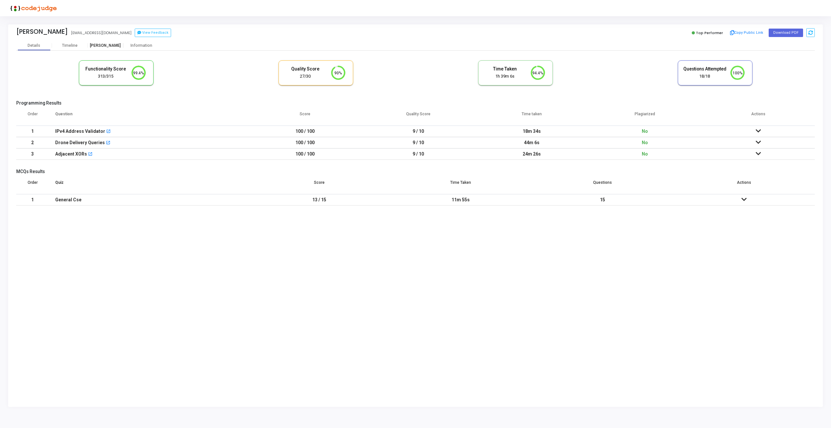
click at [108, 47] on div "[PERSON_NAME]" at bounding box center [106, 45] width 36 height 5
click at [108, 44] on div "[PERSON_NAME]" at bounding box center [106, 45] width 36 height 5
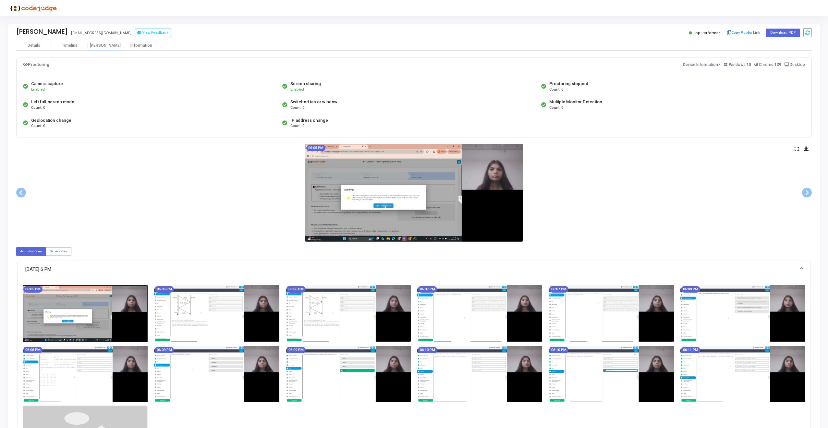
click at [460, 193] on img at bounding box center [413, 193] width 217 height 98
click at [795, 147] on icon at bounding box center [797, 149] width 4 height 4
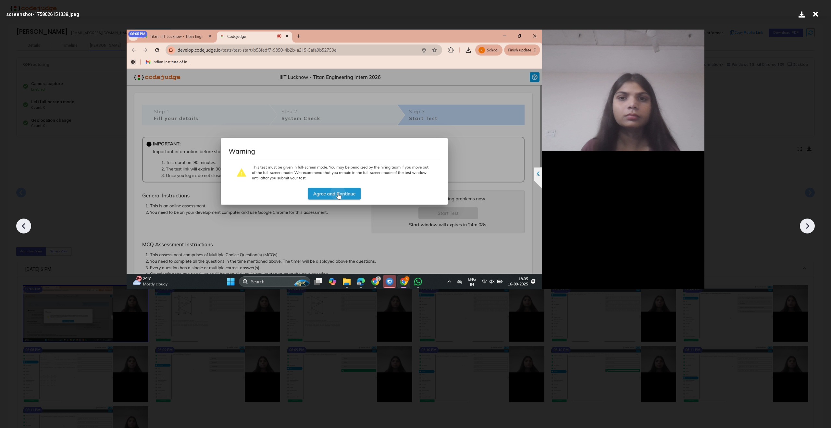
click at [811, 228] on icon at bounding box center [807, 226] width 10 height 10
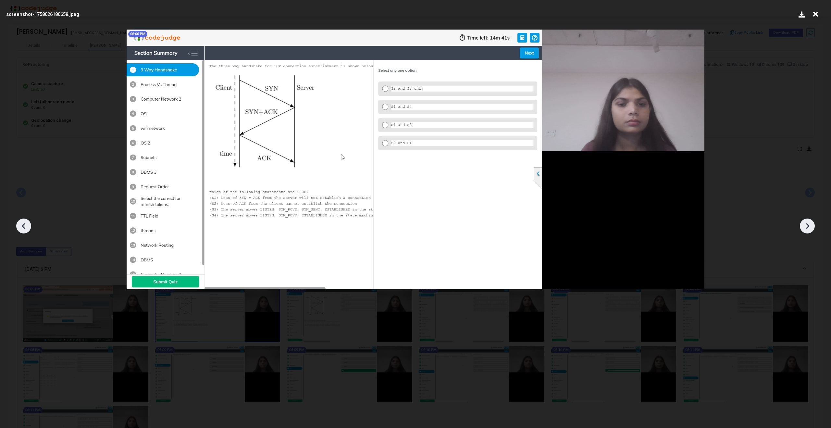
click at [811, 228] on icon at bounding box center [807, 226] width 10 height 10
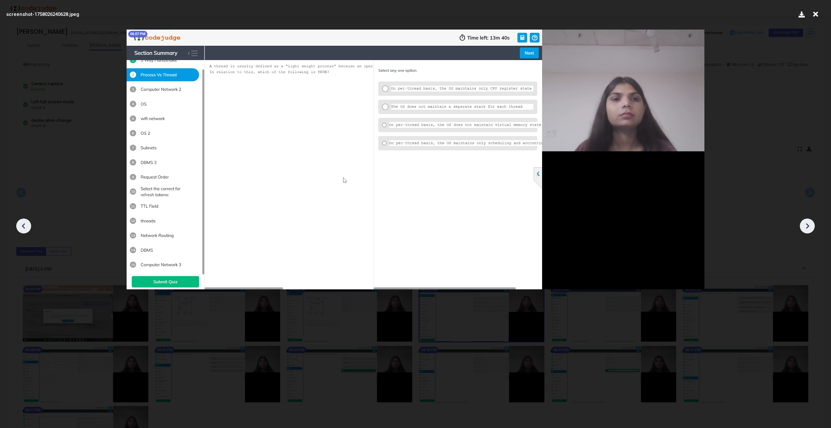
click at [811, 228] on icon at bounding box center [807, 226] width 10 height 10
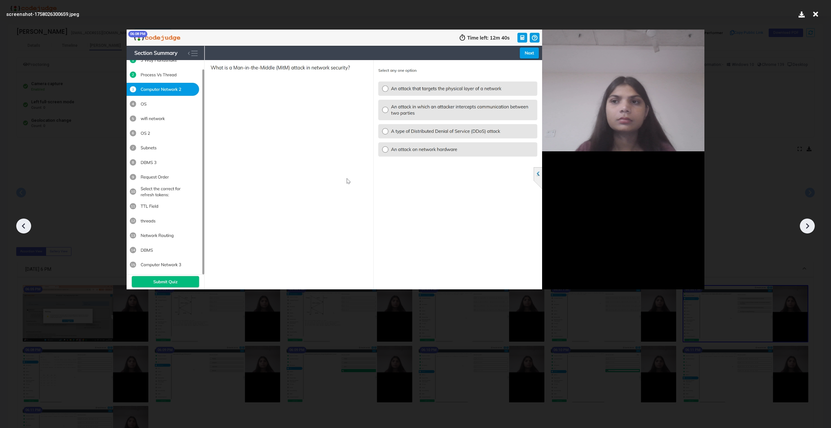
click at [811, 228] on icon at bounding box center [807, 226] width 10 height 10
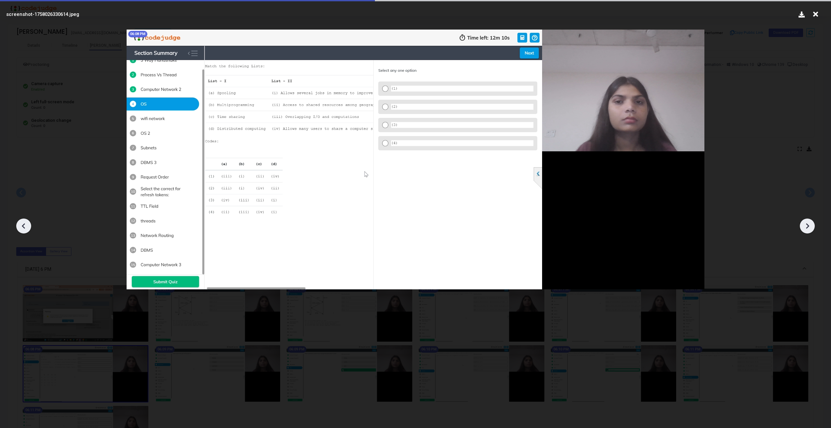
click at [811, 228] on icon at bounding box center [807, 226] width 10 height 10
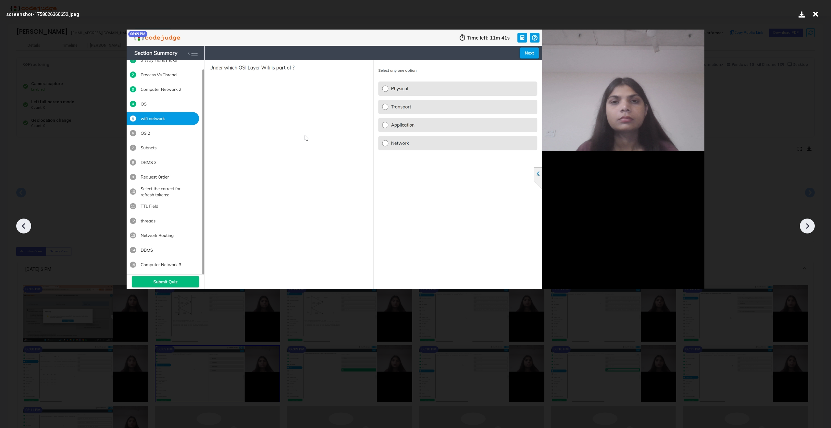
click at [811, 228] on icon at bounding box center [807, 226] width 10 height 10
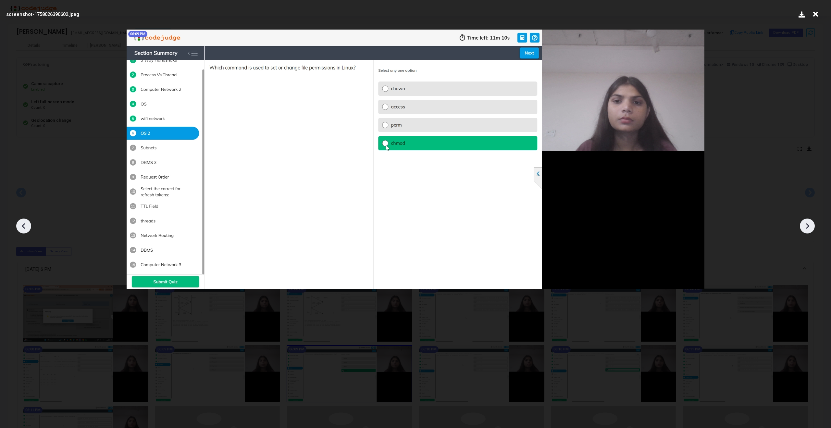
click at [811, 228] on icon at bounding box center [807, 226] width 10 height 10
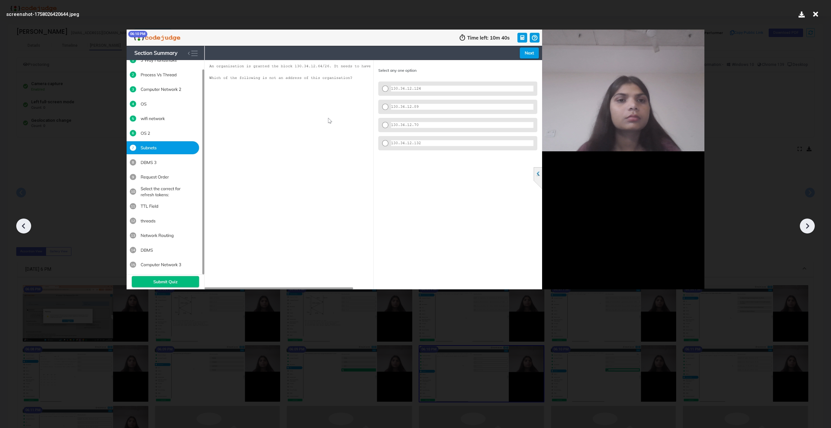
click at [811, 228] on icon at bounding box center [807, 226] width 10 height 10
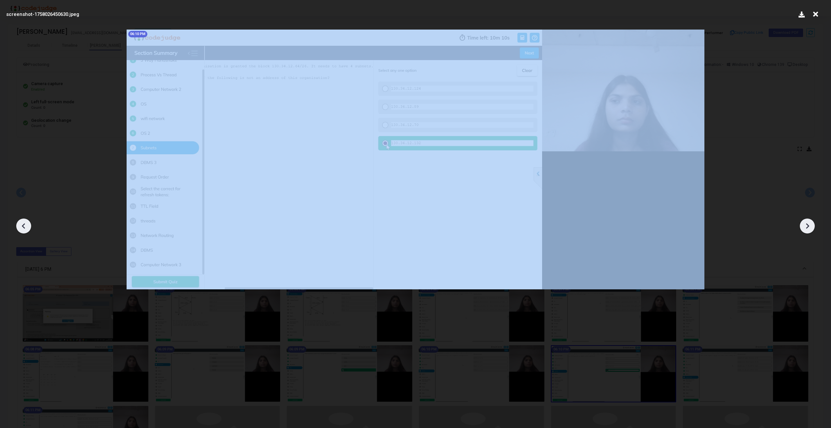
click at [811, 228] on icon at bounding box center [807, 226] width 10 height 10
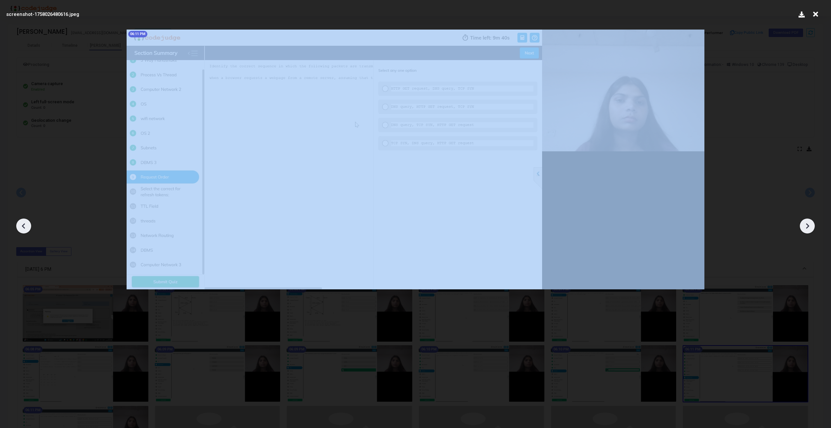
click at [811, 228] on icon at bounding box center [807, 226] width 10 height 10
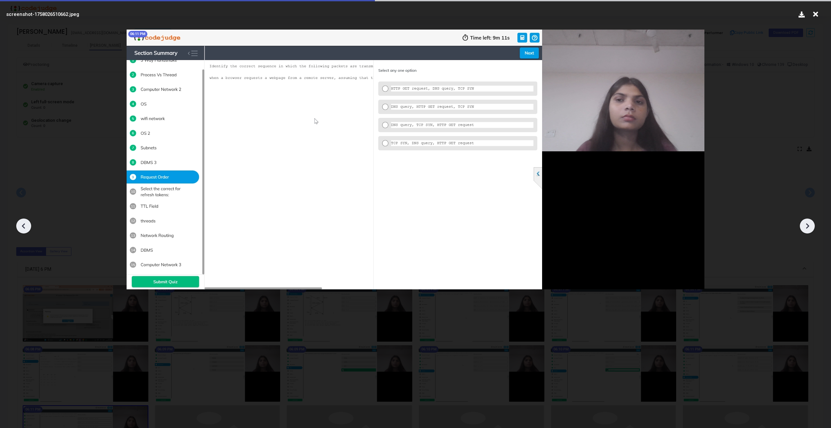
click at [811, 228] on icon at bounding box center [807, 226] width 10 height 10
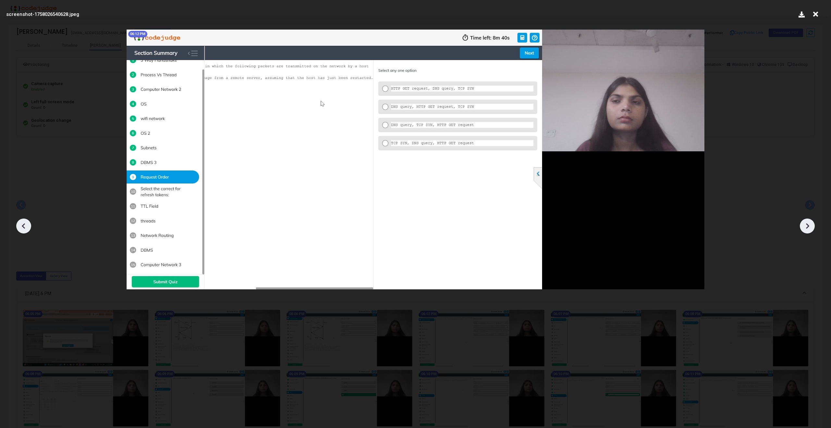
click at [811, 228] on icon at bounding box center [807, 226] width 10 height 10
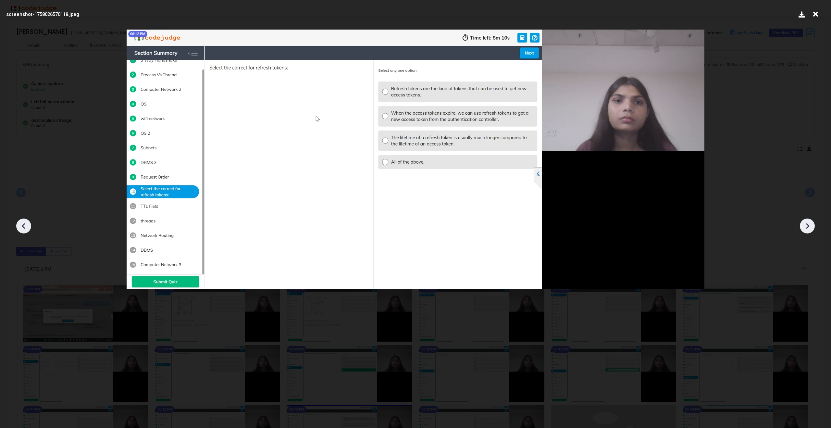
click at [809, 225] on icon at bounding box center [807, 226] width 10 height 10
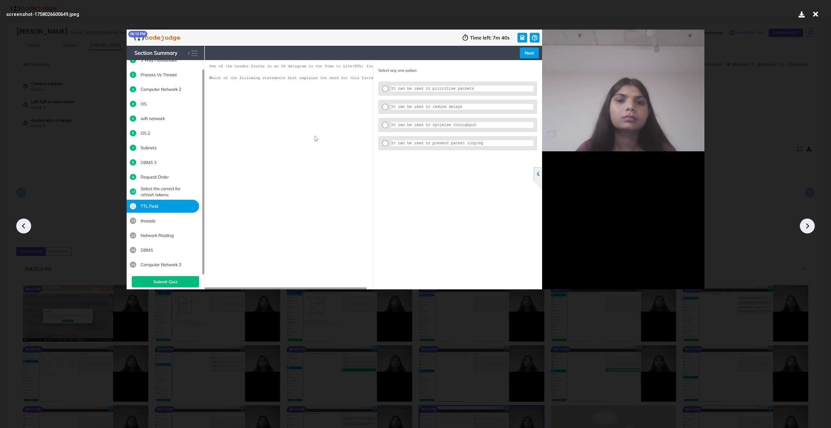
click at [809, 225] on icon at bounding box center [807, 226] width 10 height 10
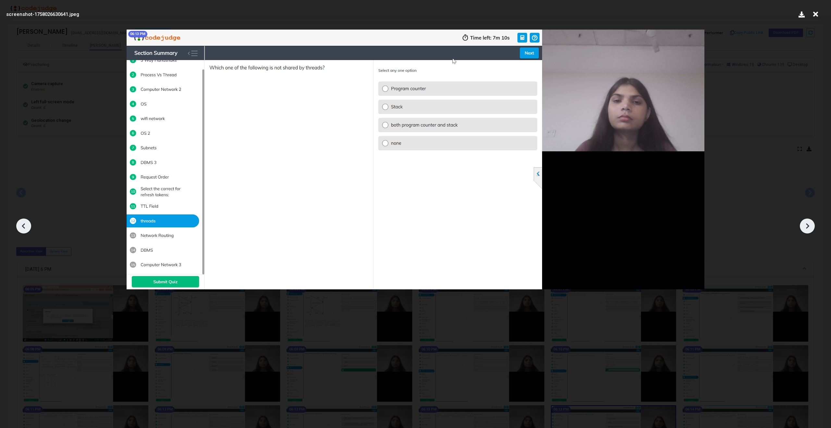
click at [809, 225] on icon at bounding box center [807, 226] width 10 height 10
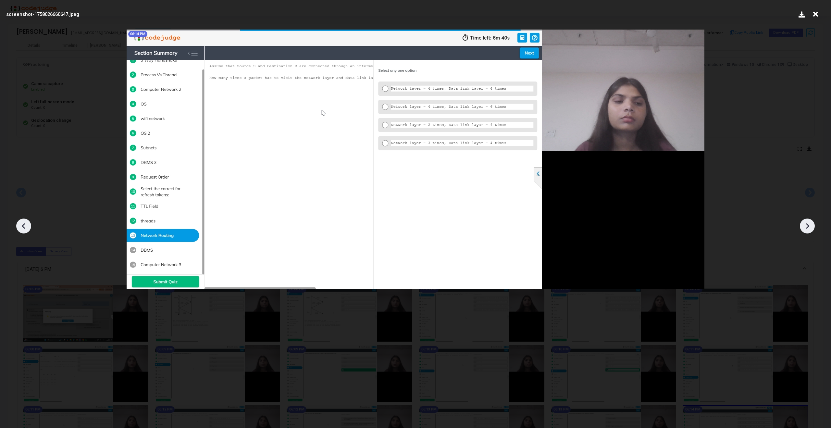
click at [809, 225] on icon at bounding box center [807, 226] width 10 height 10
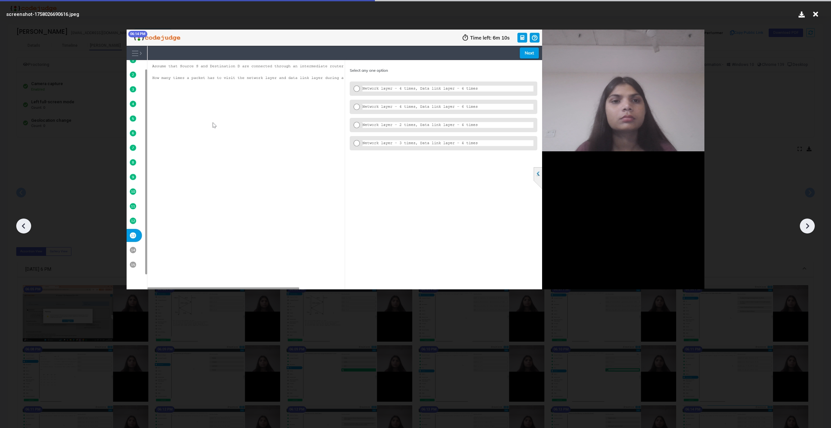
click at [809, 225] on icon at bounding box center [807, 226] width 10 height 10
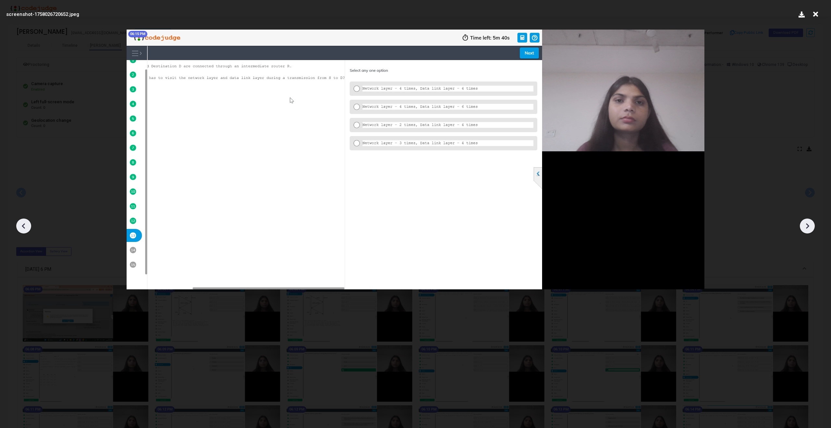
click at [809, 225] on icon at bounding box center [807, 226] width 10 height 10
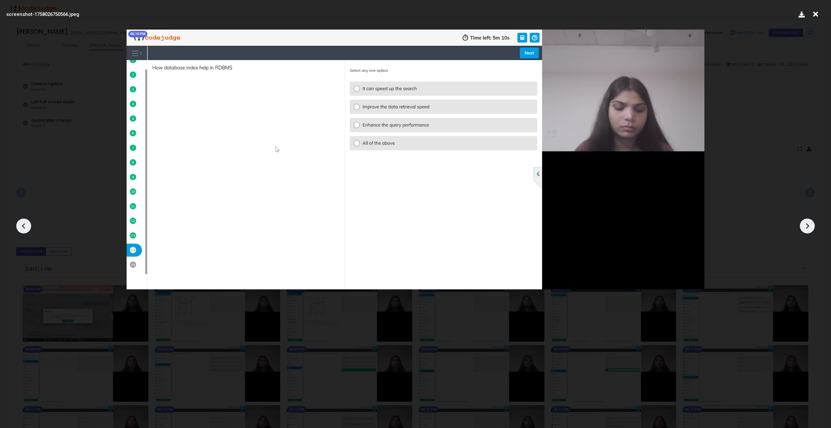
click at [809, 225] on icon at bounding box center [807, 226] width 10 height 10
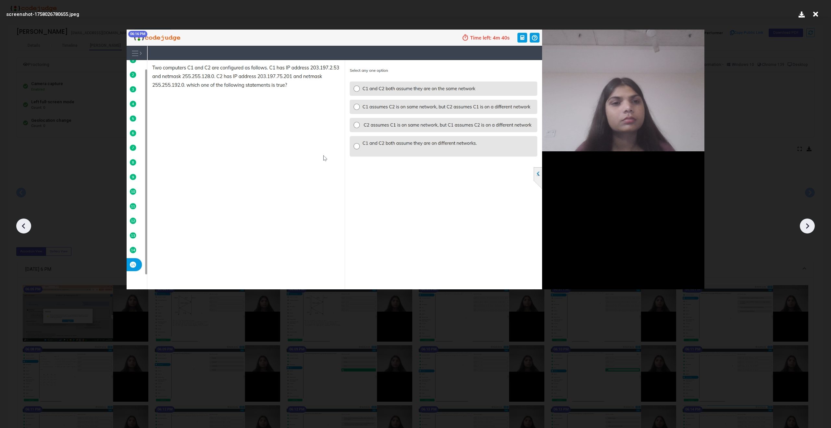
click at [809, 225] on icon at bounding box center [807, 226] width 10 height 10
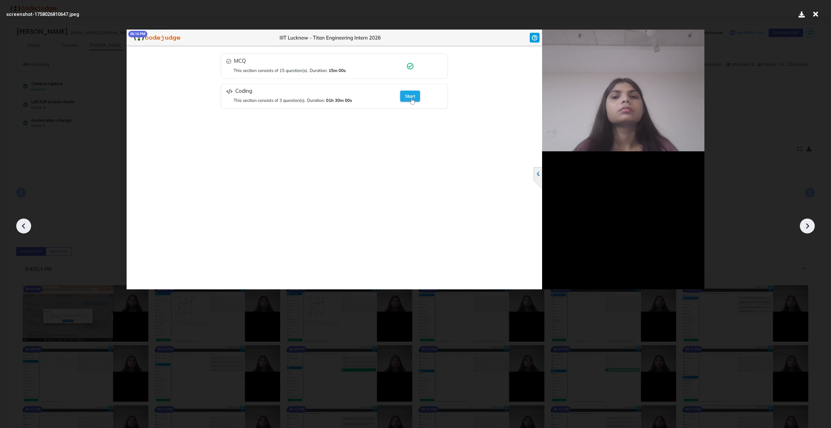
click at [809, 225] on icon at bounding box center [807, 226] width 10 height 10
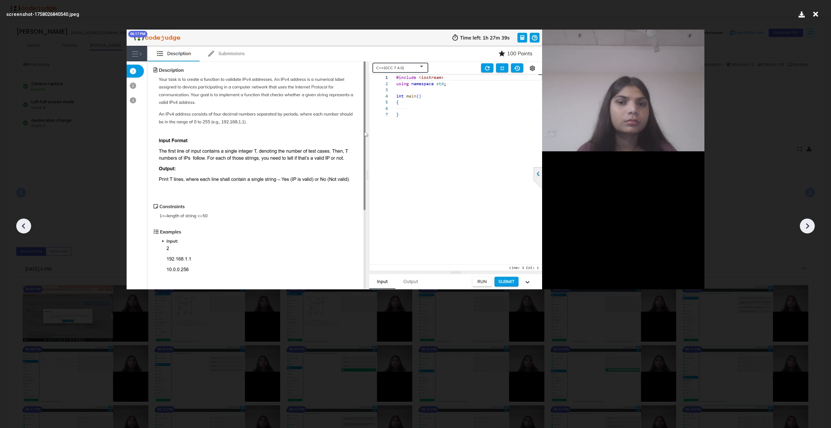
click at [809, 225] on icon at bounding box center [807, 226] width 10 height 10
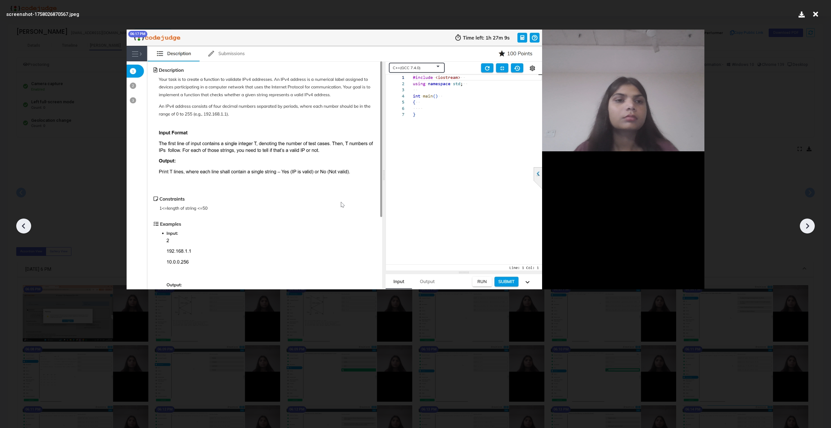
click at [809, 225] on icon at bounding box center [807, 226] width 10 height 10
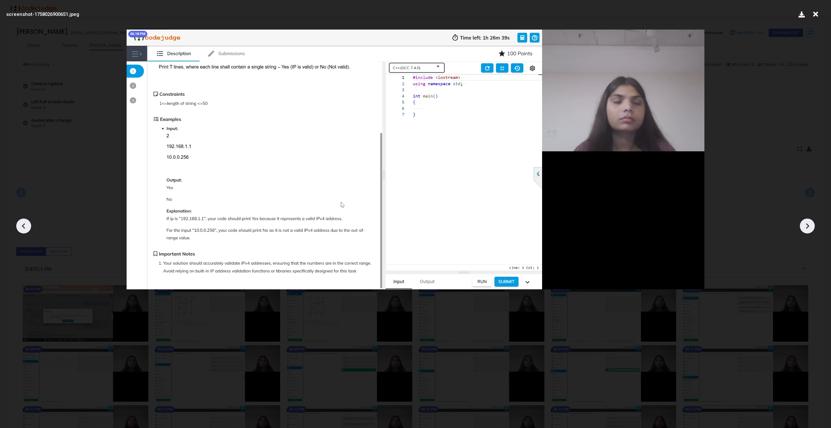
click at [809, 225] on icon at bounding box center [807, 226] width 10 height 10
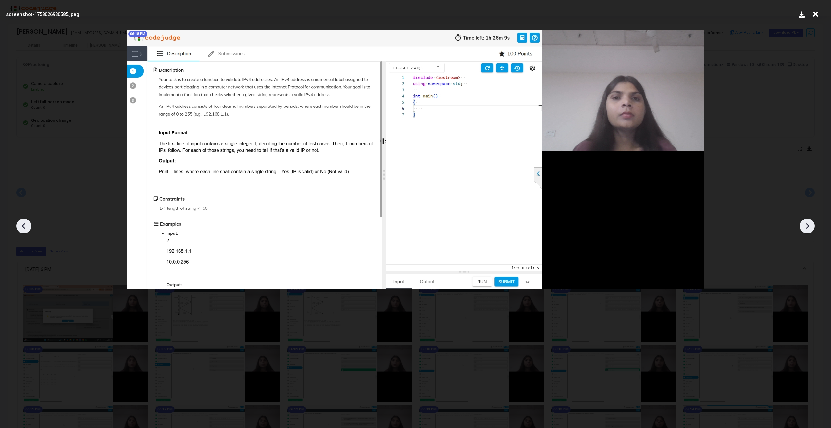
click at [809, 225] on icon at bounding box center [807, 226] width 10 height 10
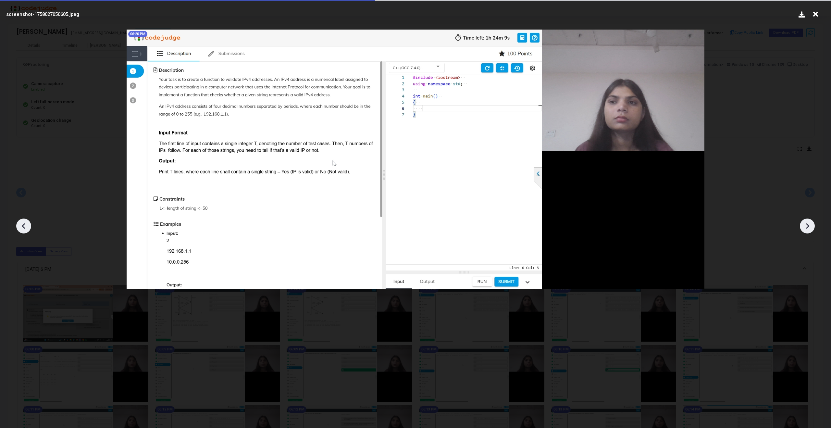
click at [809, 225] on icon at bounding box center [807, 226] width 10 height 10
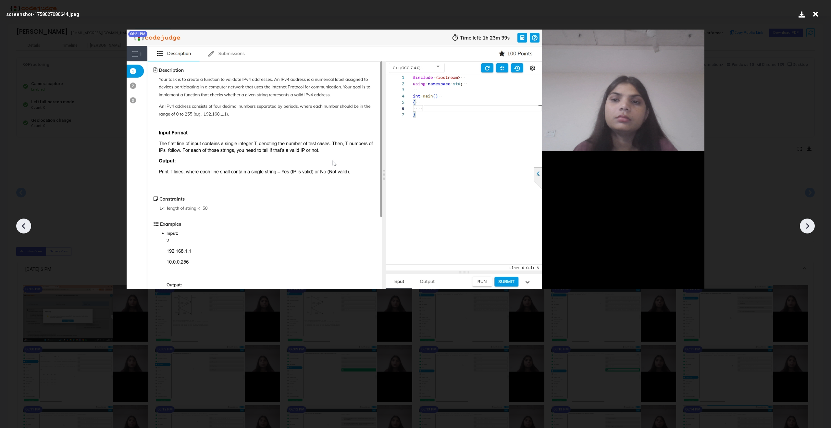
click at [809, 225] on icon at bounding box center [807, 226] width 10 height 10
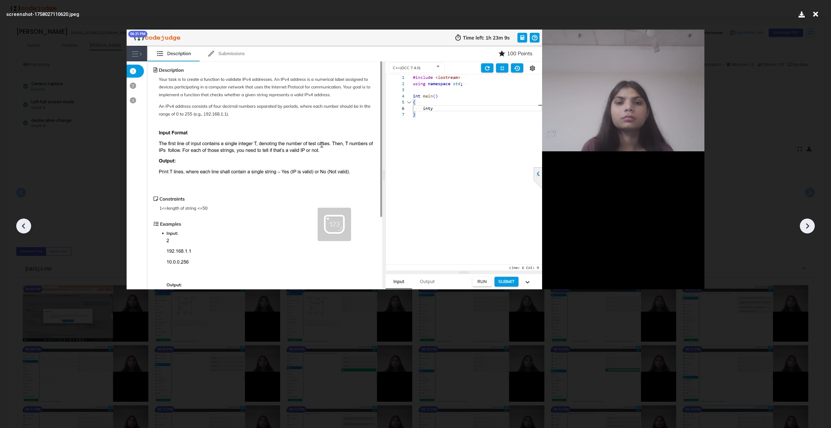
click at [809, 225] on icon at bounding box center [807, 226] width 10 height 10
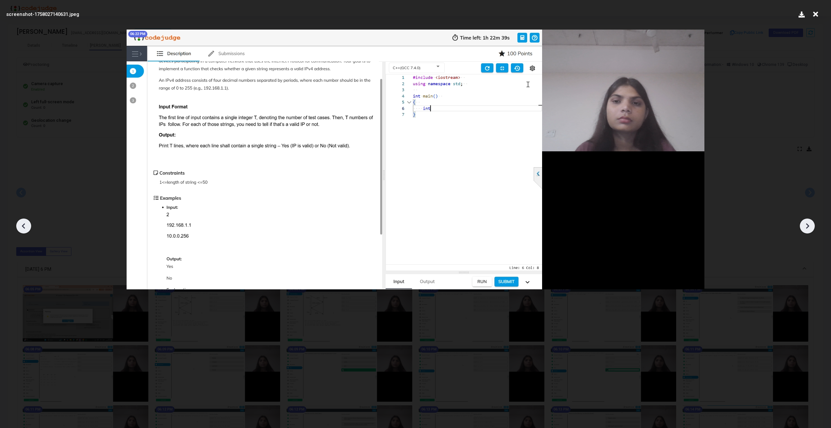
click at [809, 225] on icon at bounding box center [807, 226] width 10 height 10
click at [19, 226] on icon at bounding box center [24, 226] width 10 height 10
click at [809, 228] on icon at bounding box center [807, 226] width 10 height 10
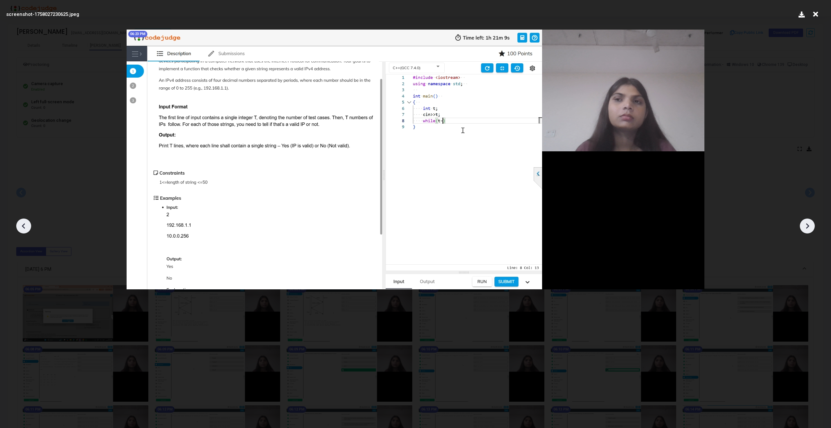
click at [809, 228] on icon at bounding box center [807, 226] width 10 height 10
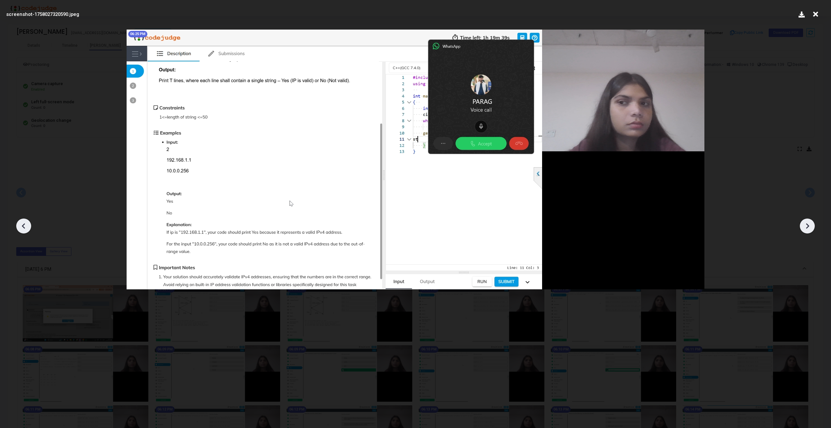
click at [806, 226] on icon at bounding box center [807, 226] width 10 height 10
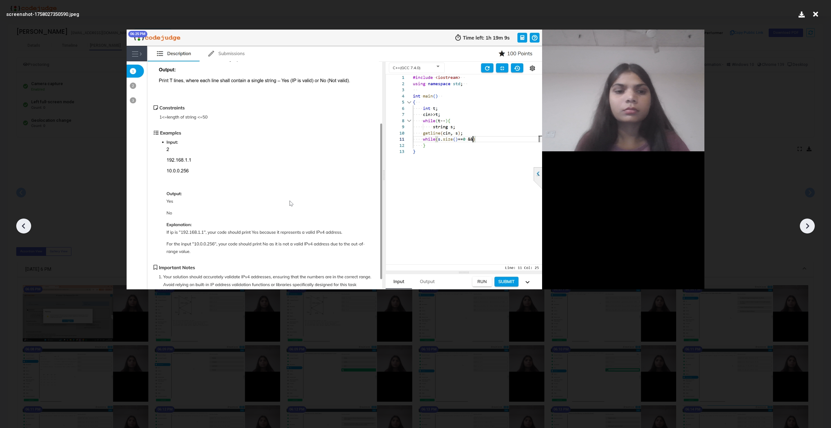
click at [22, 227] on icon at bounding box center [24, 226] width 10 height 10
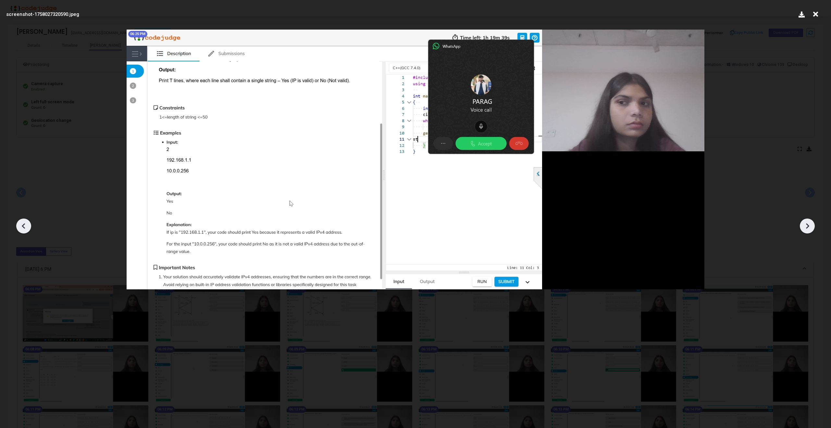
click at [808, 226] on icon at bounding box center [807, 226] width 3 height 6
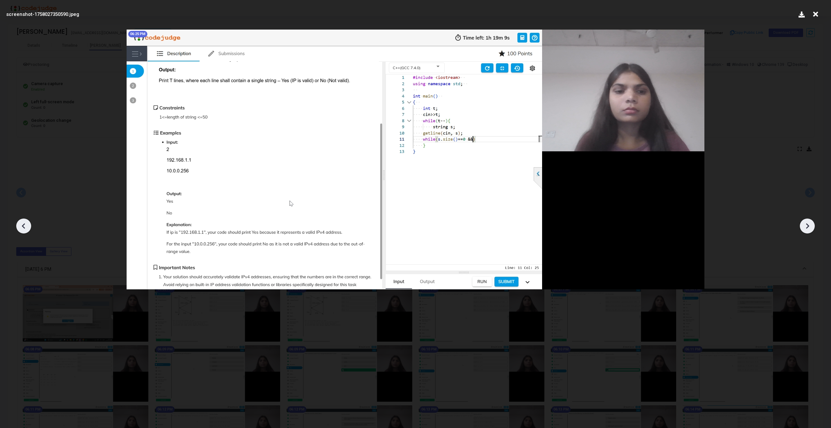
click at [808, 226] on icon at bounding box center [807, 226] width 3 height 6
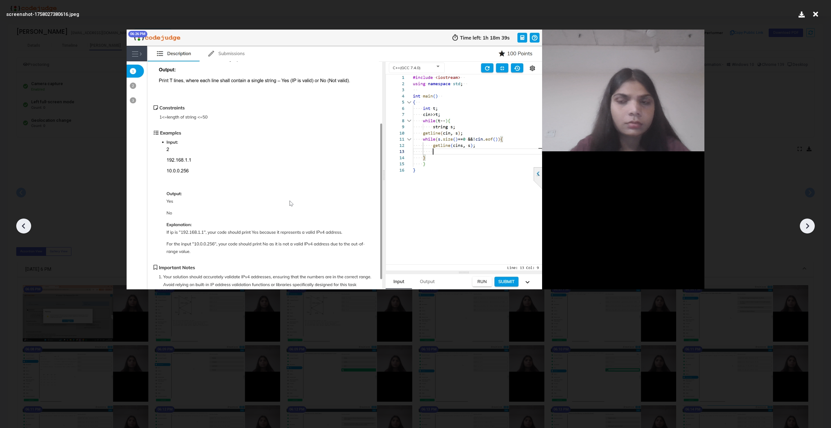
click at [808, 226] on icon at bounding box center [807, 226] width 3 height 6
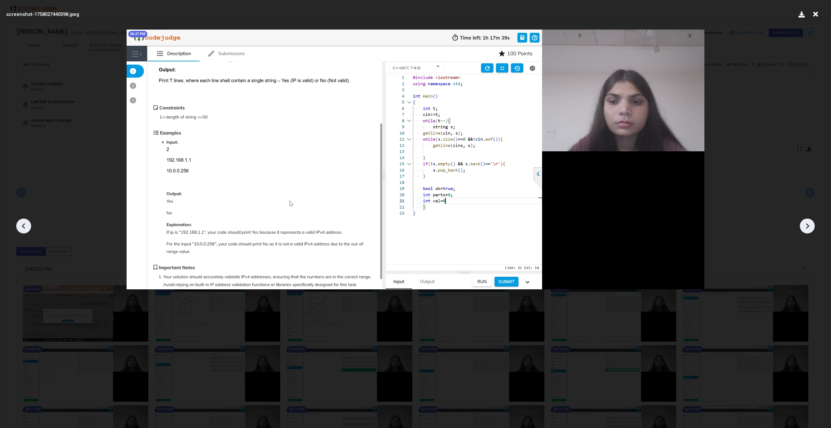
click at [808, 226] on icon at bounding box center [807, 226] width 3 height 6
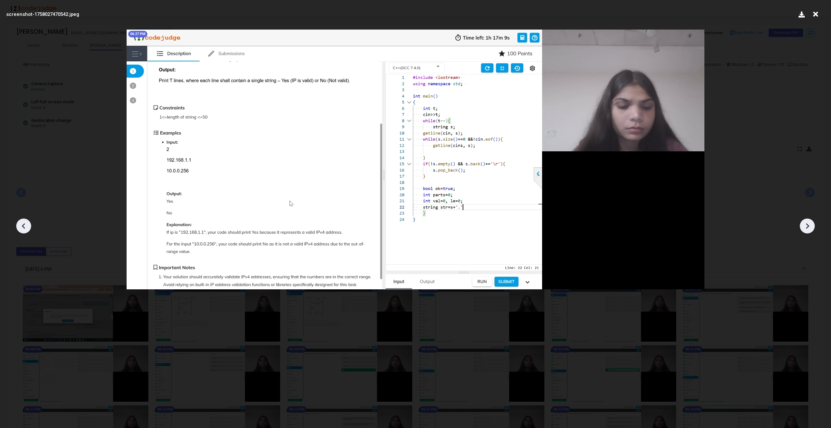
click at [808, 226] on icon at bounding box center [807, 226] width 3 height 6
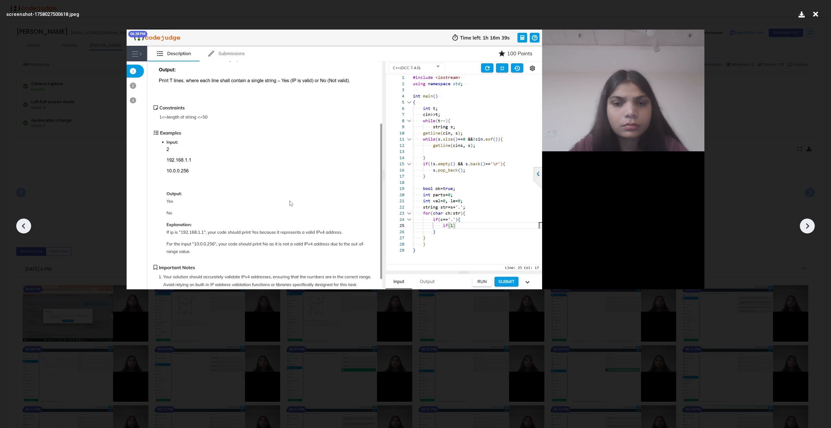
click at [808, 226] on icon at bounding box center [807, 226] width 3 height 6
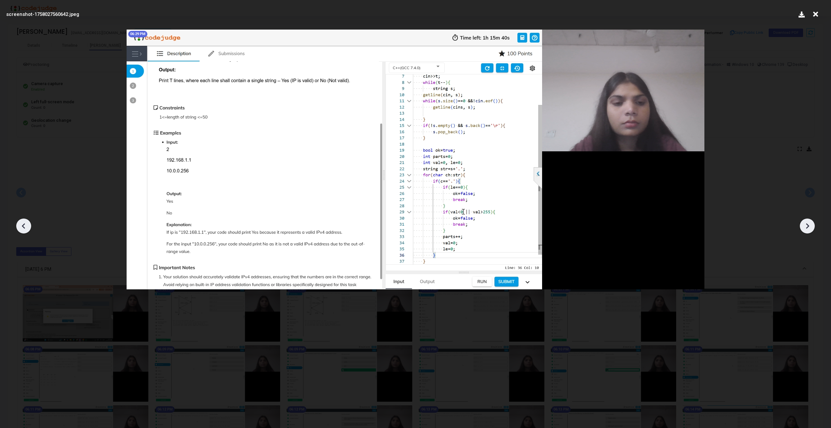
click at [808, 226] on icon at bounding box center [807, 226] width 3 height 6
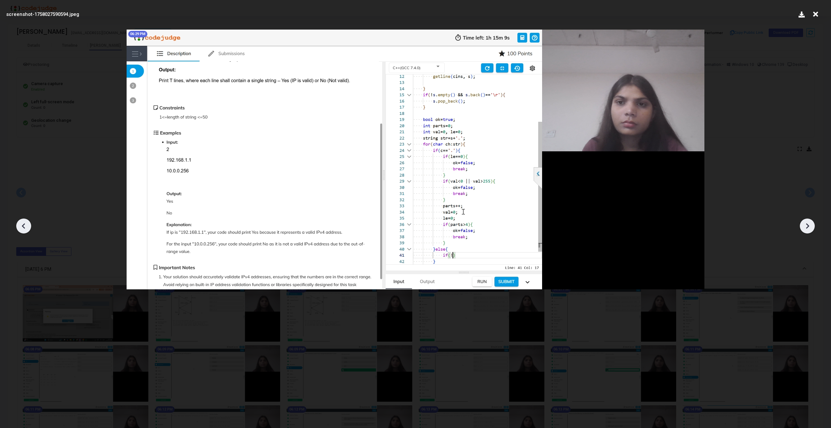
click at [808, 226] on icon at bounding box center [807, 226] width 3 height 6
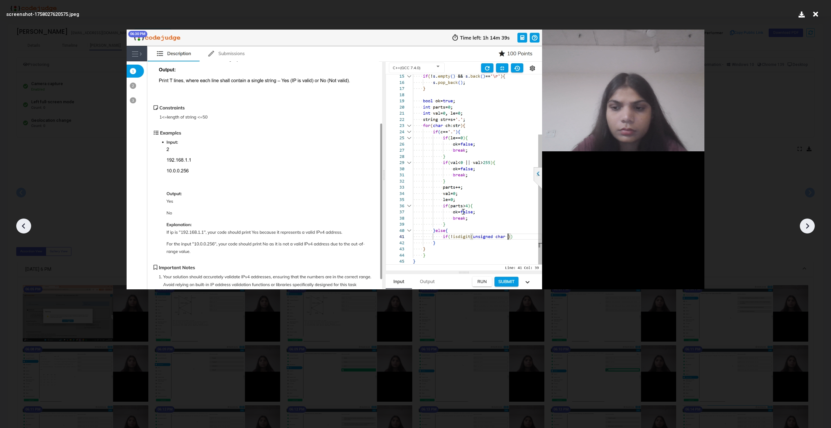
click at [808, 226] on icon at bounding box center [807, 226] width 3 height 6
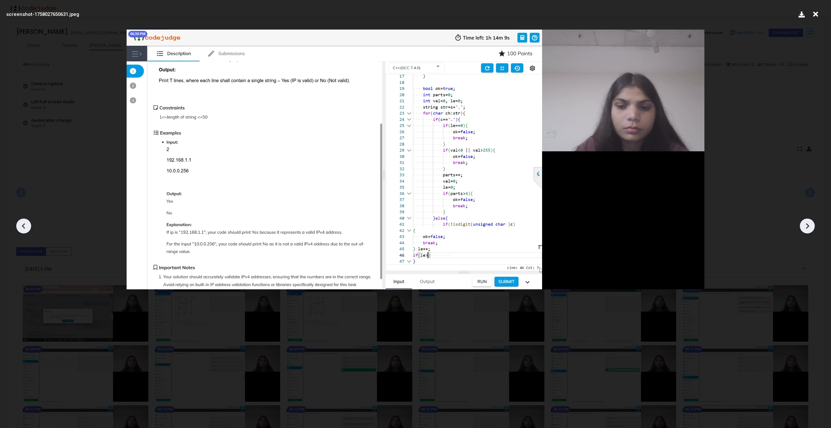
click at [808, 226] on icon at bounding box center [807, 226] width 3 height 6
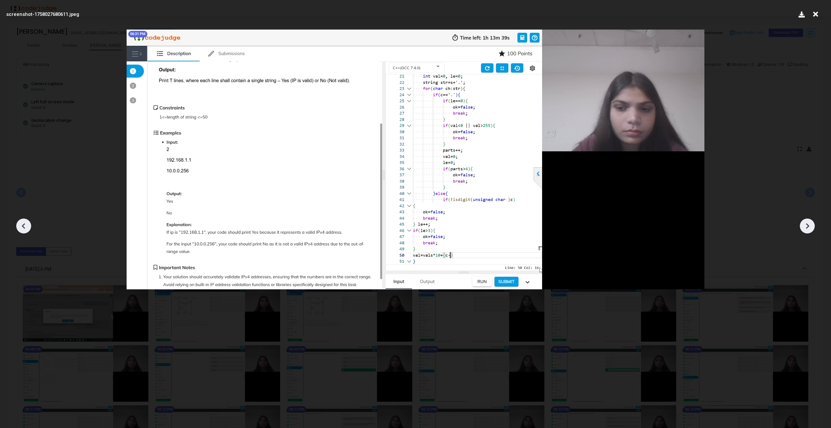
click at [808, 226] on icon at bounding box center [807, 226] width 3 height 6
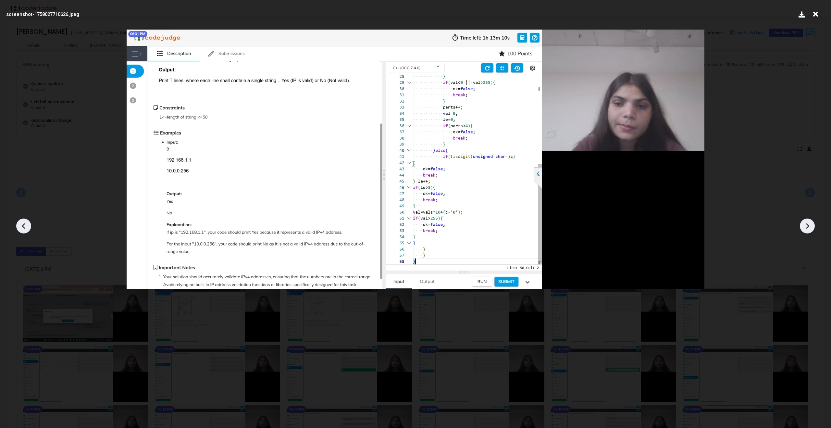
click at [808, 226] on icon at bounding box center [807, 226] width 3 height 6
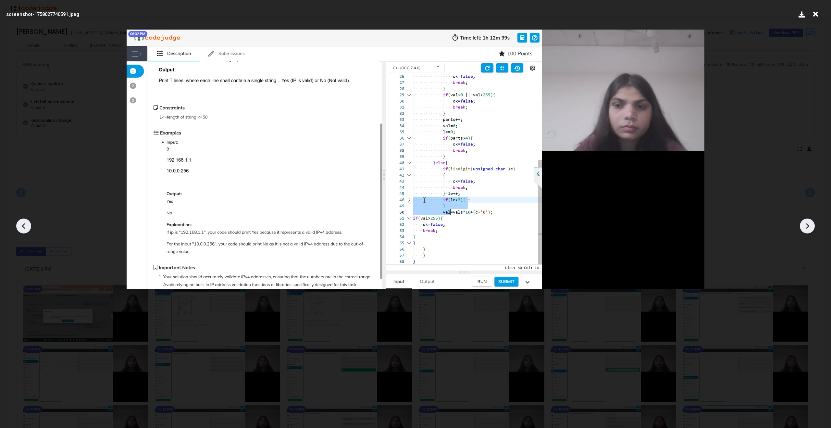
click at [808, 226] on icon at bounding box center [807, 226] width 3 height 6
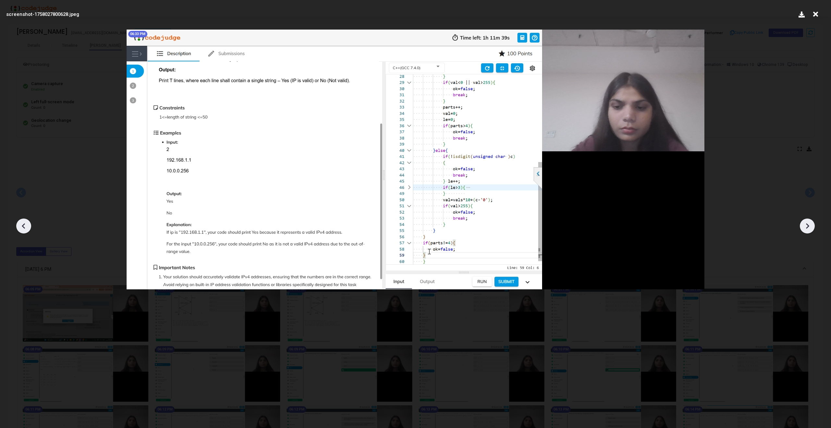
click at [808, 226] on icon at bounding box center [807, 226] width 3 height 6
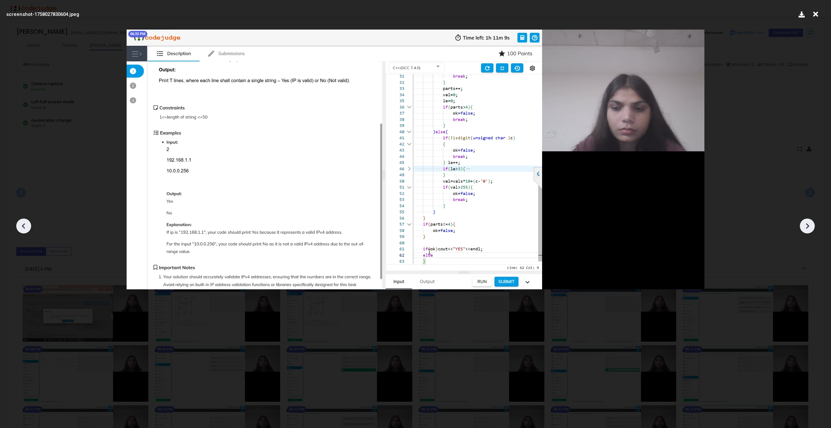
click at [808, 226] on icon at bounding box center [807, 226] width 3 height 6
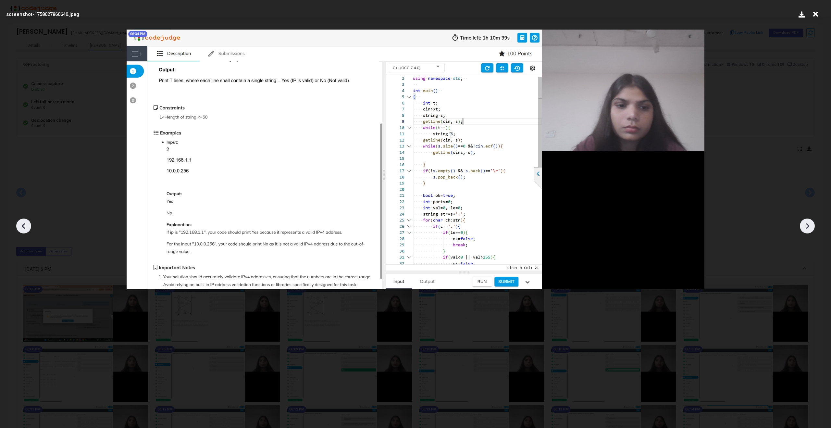
click at [808, 226] on icon at bounding box center [807, 226] width 3 height 6
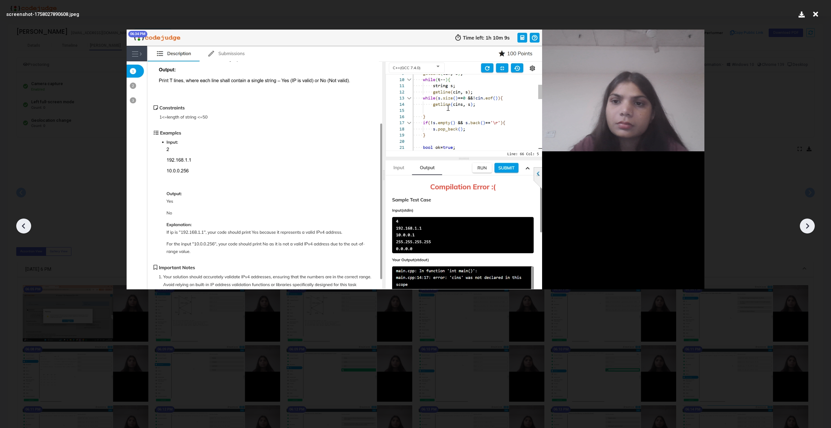
click at [808, 226] on icon at bounding box center [807, 226] width 3 height 6
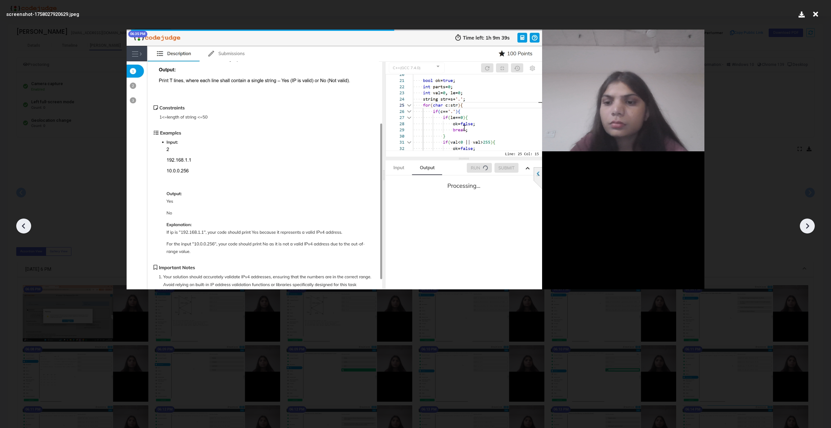
click at [808, 226] on icon at bounding box center [807, 226] width 3 height 6
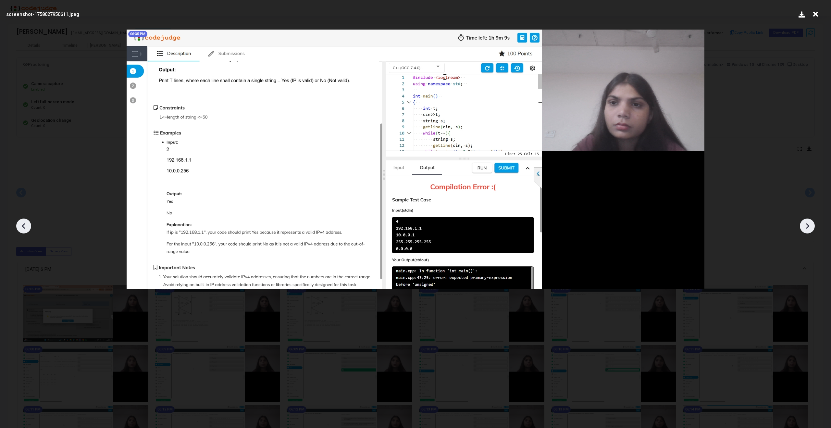
click at [808, 226] on icon at bounding box center [807, 226] width 3 height 6
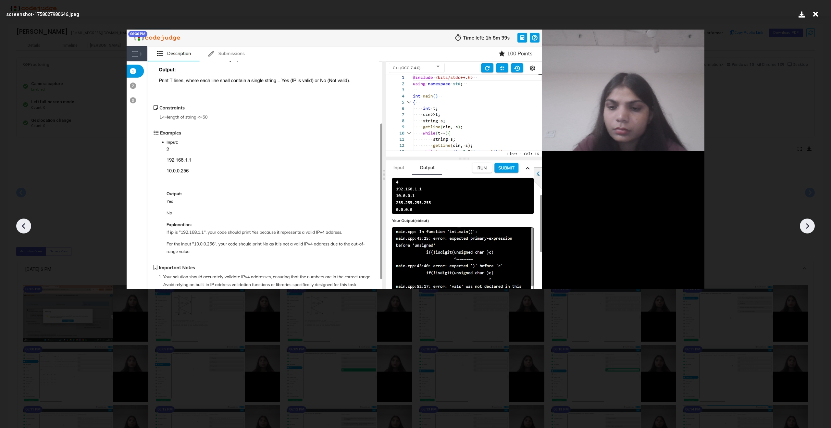
click at [808, 226] on icon at bounding box center [807, 226] width 3 height 6
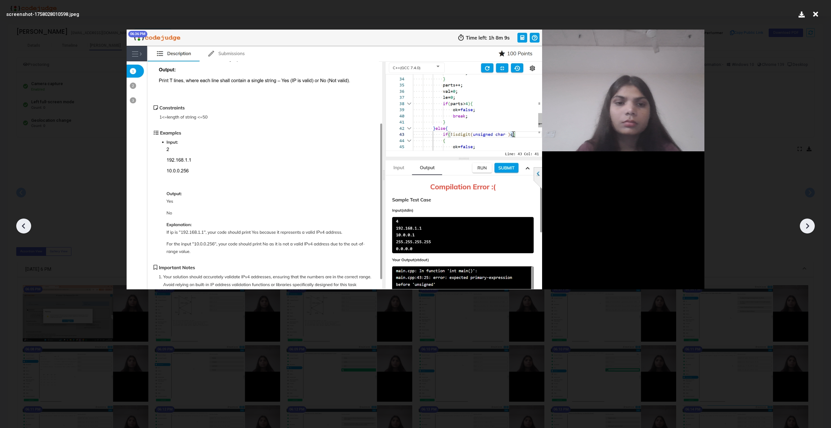
click at [808, 226] on icon at bounding box center [807, 226] width 3 height 6
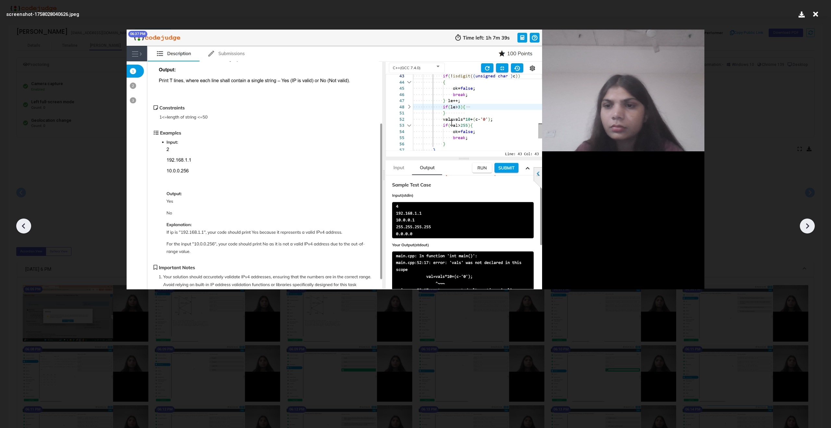
click at [808, 226] on icon at bounding box center [807, 226] width 3 height 6
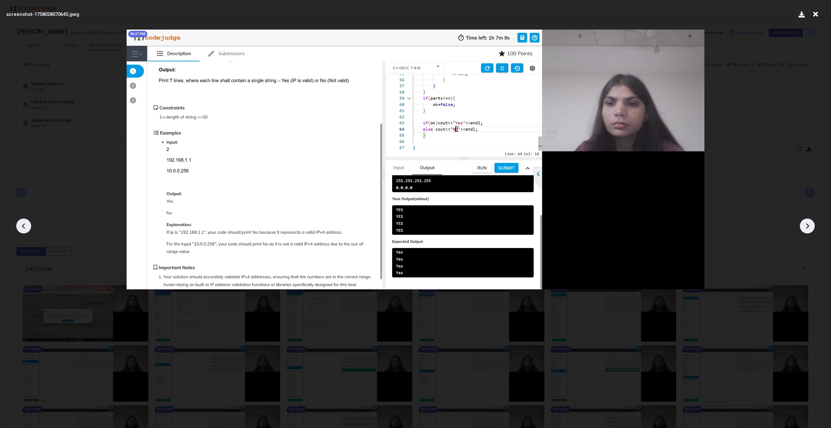
click at [808, 226] on icon at bounding box center [807, 226] width 3 height 6
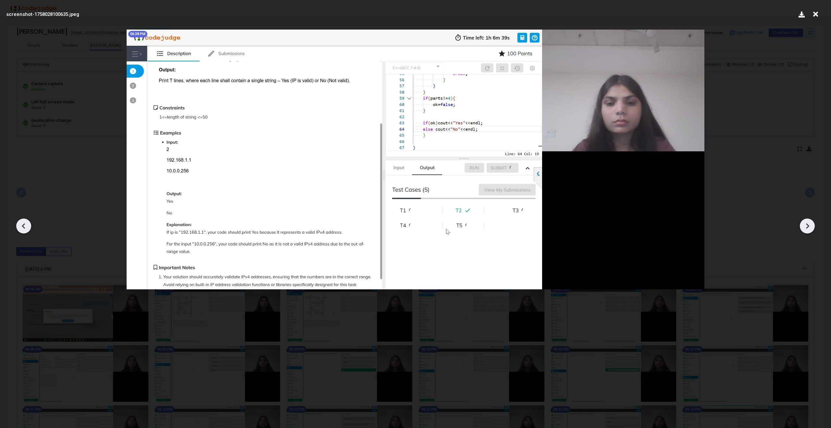
click at [808, 226] on icon at bounding box center [807, 226] width 3 height 6
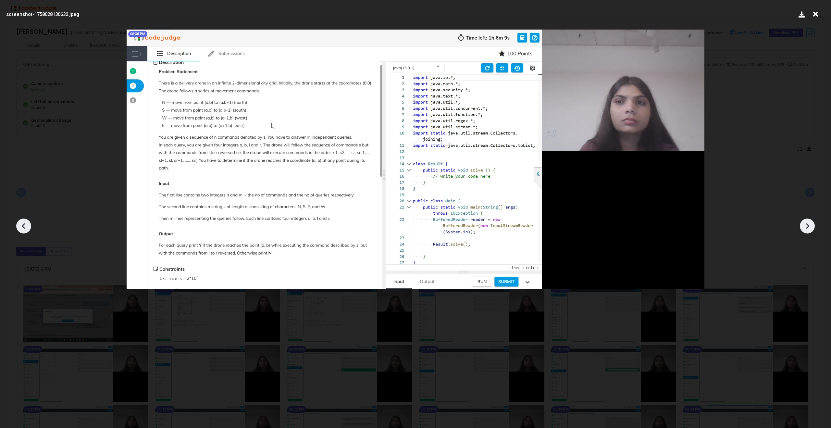
click at [24, 227] on icon at bounding box center [24, 226] width 10 height 10
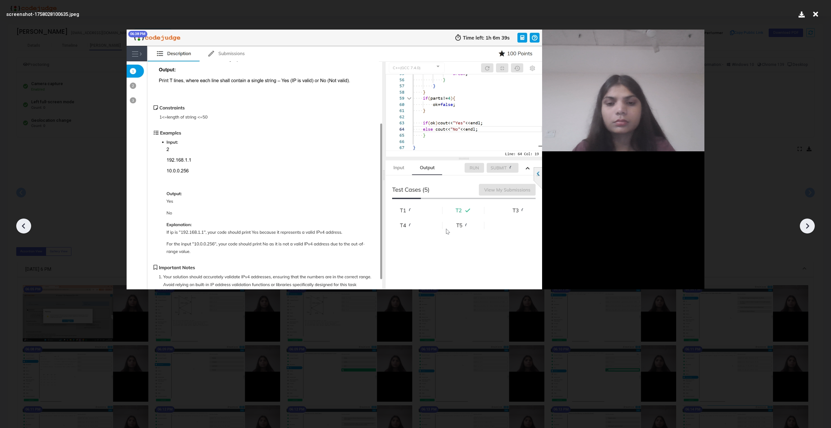
click at [24, 227] on icon at bounding box center [24, 226] width 10 height 10
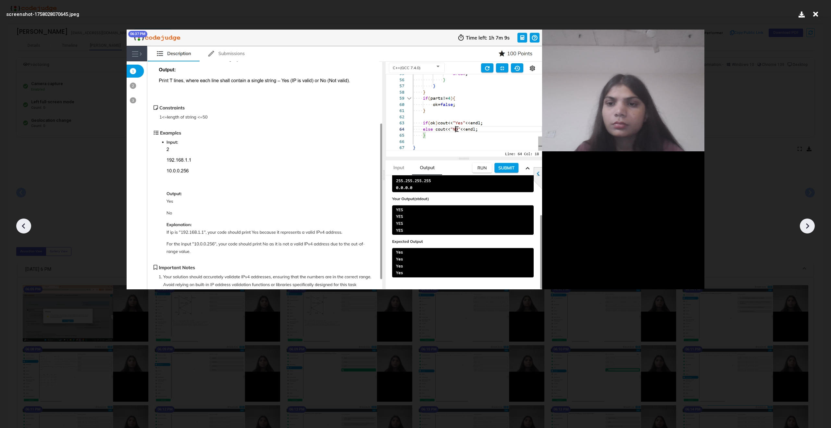
click at [24, 227] on icon at bounding box center [24, 226] width 10 height 10
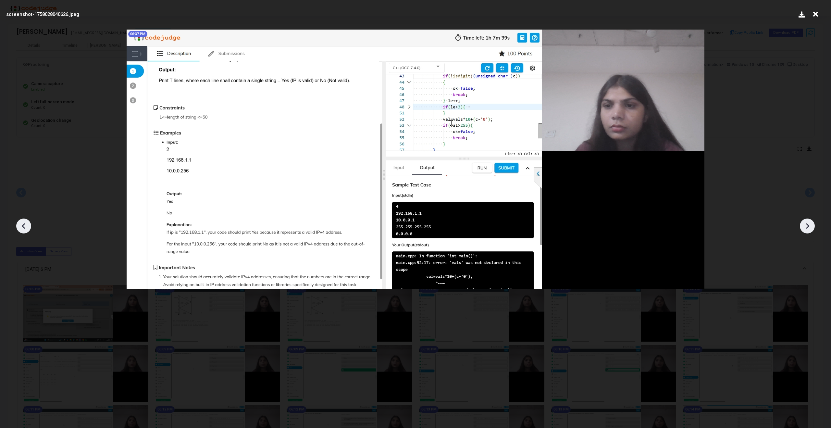
click at [24, 227] on icon at bounding box center [24, 226] width 10 height 10
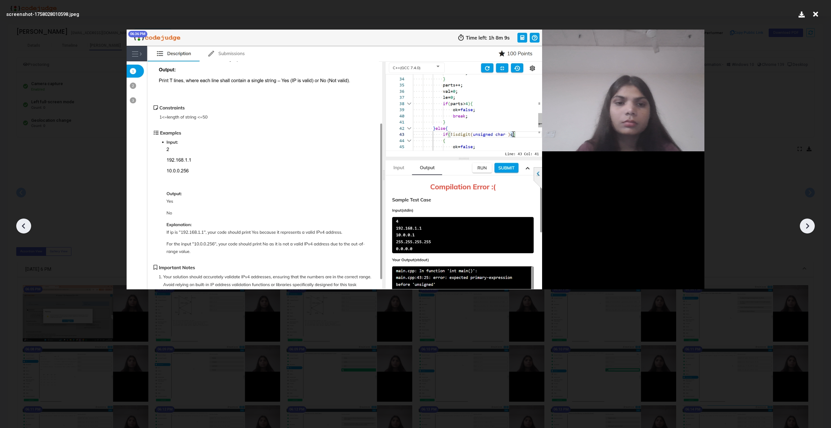
click at [479, 134] on img at bounding box center [416, 160] width 578 height 260
click at [807, 229] on icon at bounding box center [807, 226] width 10 height 10
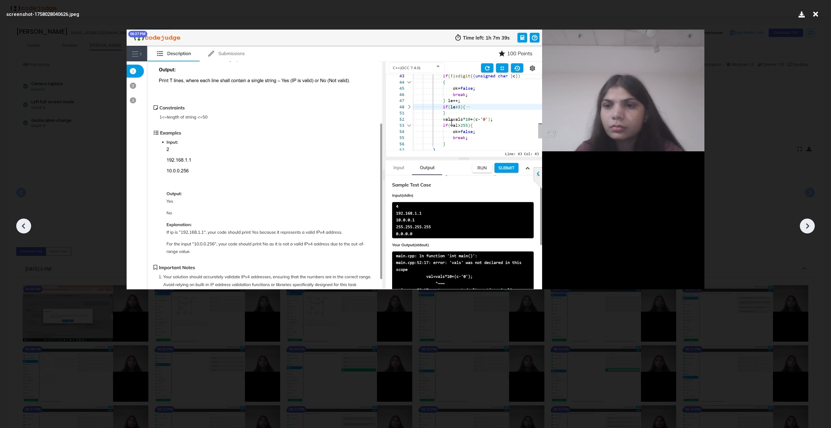
click at [807, 229] on icon at bounding box center [807, 226] width 10 height 10
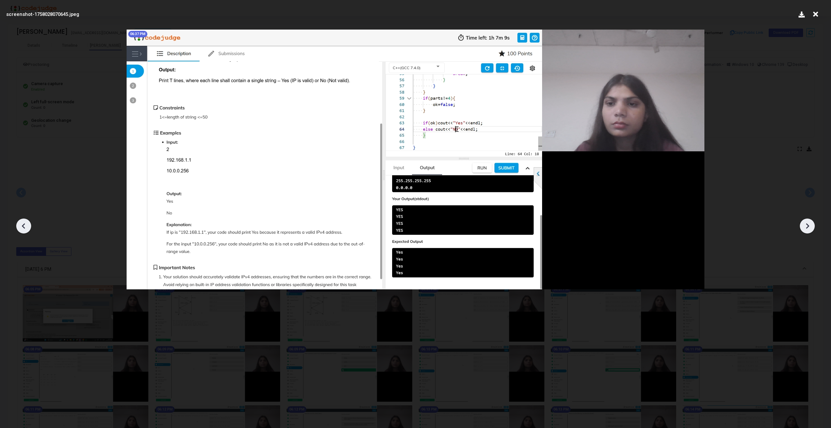
click at [807, 229] on icon at bounding box center [807, 226] width 10 height 10
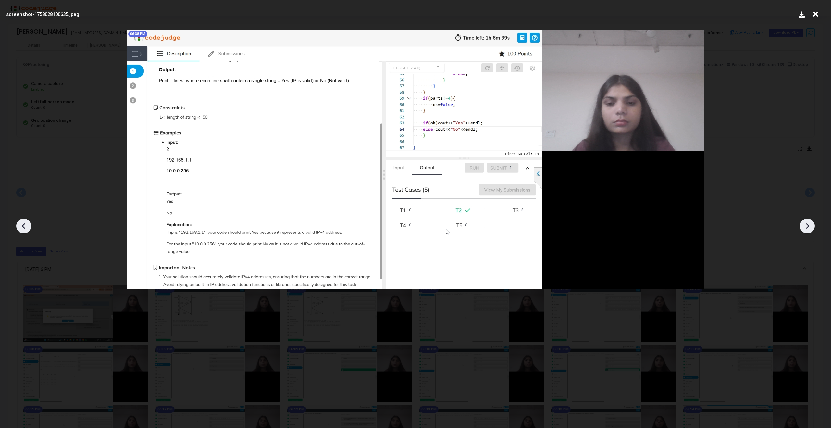
click at [807, 229] on icon at bounding box center [807, 226] width 10 height 10
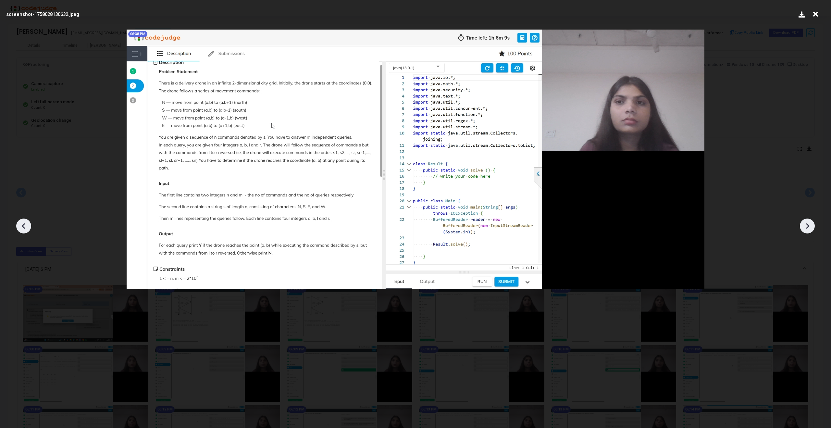
click at [807, 229] on icon at bounding box center [807, 226] width 10 height 10
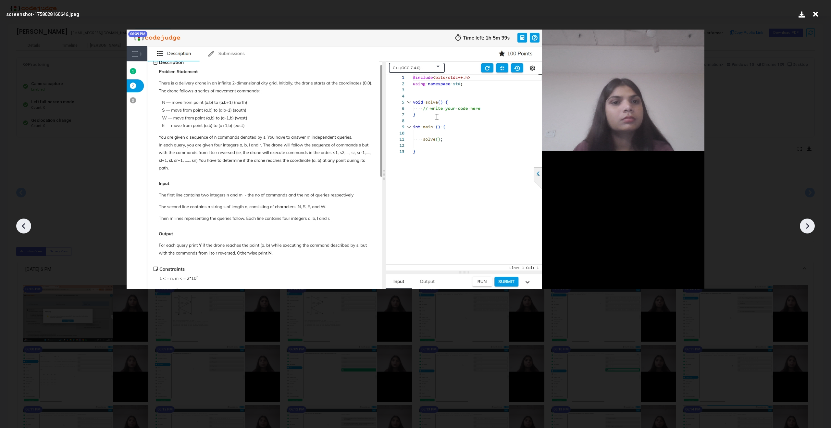
click at [807, 229] on icon at bounding box center [807, 226] width 10 height 10
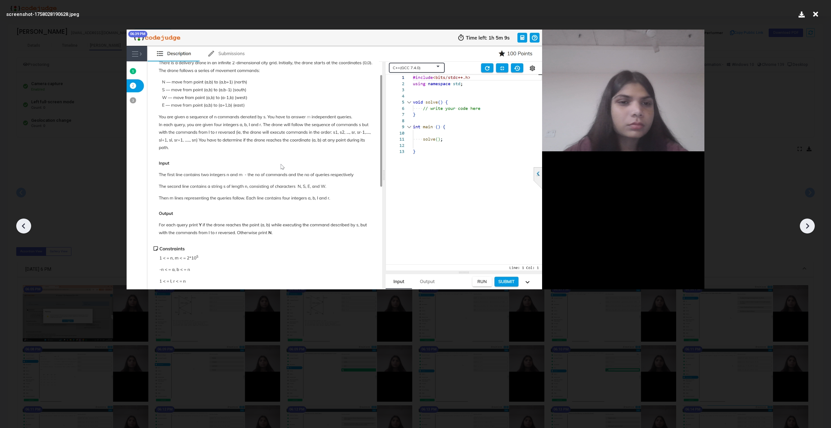
click at [807, 229] on icon at bounding box center [807, 226] width 10 height 10
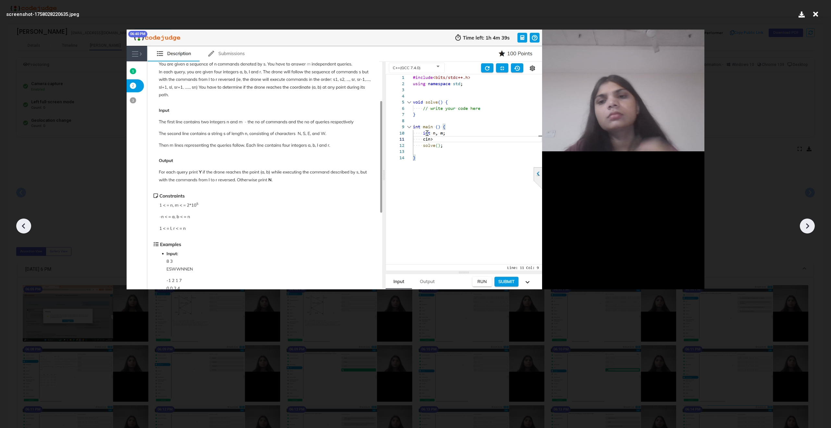
click at [807, 229] on icon at bounding box center [807, 226] width 10 height 10
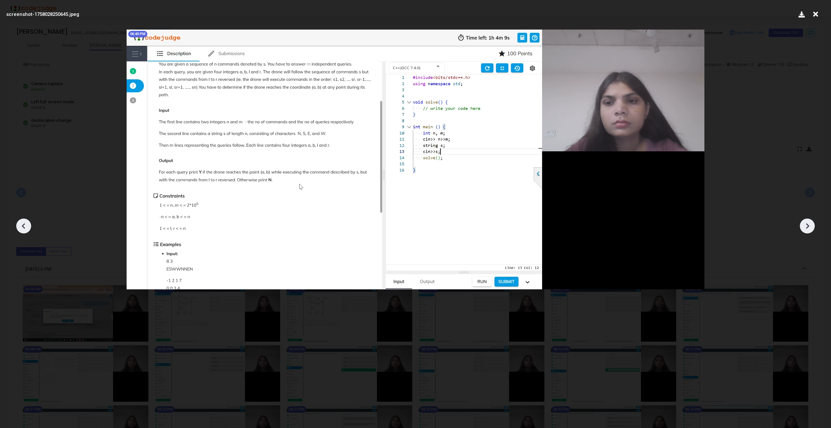
click at [807, 229] on icon at bounding box center [807, 226] width 10 height 10
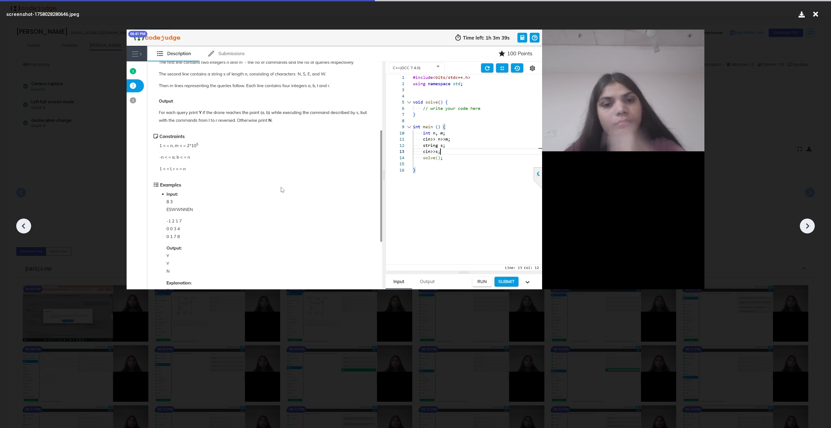
click at [807, 229] on icon at bounding box center [807, 226] width 10 height 10
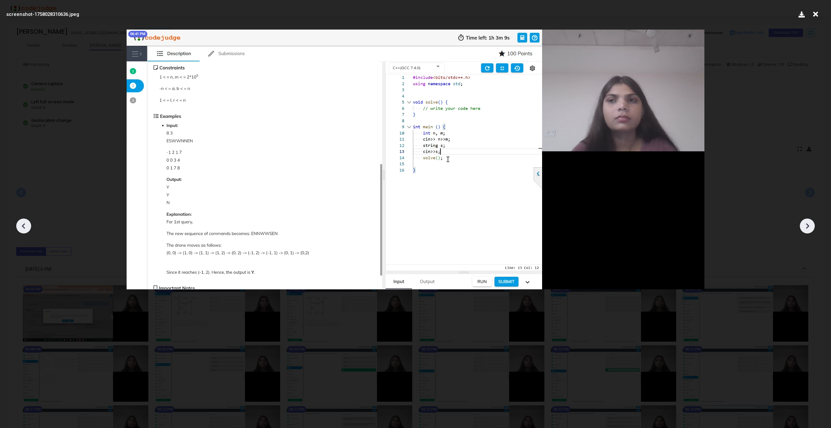
click at [807, 229] on icon at bounding box center [807, 226] width 10 height 10
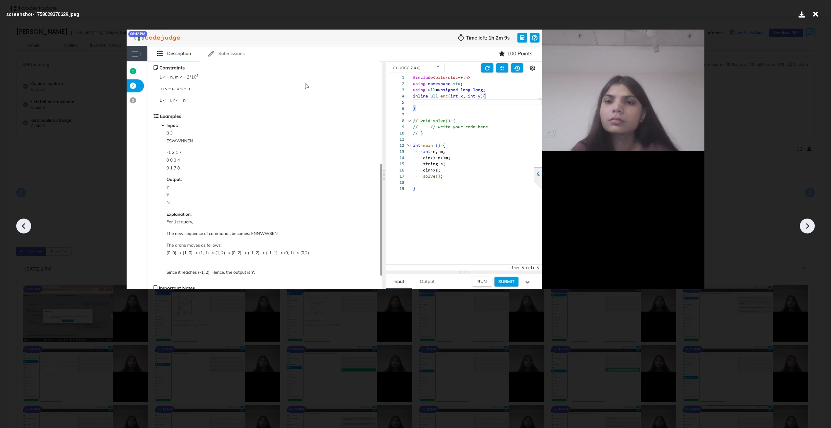
click at [807, 229] on icon at bounding box center [807, 226] width 10 height 10
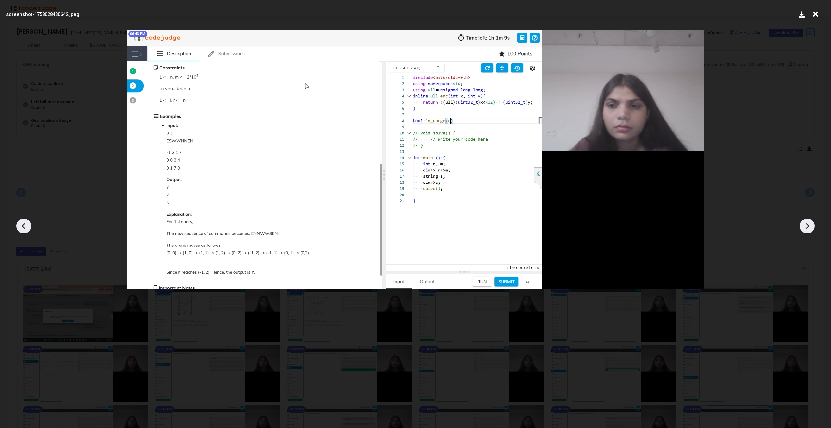
click at [807, 229] on icon at bounding box center [807, 226] width 10 height 10
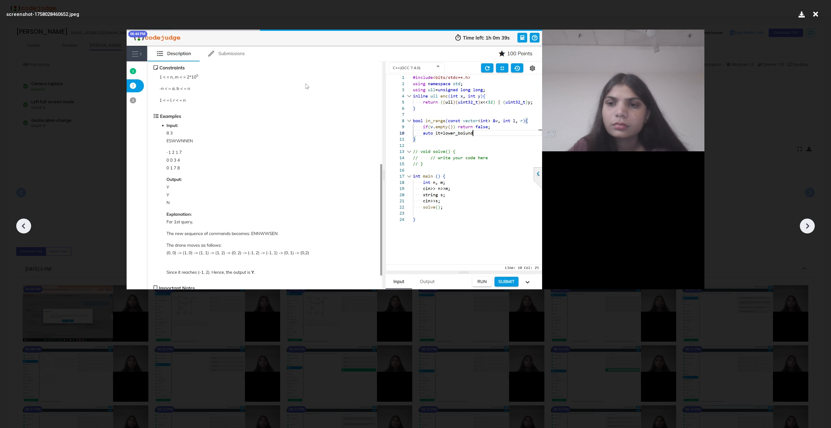
click at [807, 229] on icon at bounding box center [807, 226] width 10 height 10
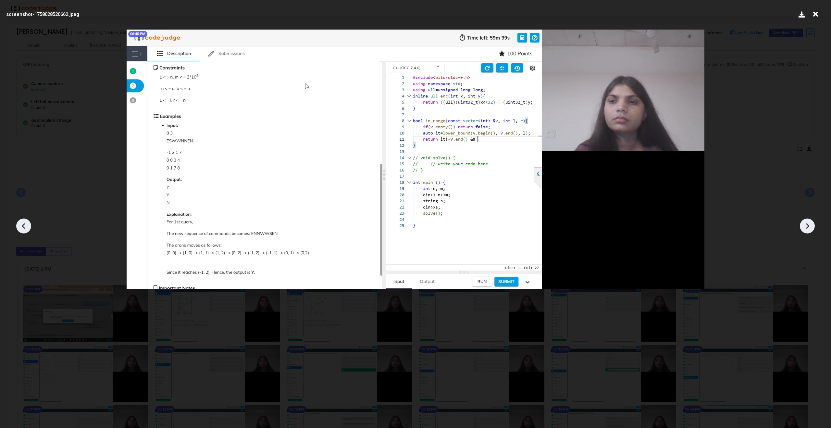
click at [807, 229] on icon at bounding box center [807, 226] width 10 height 10
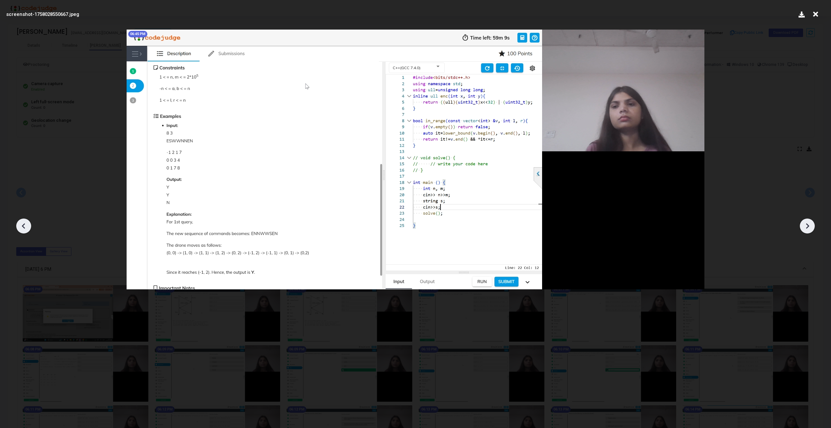
click at [807, 229] on icon at bounding box center [807, 226] width 10 height 10
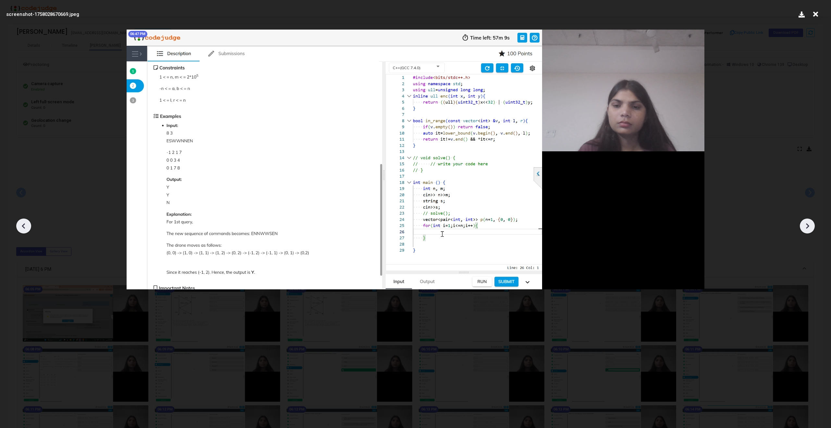
click at [805, 225] on icon at bounding box center [807, 226] width 10 height 10
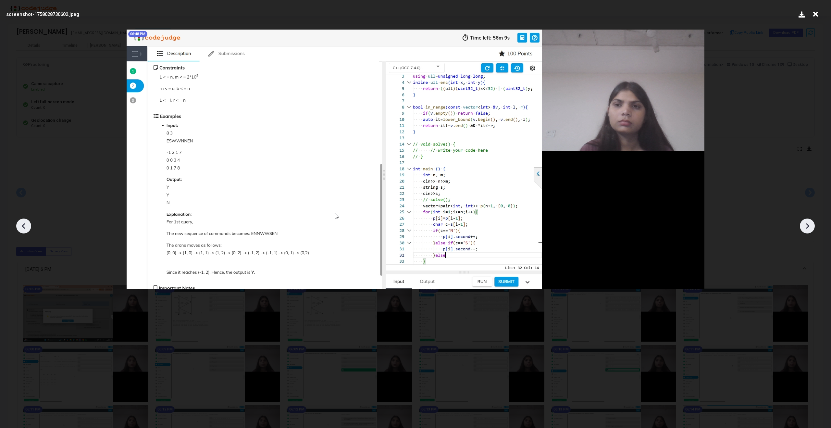
click at [805, 225] on icon at bounding box center [807, 226] width 10 height 10
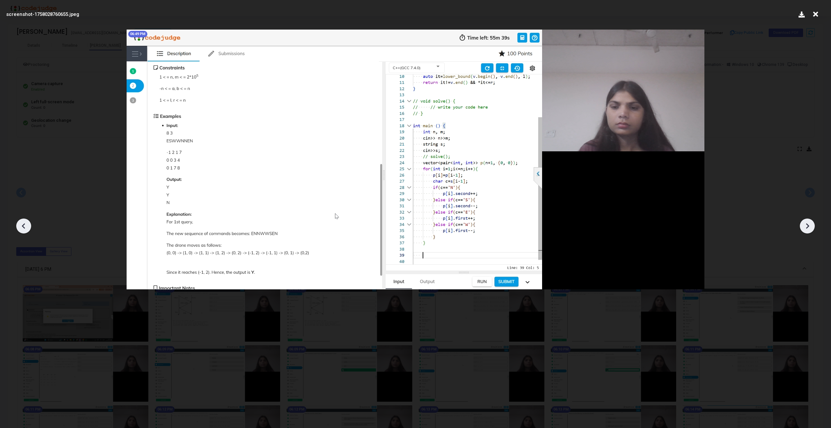
click at [805, 225] on icon at bounding box center [807, 226] width 10 height 10
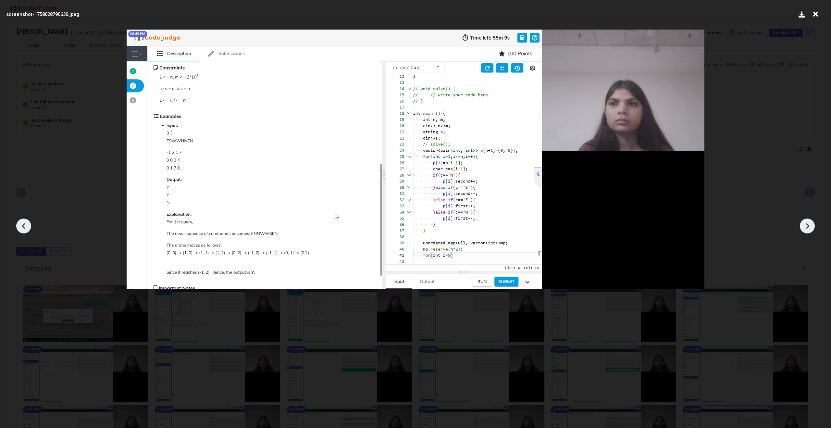
click at [805, 225] on icon at bounding box center [807, 226] width 10 height 10
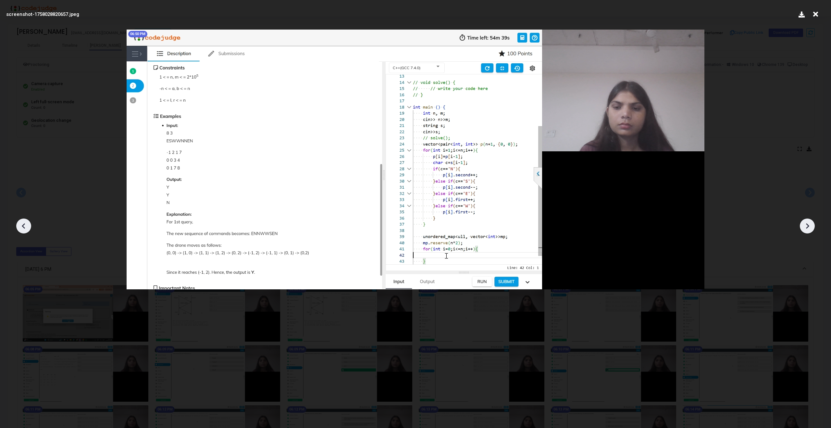
click at [805, 225] on icon at bounding box center [807, 226] width 10 height 10
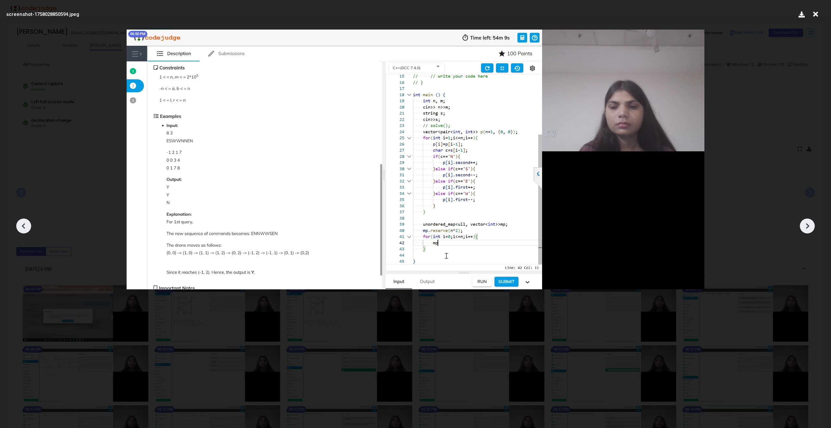
click at [805, 225] on icon at bounding box center [807, 226] width 10 height 10
click at [27, 226] on icon at bounding box center [24, 226] width 10 height 10
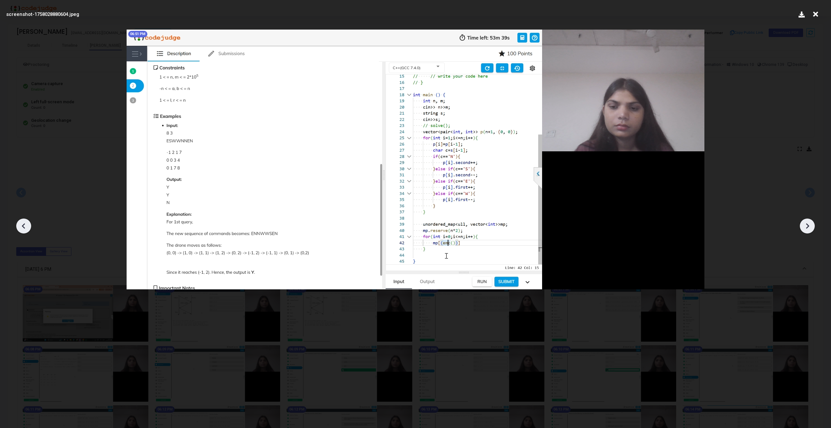
click at [811, 228] on icon at bounding box center [807, 226] width 10 height 10
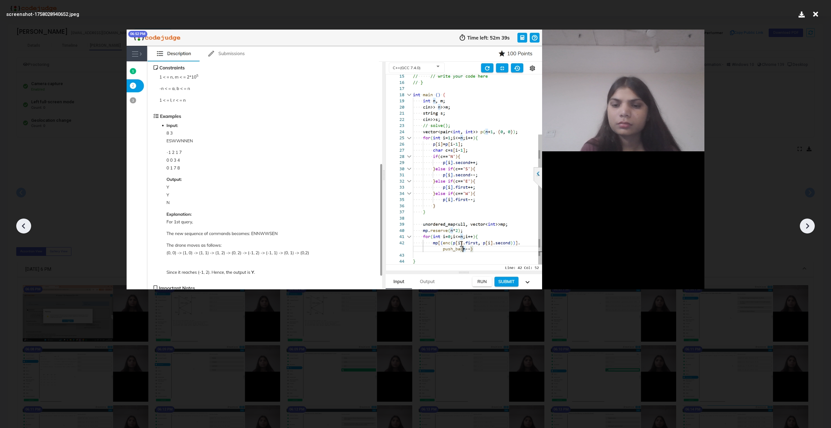
click at [811, 228] on icon at bounding box center [807, 226] width 10 height 10
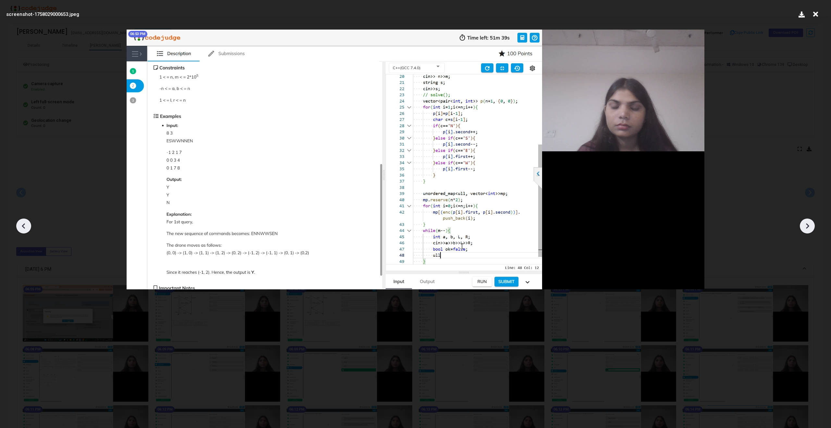
click at [811, 228] on icon at bounding box center [807, 226] width 10 height 10
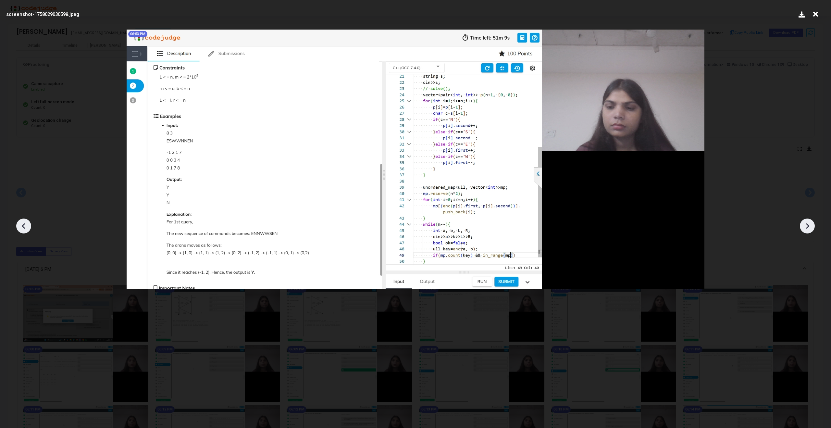
click at [811, 228] on icon at bounding box center [807, 226] width 10 height 10
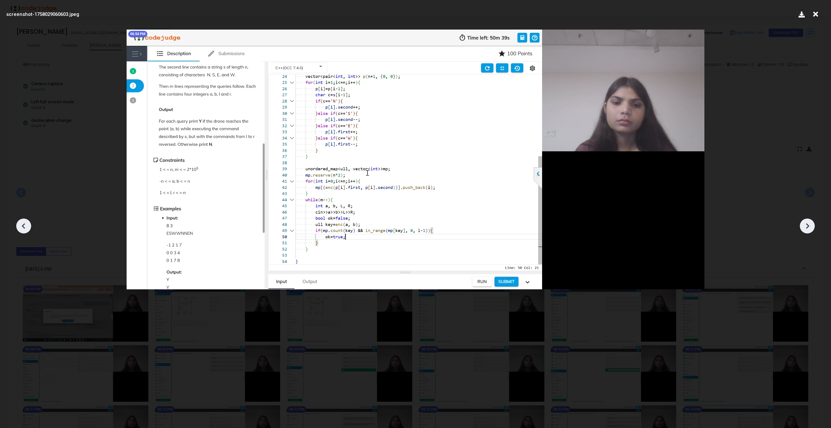
click at [811, 228] on icon at bounding box center [807, 226] width 10 height 10
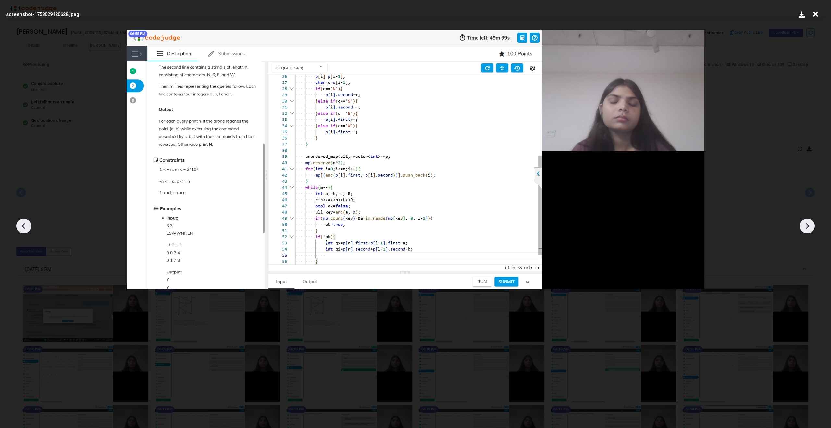
click at [811, 228] on icon at bounding box center [807, 226] width 10 height 10
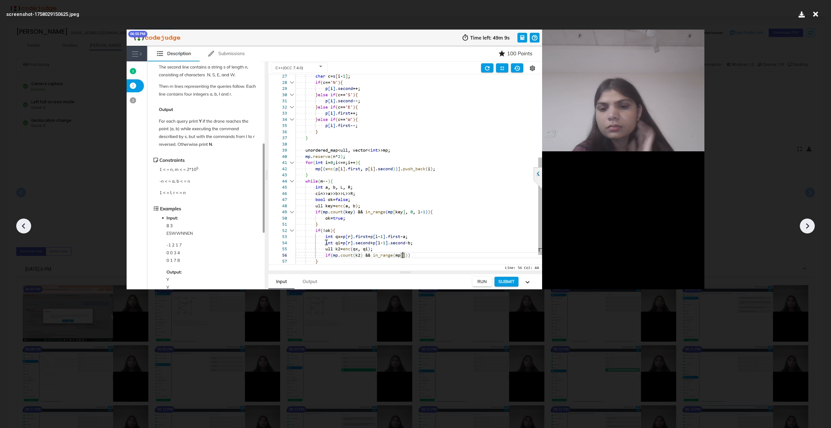
click at [811, 228] on icon at bounding box center [807, 226] width 10 height 10
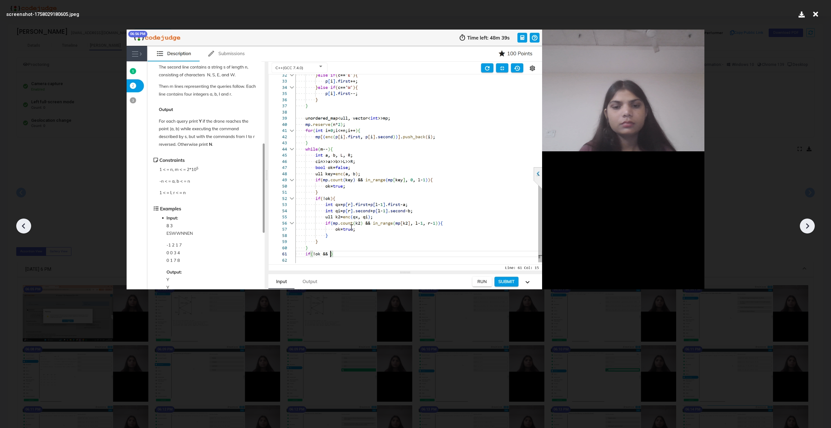
click at [811, 228] on icon at bounding box center [807, 226] width 10 height 10
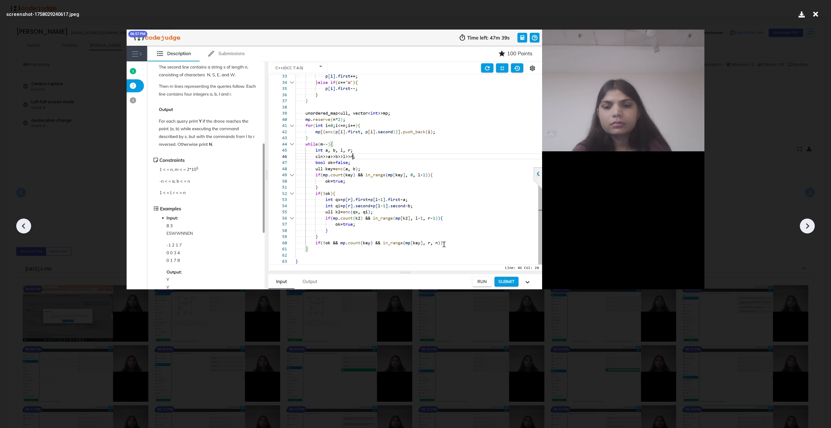
click at [811, 228] on icon at bounding box center [807, 226] width 10 height 10
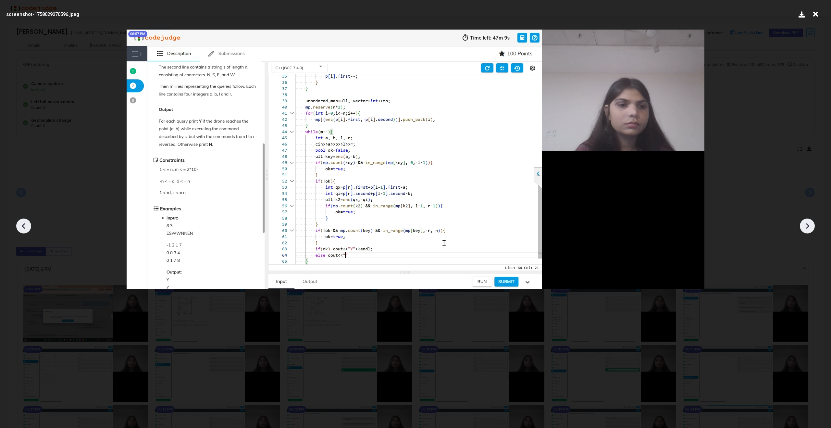
click at [811, 228] on icon at bounding box center [807, 226] width 10 height 10
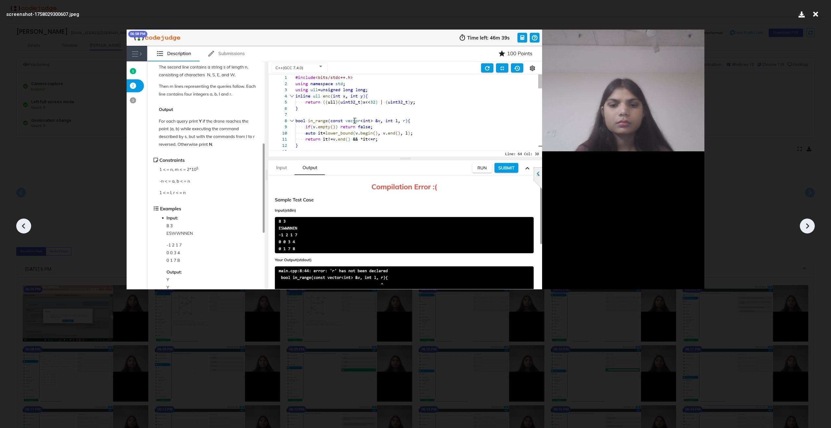
click at [811, 228] on icon at bounding box center [807, 226] width 10 height 10
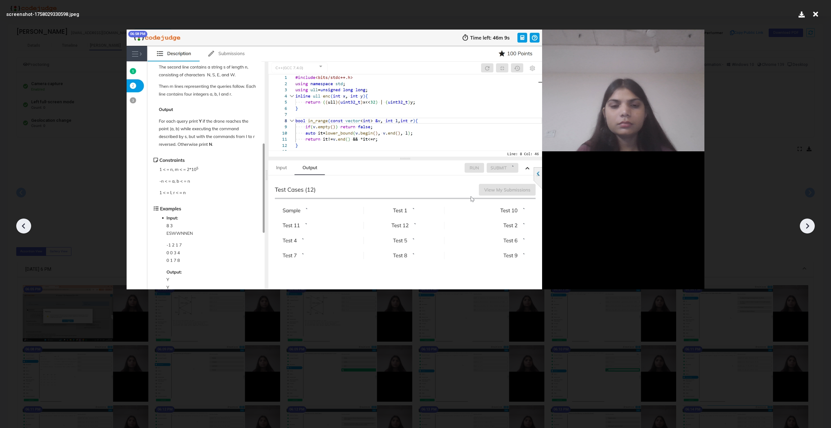
click at [811, 228] on icon at bounding box center [807, 226] width 10 height 10
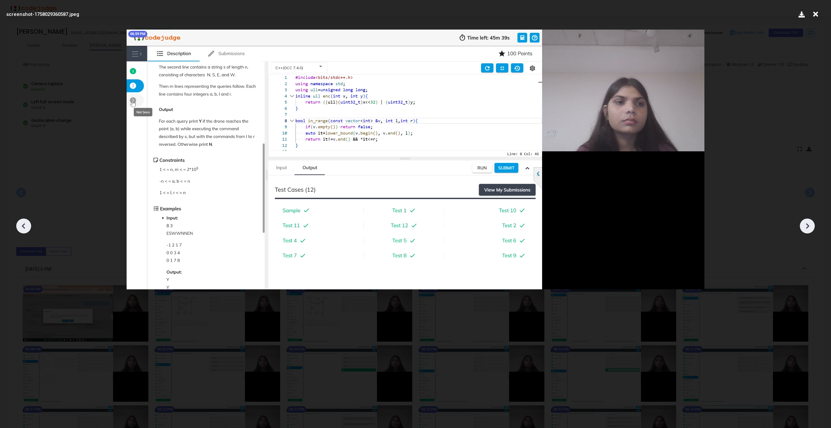
click at [811, 228] on icon at bounding box center [807, 226] width 10 height 10
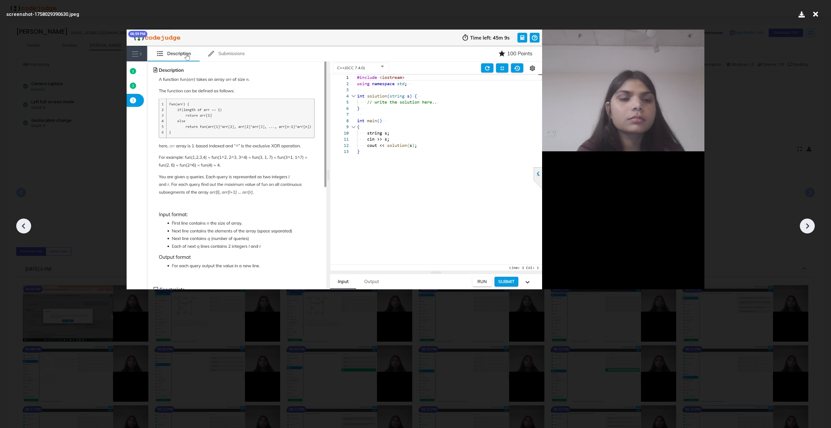
click at [811, 228] on icon at bounding box center [807, 226] width 10 height 10
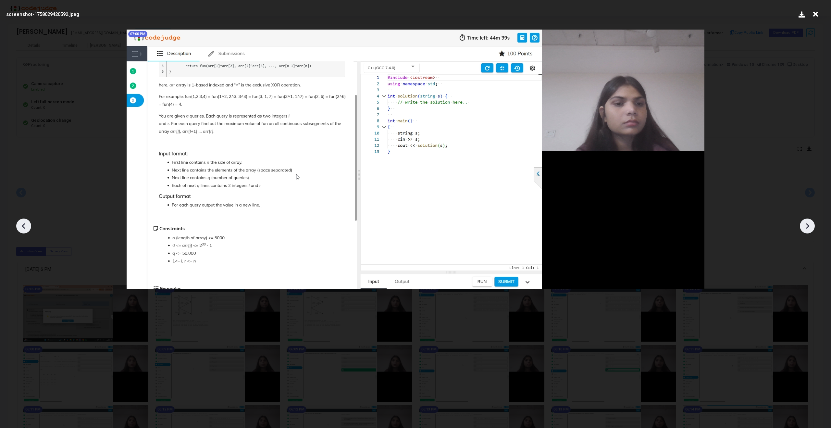
click at [811, 228] on icon at bounding box center [807, 226] width 10 height 10
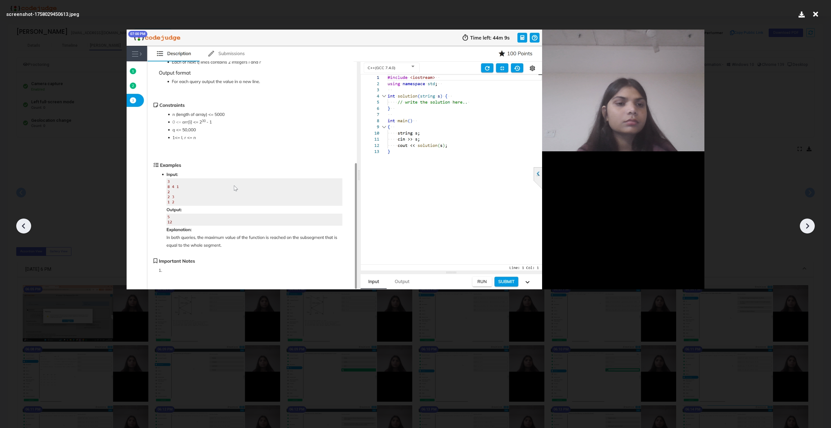
click at [811, 228] on icon at bounding box center [807, 226] width 10 height 10
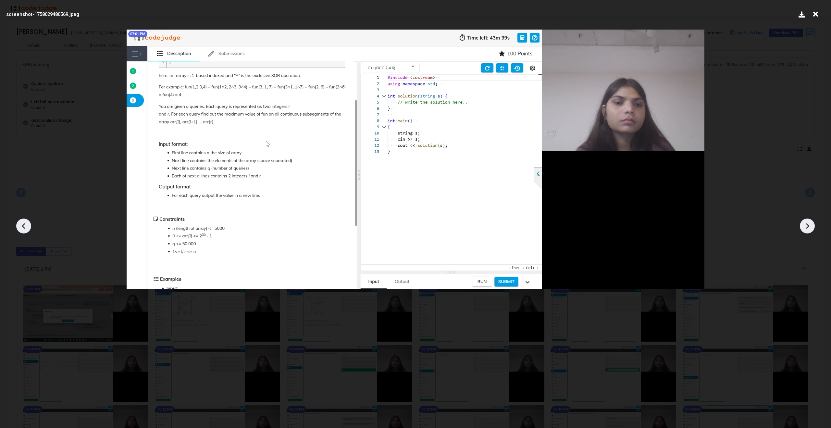
click at [811, 228] on icon at bounding box center [807, 226] width 10 height 10
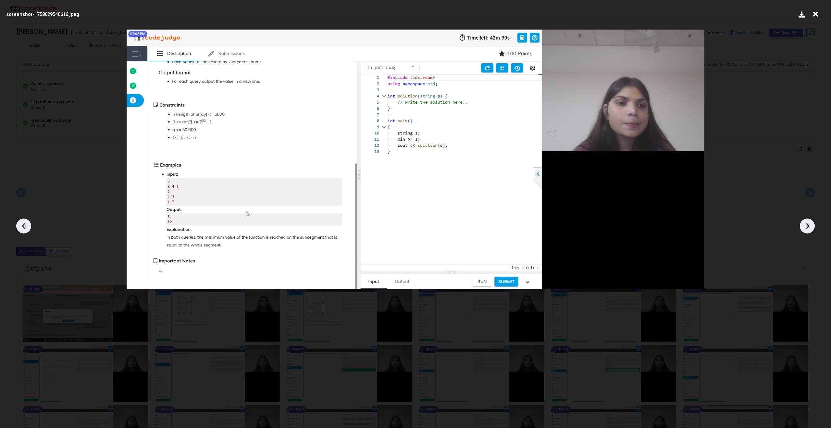
click at [811, 228] on icon at bounding box center [807, 226] width 10 height 10
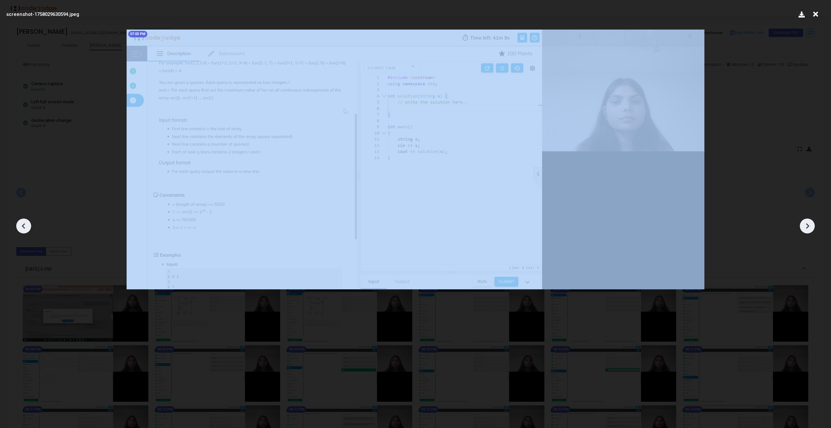
click at [811, 228] on icon at bounding box center [807, 226] width 10 height 10
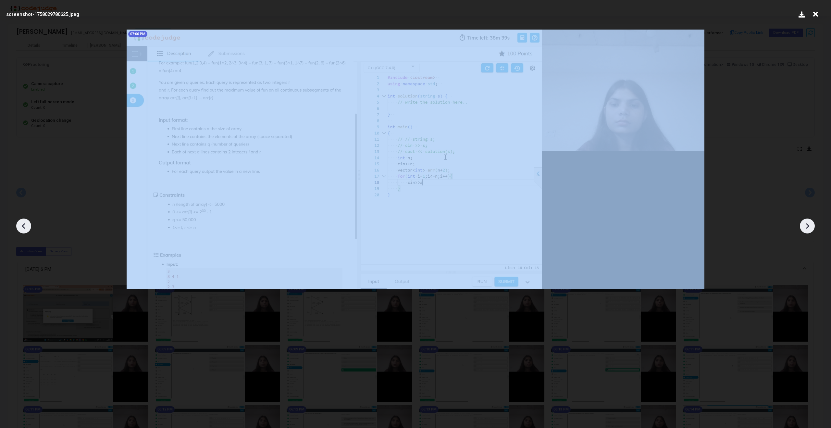
click at [811, 228] on icon at bounding box center [807, 226] width 10 height 10
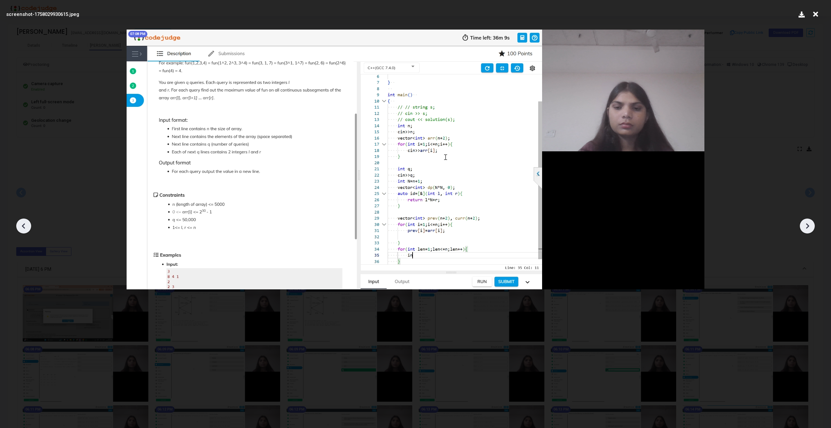
click at [810, 226] on icon at bounding box center [807, 226] width 10 height 10
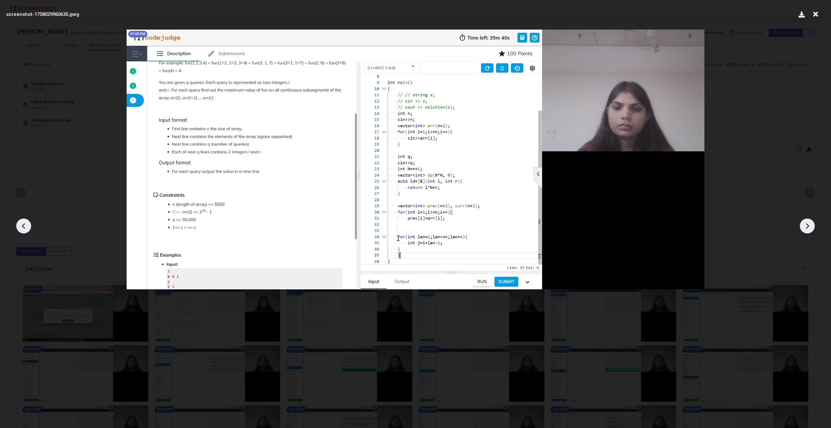
click at [810, 226] on icon at bounding box center [807, 226] width 10 height 10
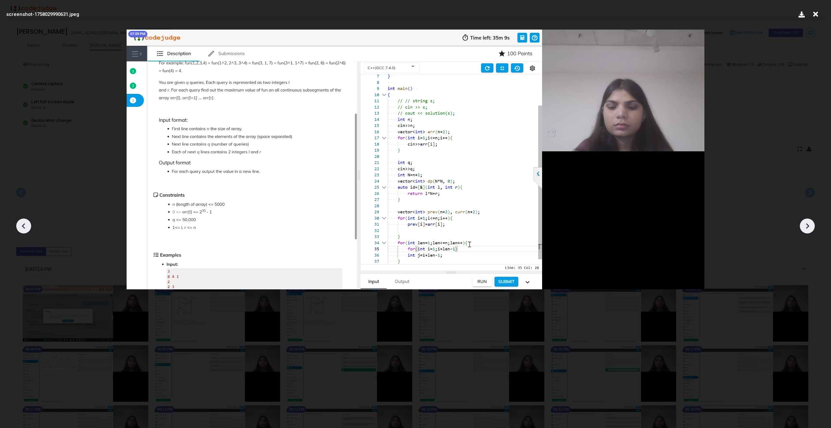
click at [810, 226] on icon at bounding box center [807, 226] width 10 height 10
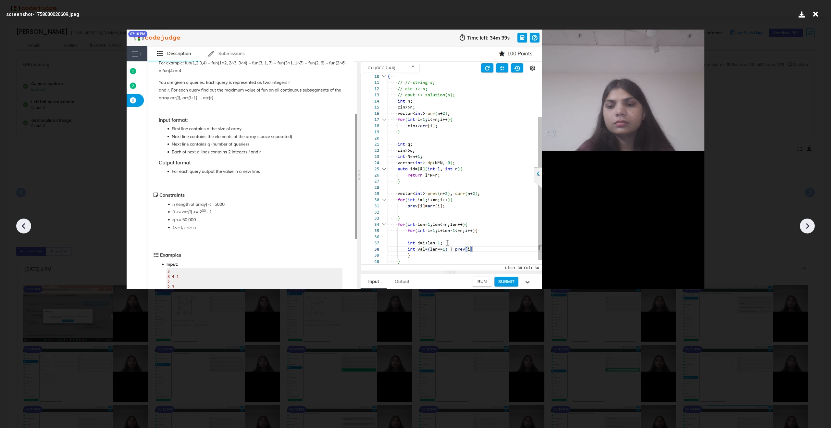
click at [810, 226] on icon at bounding box center [807, 226] width 10 height 10
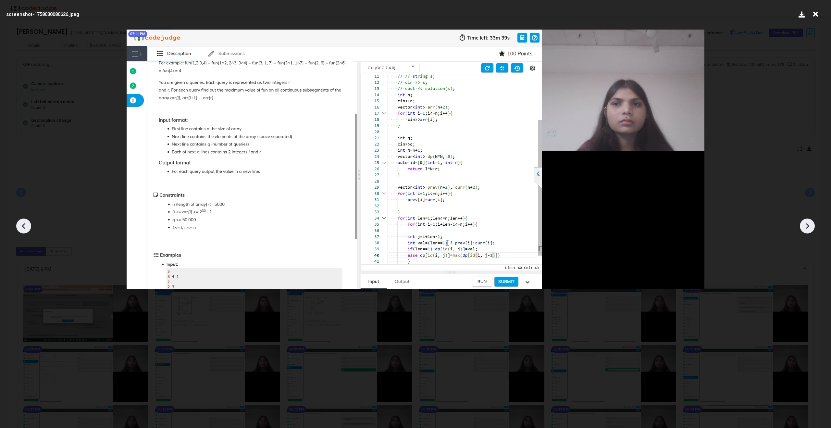
click at [810, 226] on icon at bounding box center [807, 226] width 10 height 10
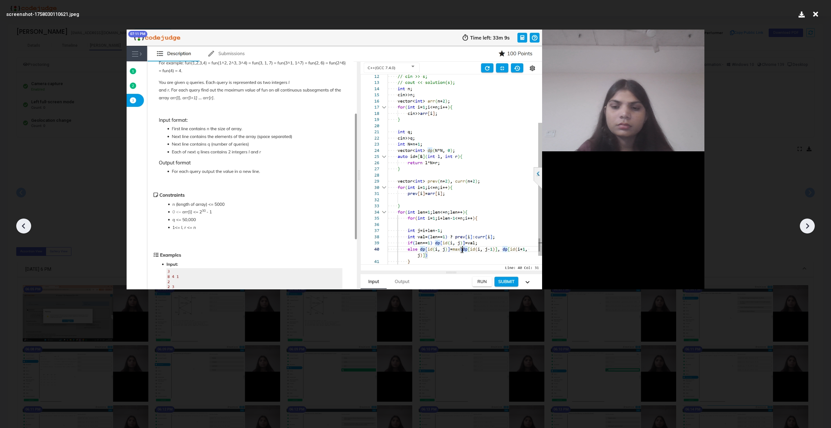
click at [810, 226] on icon at bounding box center [807, 226] width 10 height 10
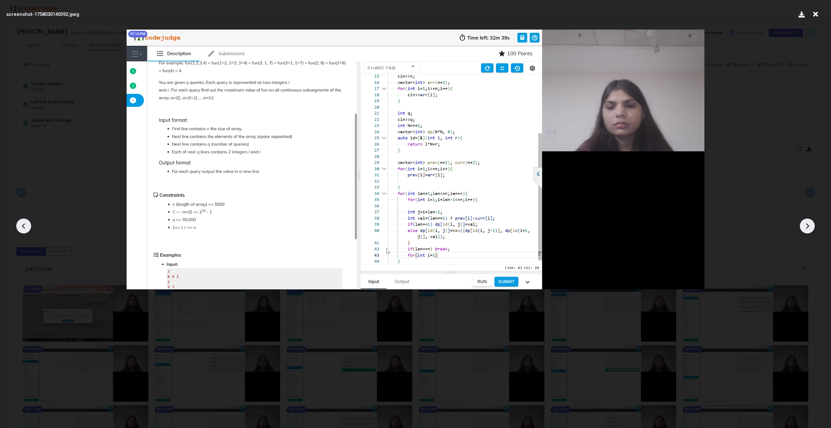
click at [810, 226] on icon at bounding box center [807, 226] width 10 height 10
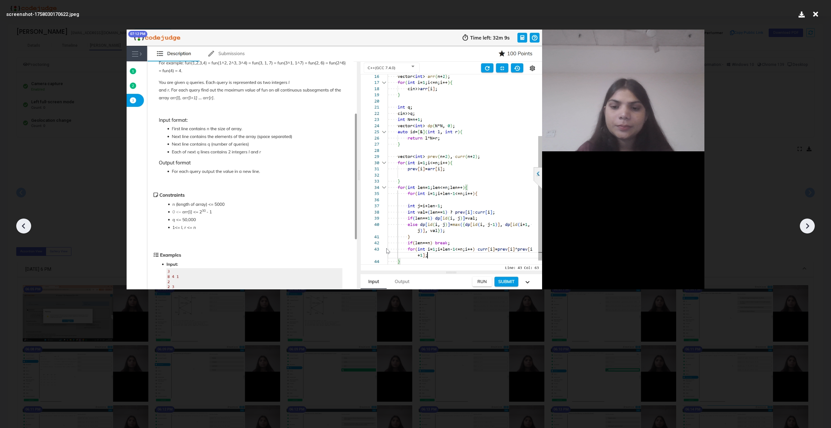
click at [810, 226] on icon at bounding box center [807, 226] width 10 height 10
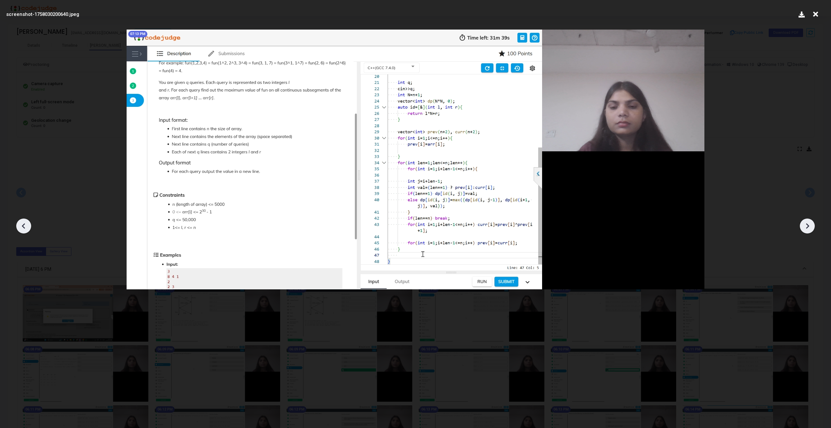
click at [810, 226] on icon at bounding box center [807, 226] width 10 height 10
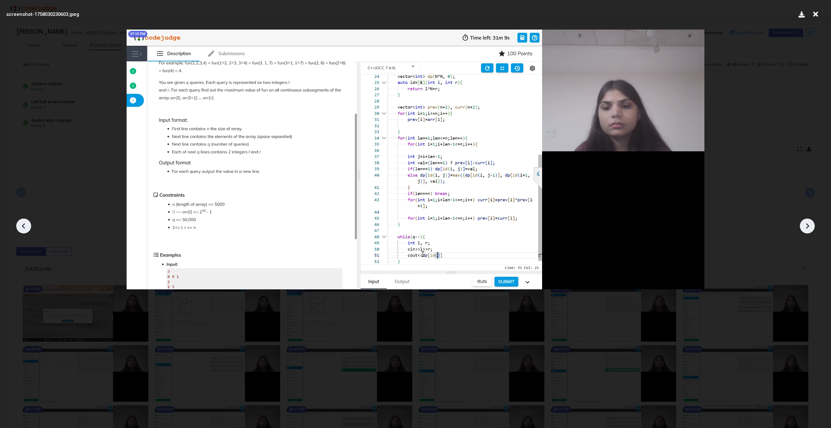
click at [810, 226] on icon at bounding box center [807, 226] width 10 height 10
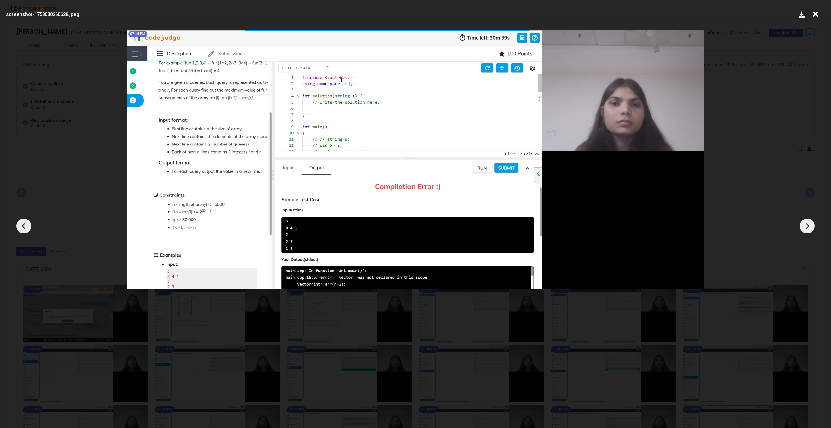
click at [810, 226] on icon at bounding box center [807, 226] width 10 height 10
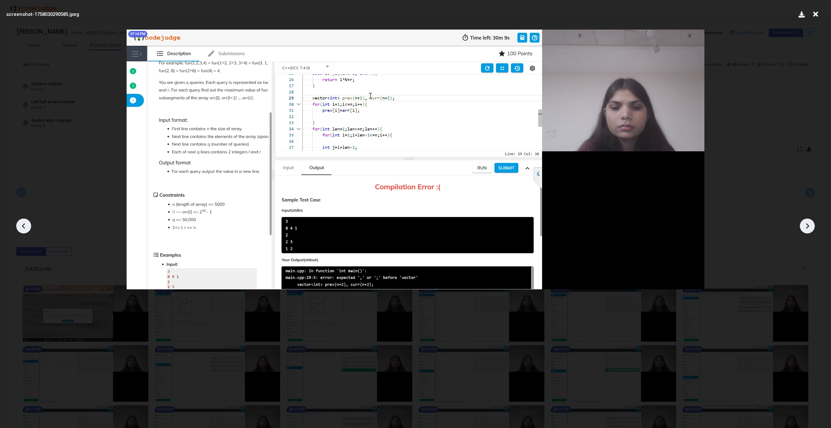
click at [810, 226] on icon at bounding box center [807, 226] width 10 height 10
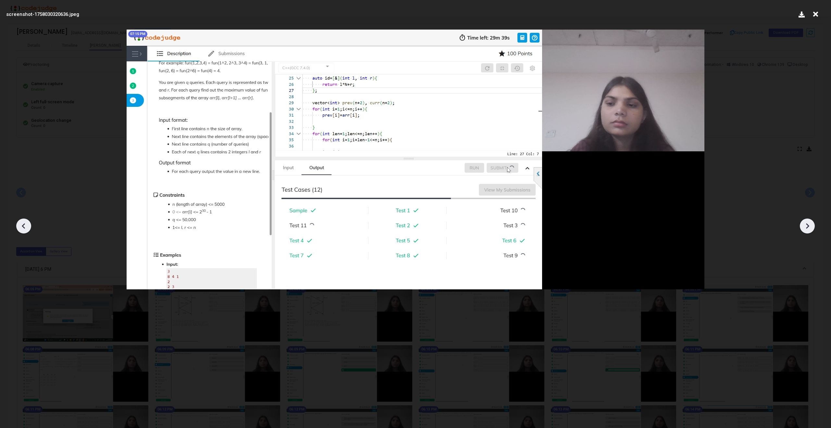
click at [810, 226] on icon at bounding box center [807, 226] width 10 height 10
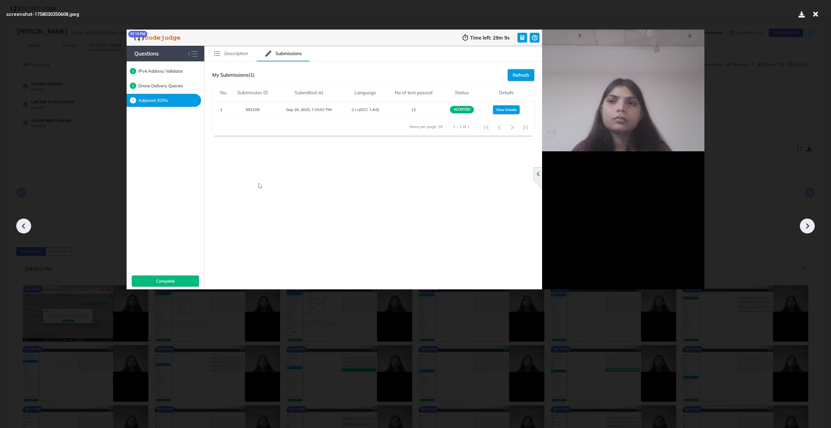
click at [810, 226] on icon at bounding box center [807, 226] width 10 height 10
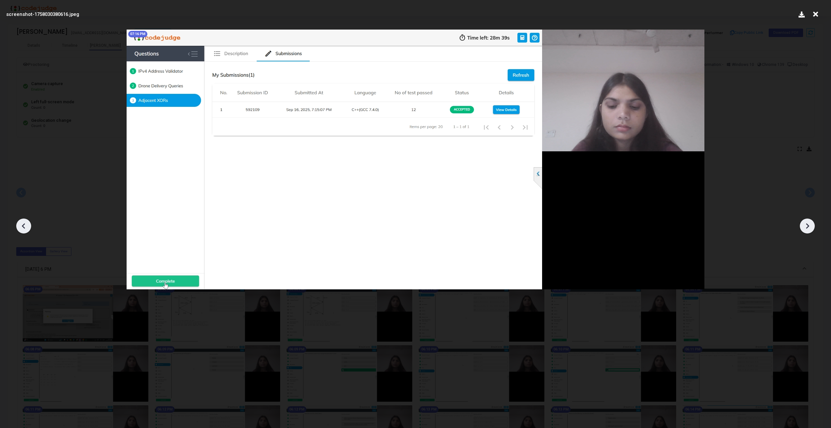
click at [810, 226] on icon at bounding box center [807, 226] width 10 height 10
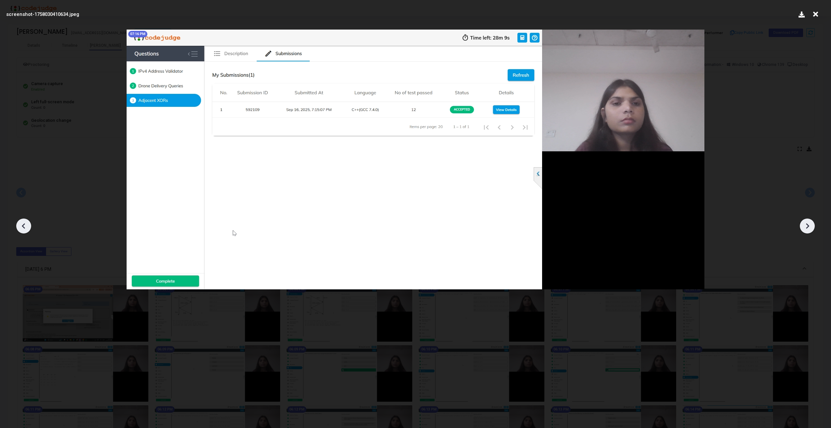
click at [810, 226] on icon at bounding box center [807, 226] width 10 height 10
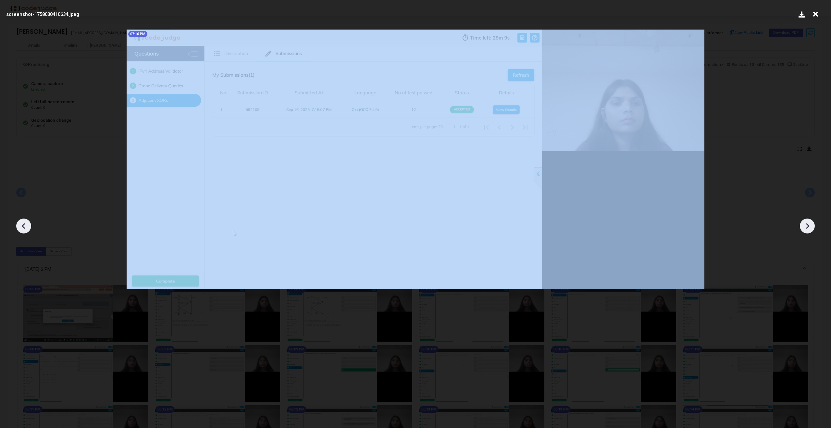
click at [810, 226] on icon at bounding box center [807, 226] width 10 height 10
click at [22, 226] on icon at bounding box center [24, 226] width 10 height 10
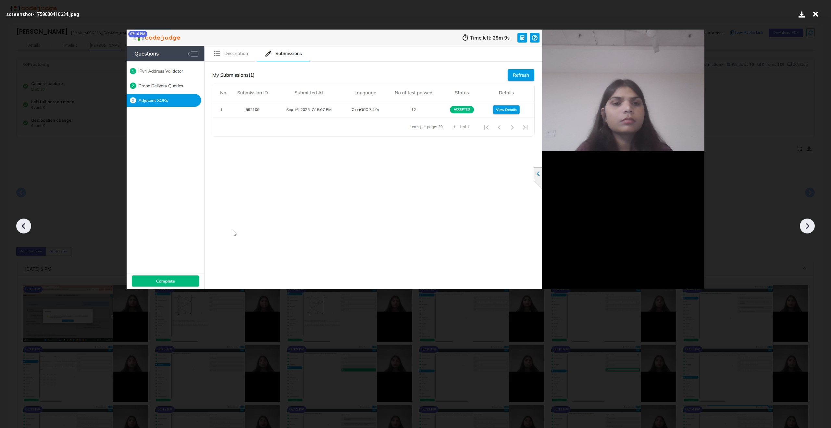
click at [22, 226] on icon at bounding box center [24, 226] width 10 height 10
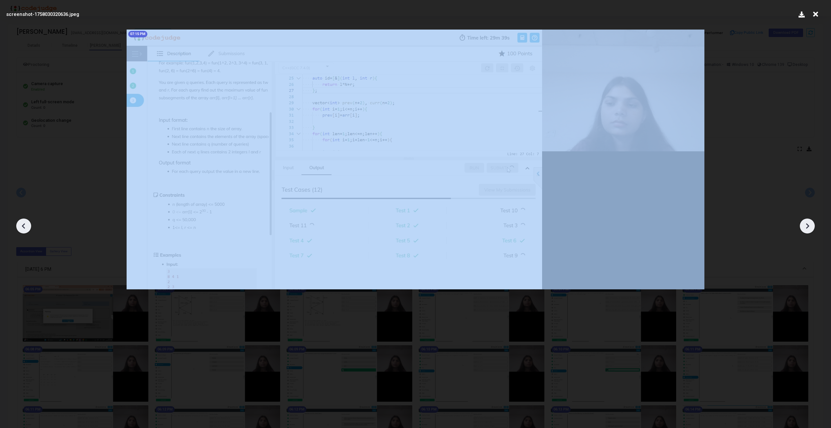
click at [22, 226] on icon at bounding box center [24, 226] width 10 height 10
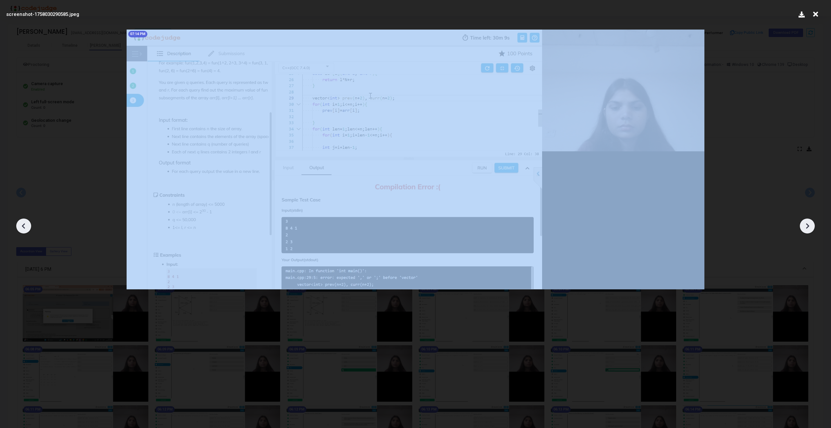
click at [22, 226] on icon at bounding box center [24, 226] width 10 height 10
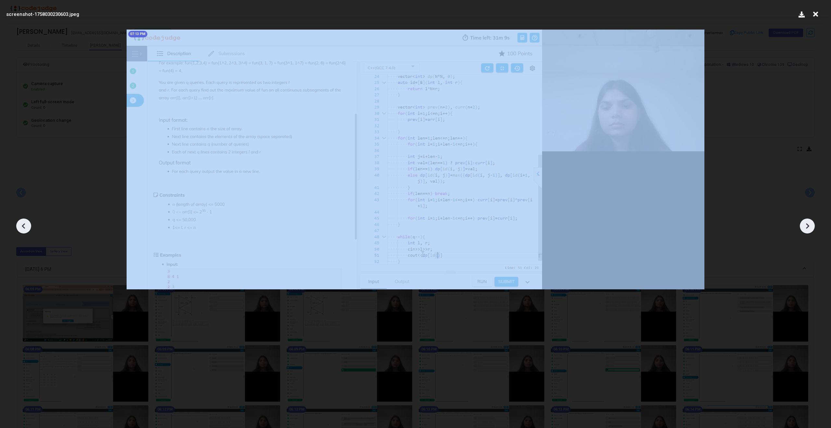
click at [22, 226] on icon at bounding box center [24, 226] width 10 height 10
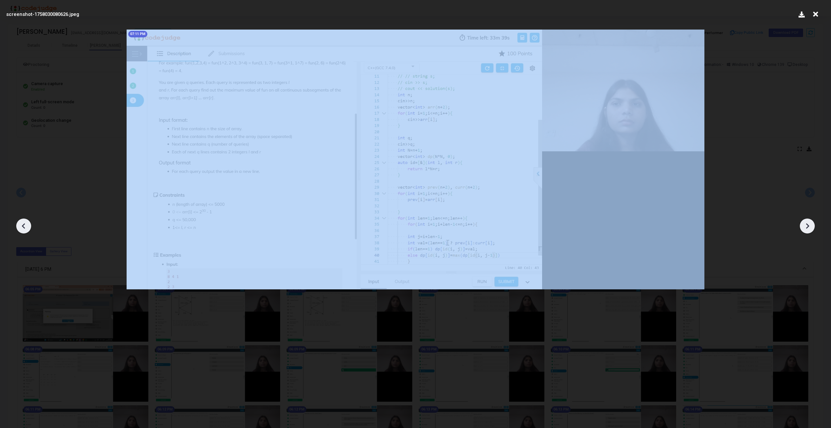
click at [22, 226] on icon at bounding box center [24, 226] width 10 height 10
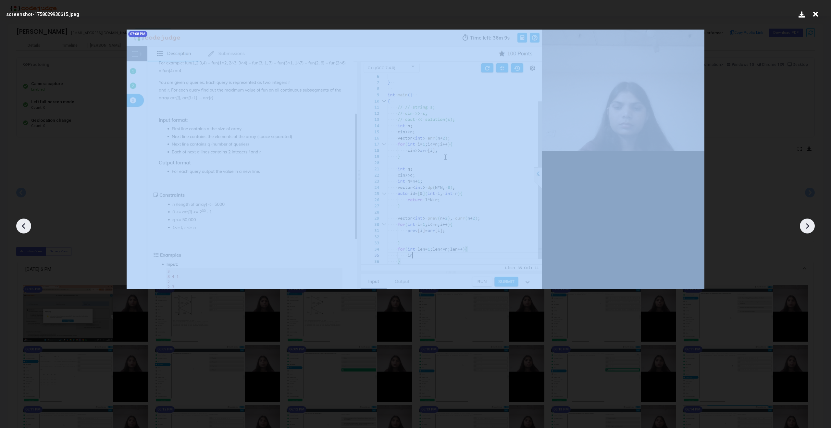
click at [22, 226] on icon at bounding box center [24, 226] width 10 height 10
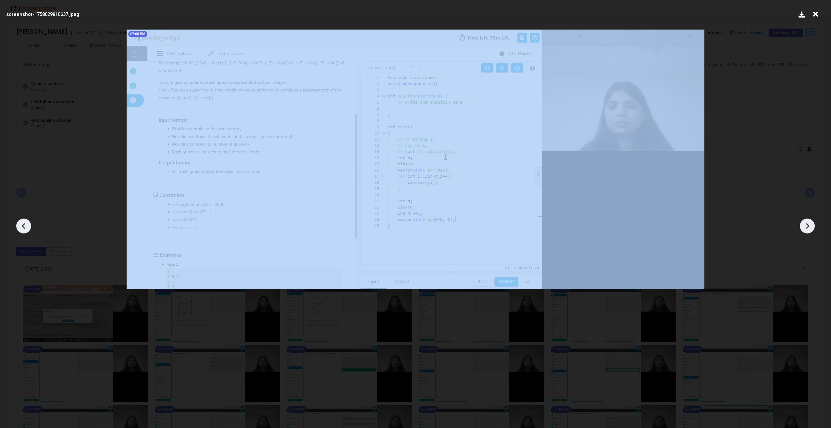
click at [22, 226] on icon at bounding box center [24, 226] width 10 height 10
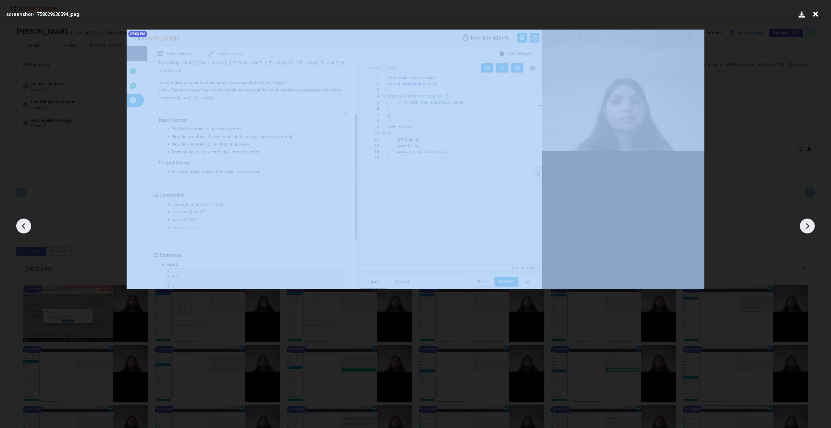
click at [22, 226] on icon at bounding box center [24, 226] width 10 height 10
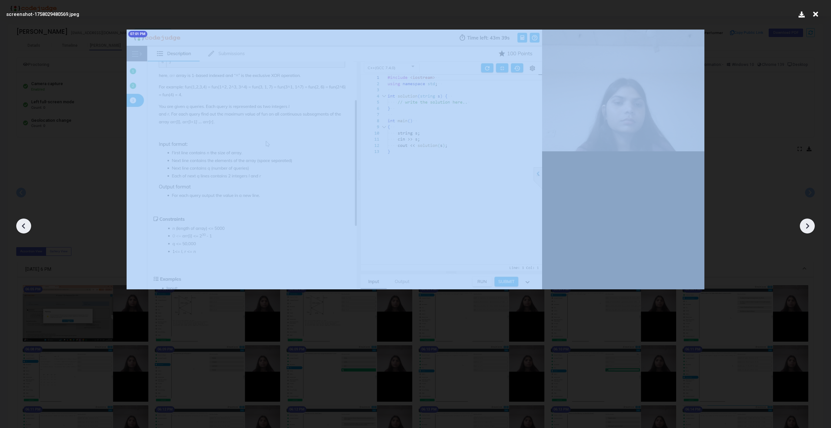
click at [22, 226] on icon at bounding box center [24, 226] width 10 height 10
click at [812, 228] on div at bounding box center [807, 225] width 15 height 15
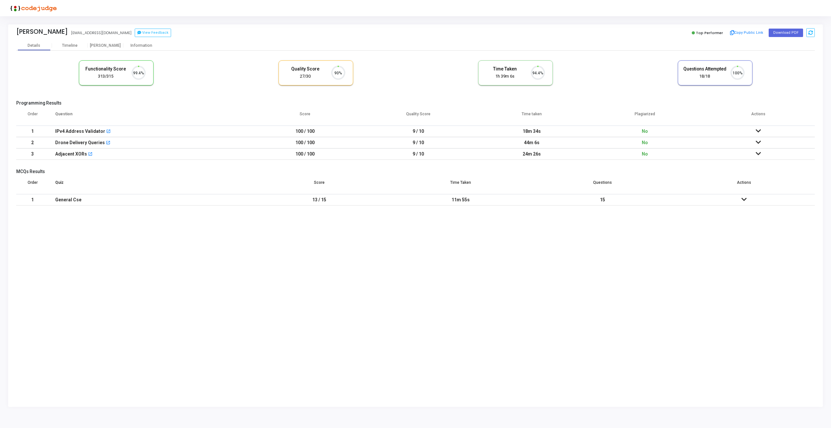
scroll to position [14, 17]
click at [110, 45] on div "[PERSON_NAME]" at bounding box center [106, 45] width 36 height 5
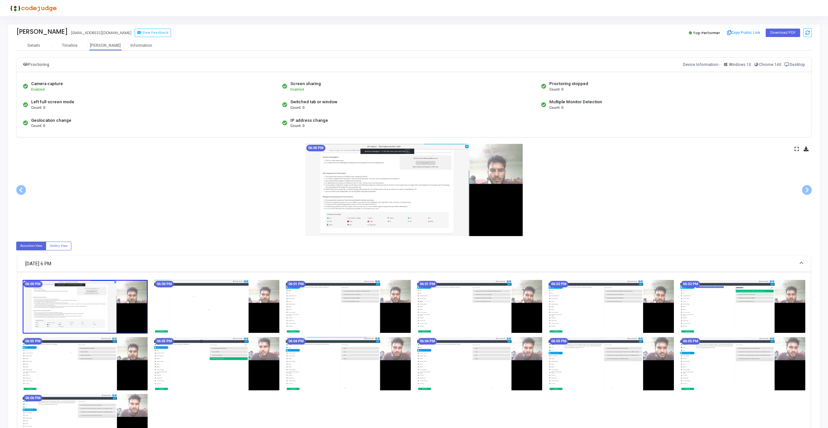
click at [796, 151] on icon at bounding box center [797, 149] width 4 height 4
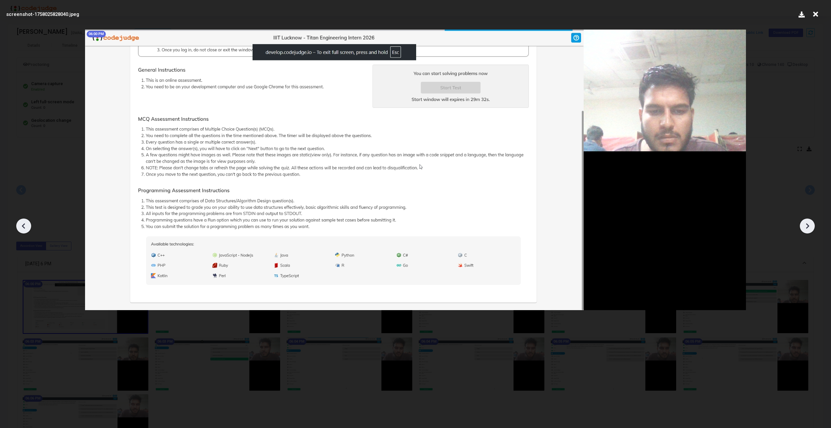
click at [806, 225] on icon at bounding box center [807, 226] width 10 height 10
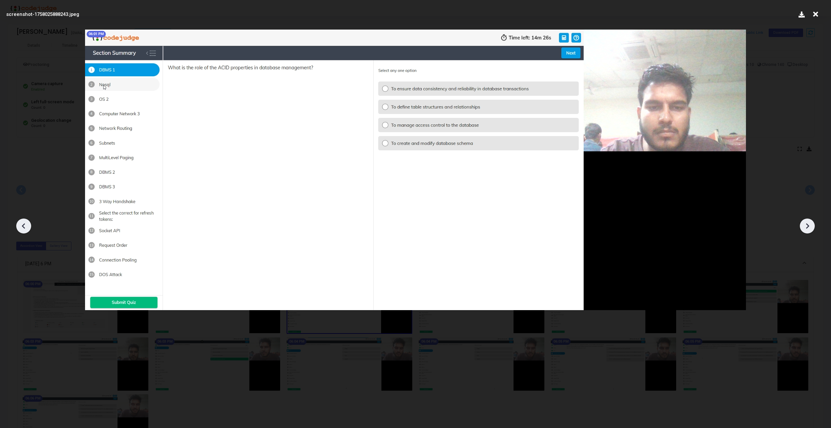
click at [806, 225] on icon at bounding box center [807, 226] width 10 height 10
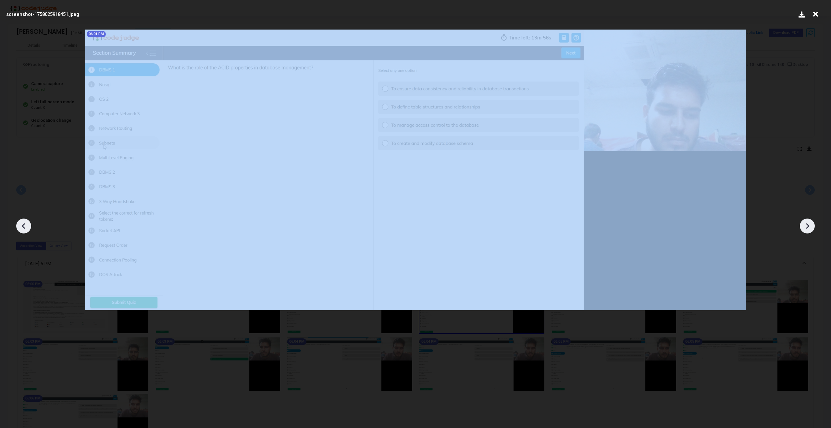
click at [806, 225] on icon at bounding box center [807, 226] width 10 height 10
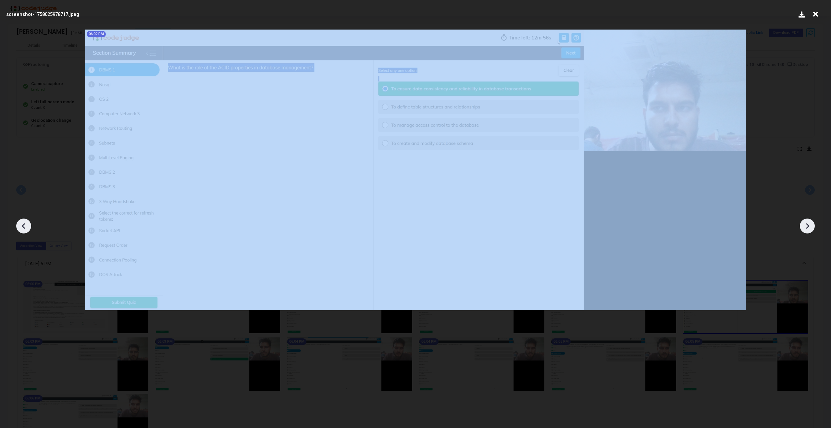
click at [806, 225] on icon at bounding box center [807, 226] width 10 height 10
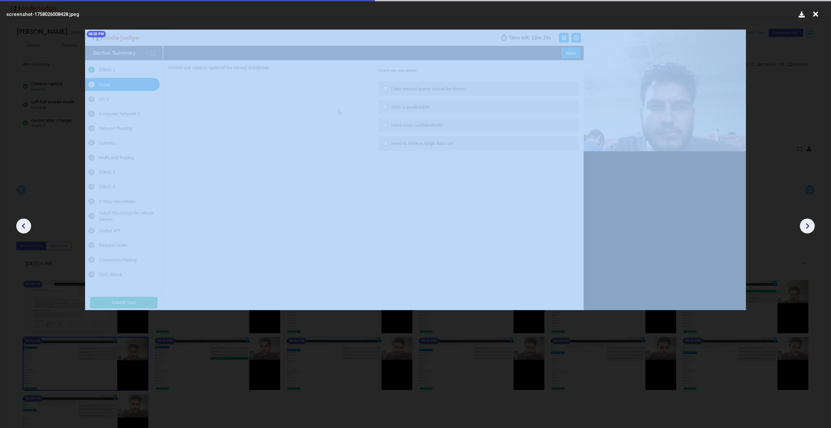
click at [806, 225] on icon at bounding box center [807, 226] width 10 height 10
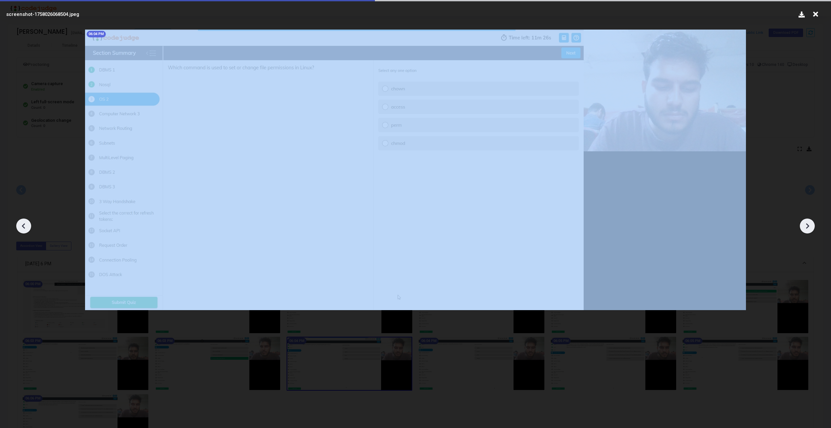
click at [806, 225] on icon at bounding box center [807, 226] width 10 height 10
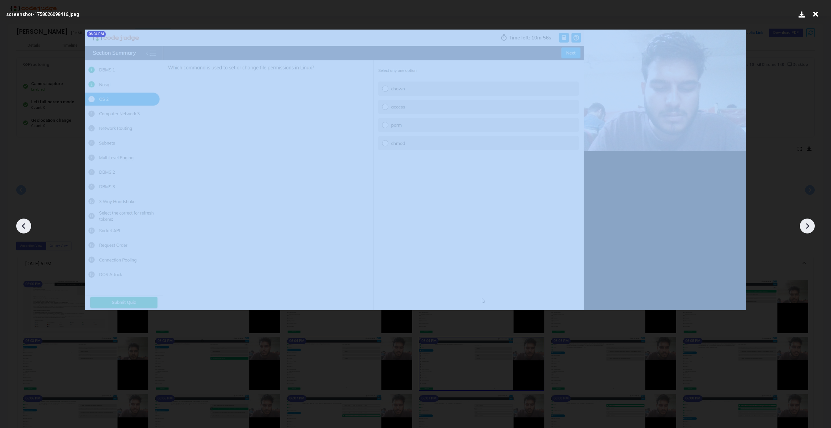
click at [806, 225] on icon at bounding box center [807, 226] width 10 height 10
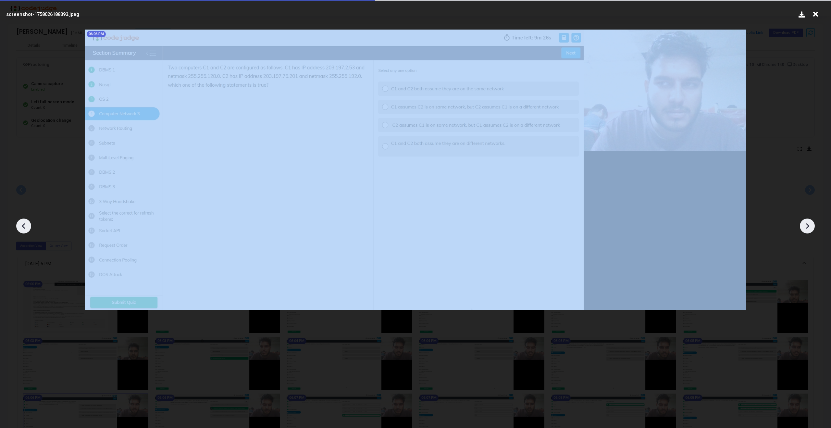
click at [806, 225] on icon at bounding box center [807, 226] width 10 height 10
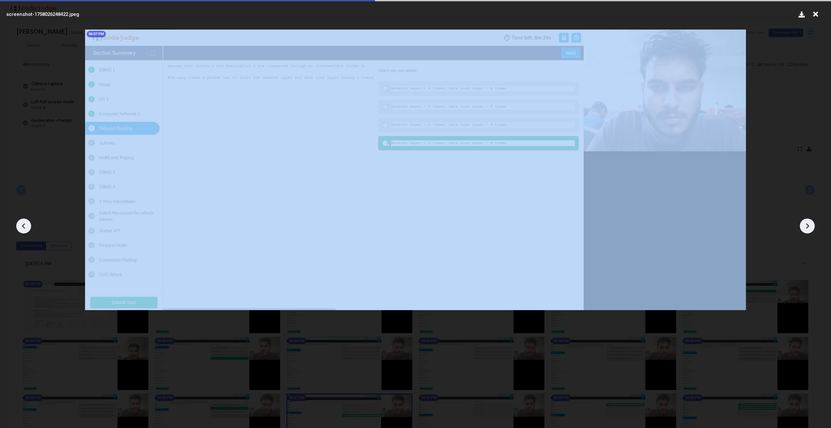
click at [806, 225] on icon at bounding box center [807, 226] width 10 height 10
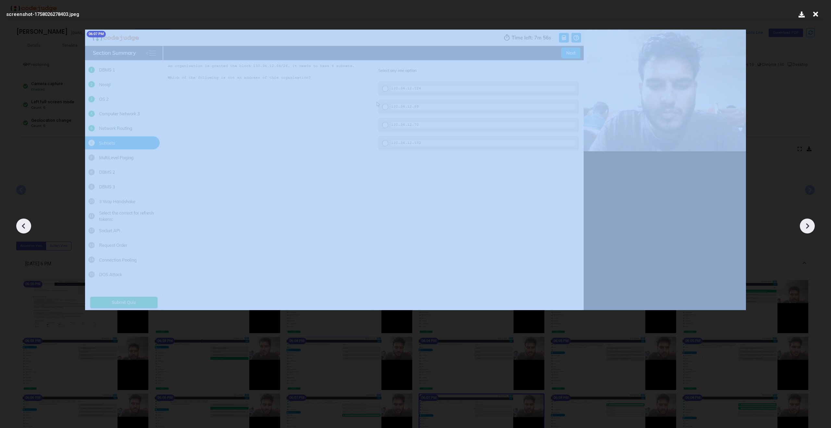
click at [806, 225] on icon at bounding box center [807, 226] width 10 height 10
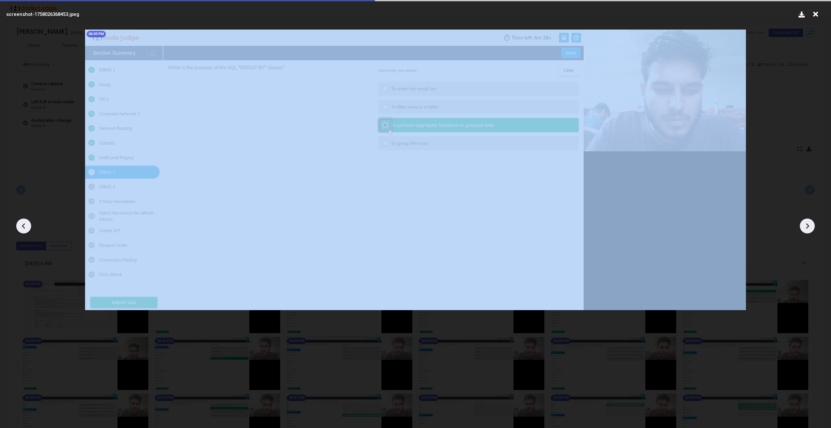
click at [806, 225] on icon at bounding box center [807, 226] width 10 height 10
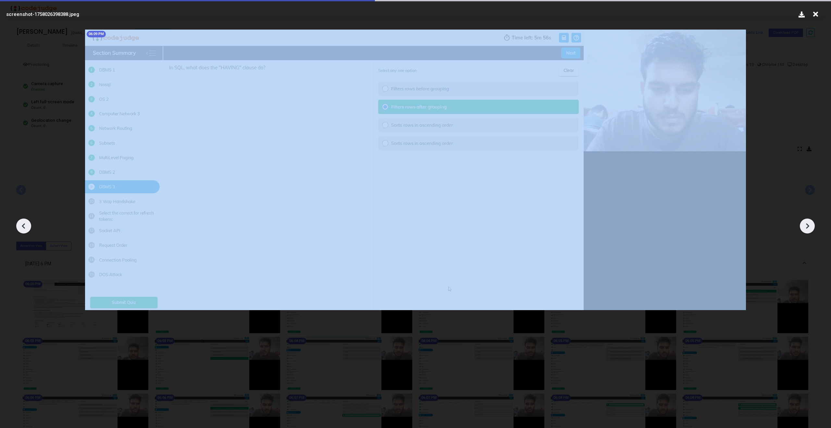
click at [806, 225] on icon at bounding box center [807, 226] width 10 height 10
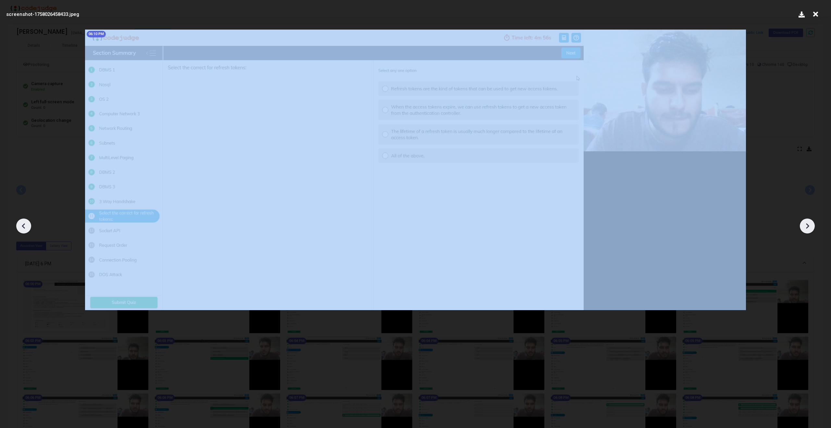
click at [806, 225] on icon at bounding box center [807, 226] width 10 height 10
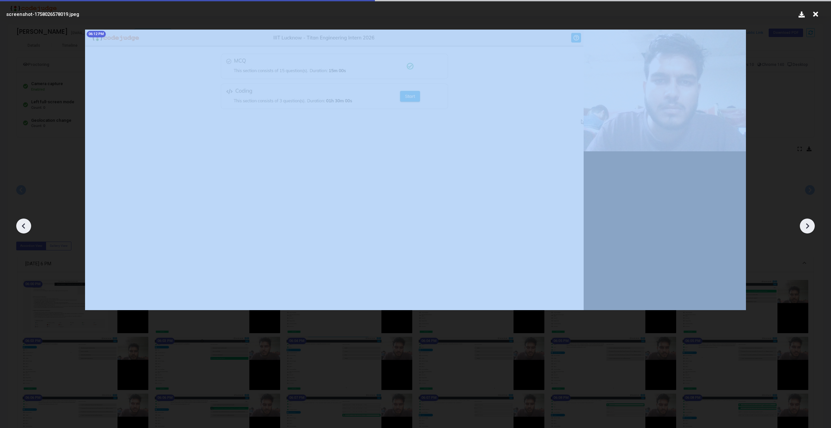
click at [806, 225] on icon at bounding box center [807, 226] width 10 height 10
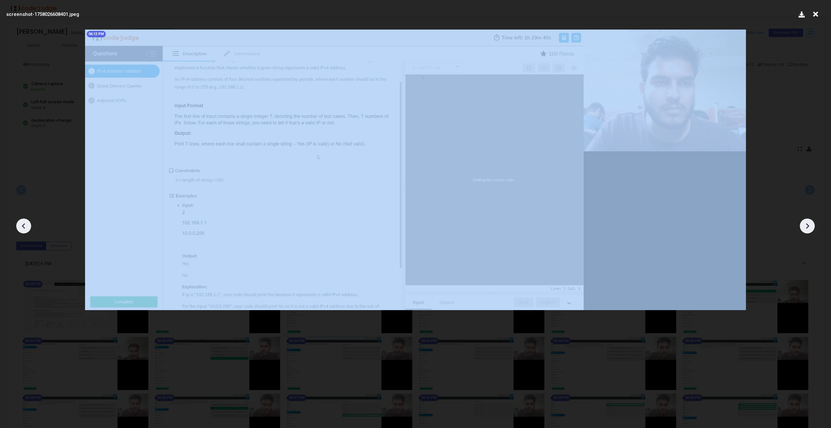
click at [806, 225] on icon at bounding box center [807, 226] width 10 height 10
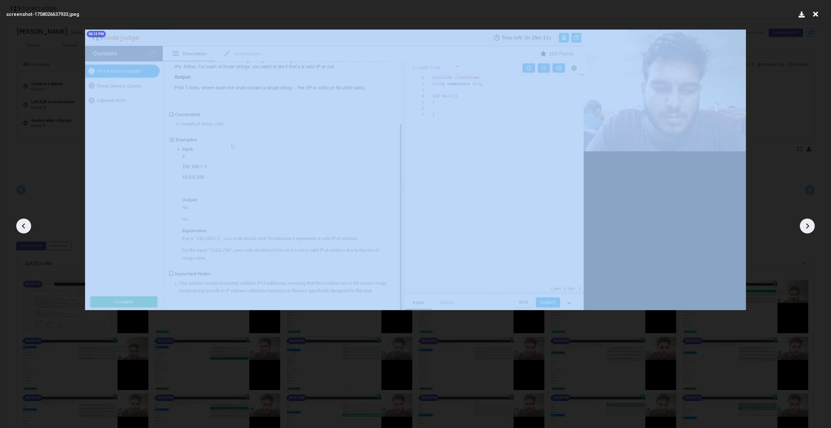
click at [806, 225] on icon at bounding box center [807, 226] width 10 height 10
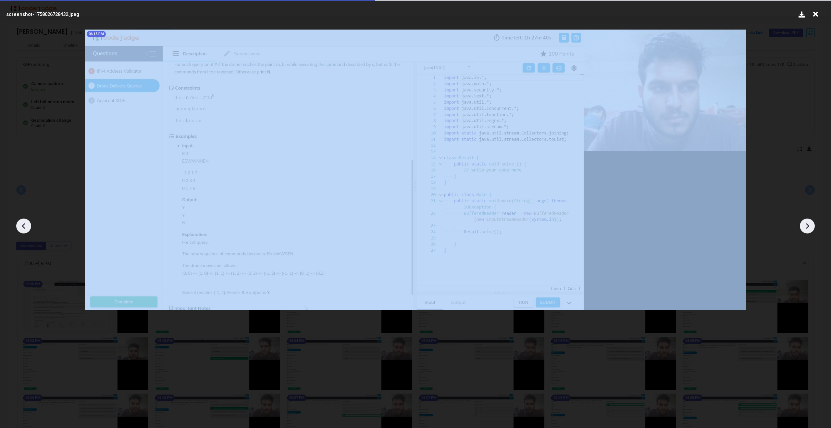
click at [806, 225] on icon at bounding box center [807, 226] width 10 height 10
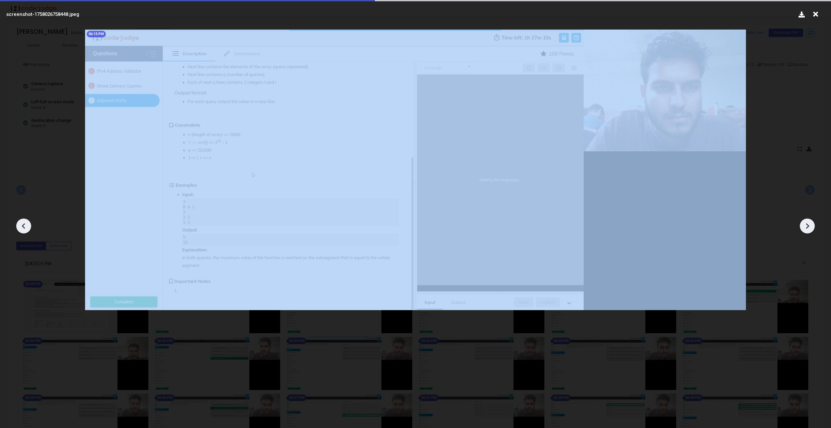
click at [806, 225] on icon at bounding box center [807, 226] width 10 height 10
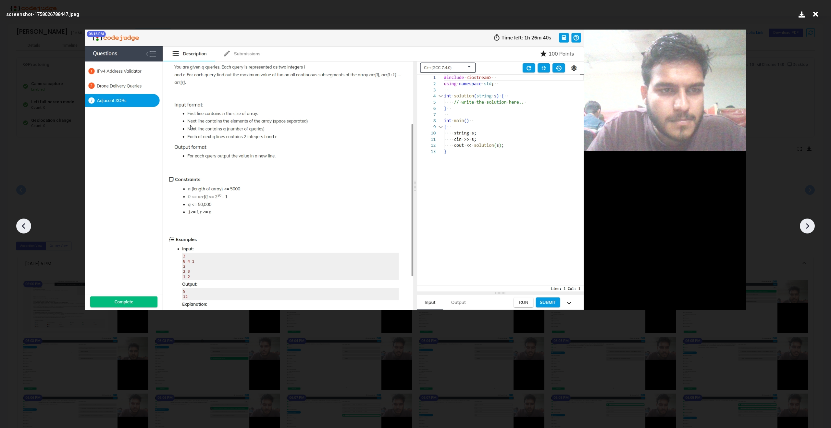
click at [806, 225] on icon at bounding box center [807, 226] width 10 height 10
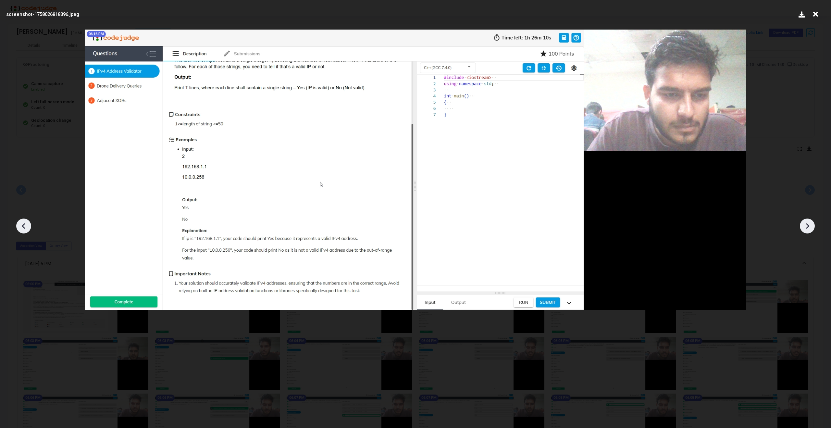
click at [806, 225] on icon at bounding box center [807, 226] width 10 height 10
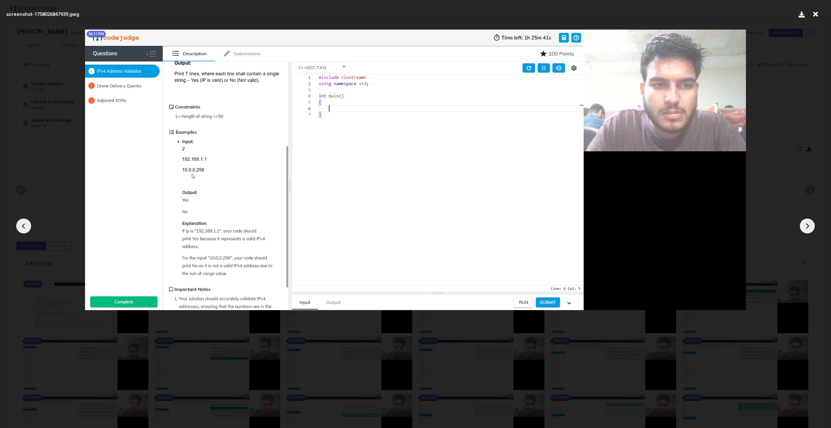
click at [806, 225] on icon at bounding box center [807, 226] width 10 height 10
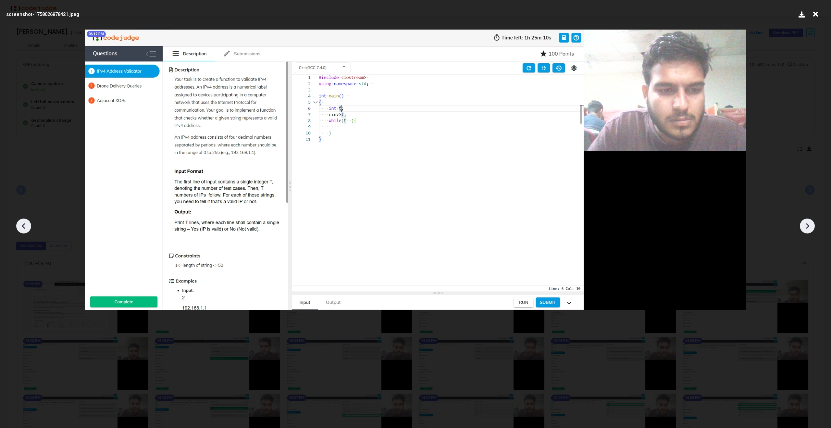
click at [806, 225] on icon at bounding box center [807, 226] width 10 height 10
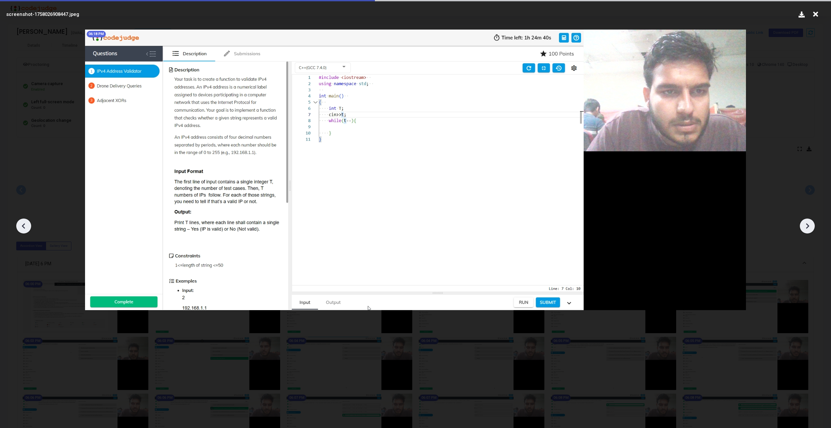
click at [806, 225] on icon at bounding box center [807, 226] width 10 height 10
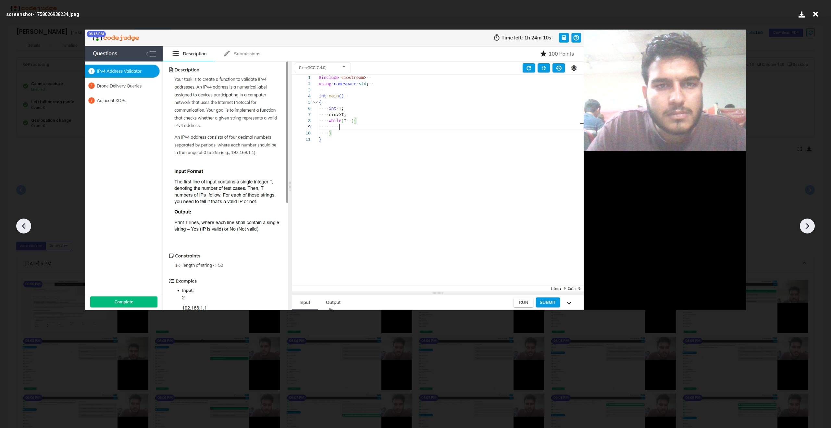
click at [806, 225] on icon at bounding box center [807, 226] width 10 height 10
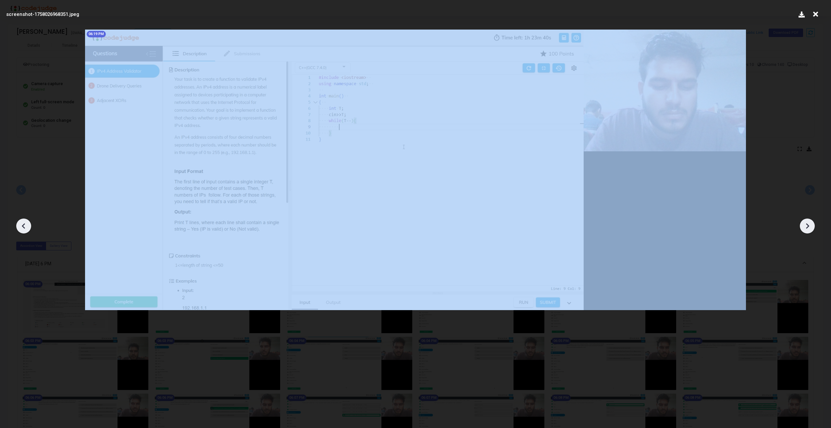
click at [806, 225] on icon at bounding box center [807, 226] width 10 height 10
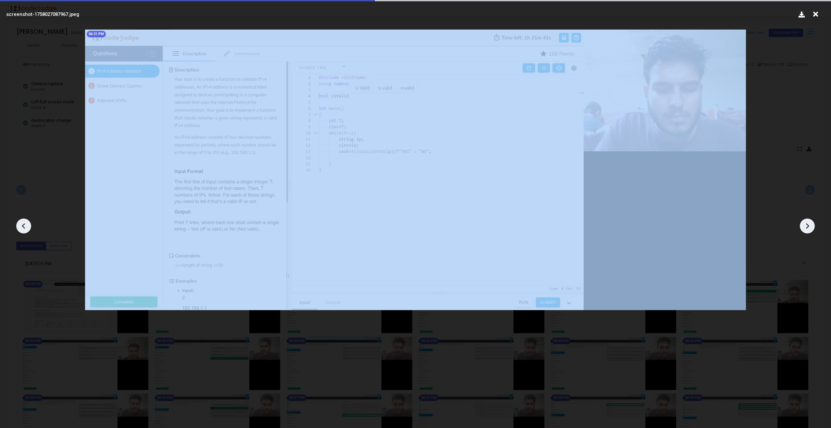
click at [806, 225] on icon at bounding box center [807, 226] width 10 height 10
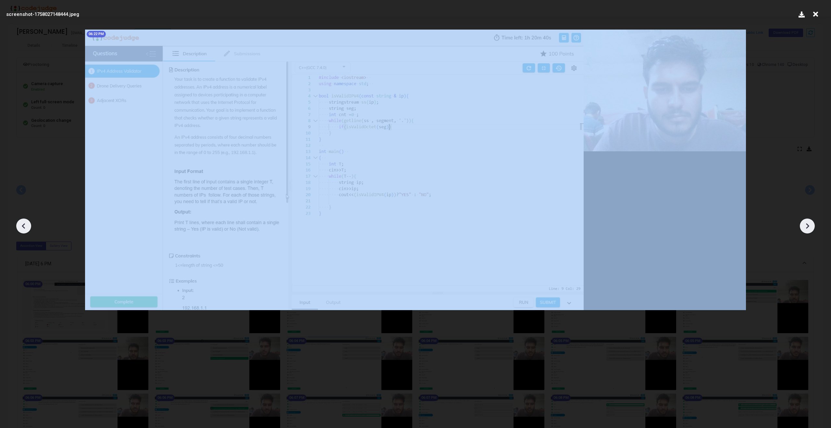
click at [806, 225] on icon at bounding box center [807, 226] width 10 height 10
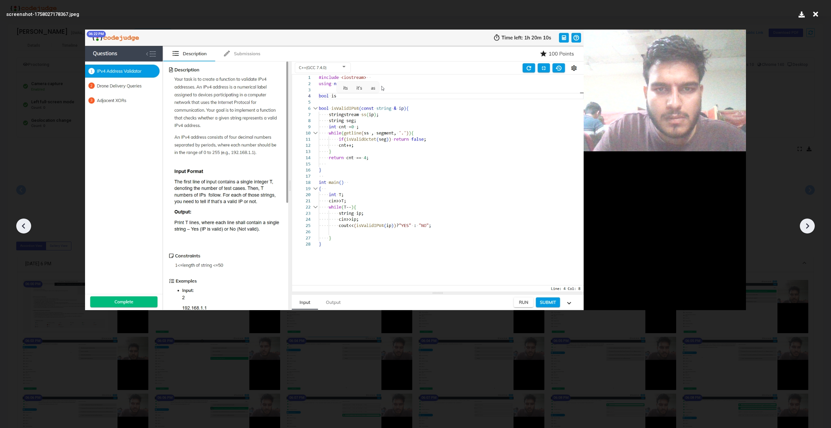
click at [806, 225] on icon at bounding box center [807, 226] width 10 height 10
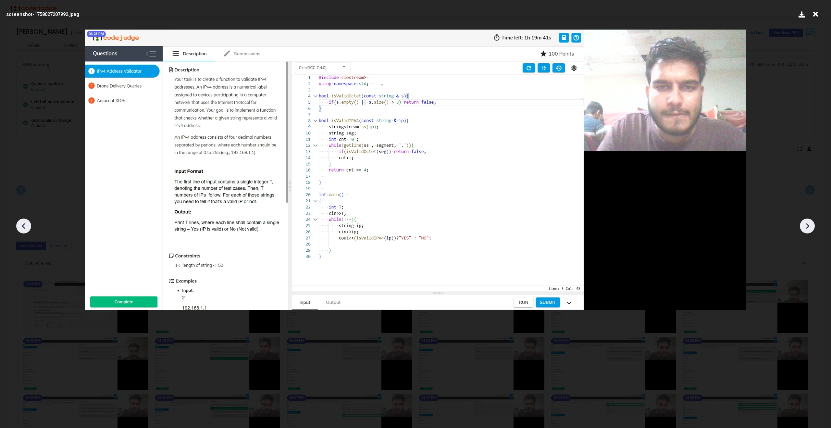
click at [806, 225] on icon at bounding box center [807, 226] width 10 height 10
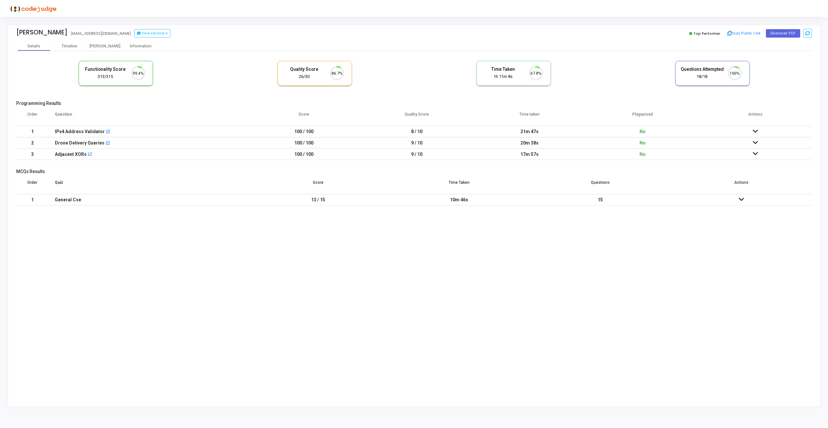
scroll to position [14, 17]
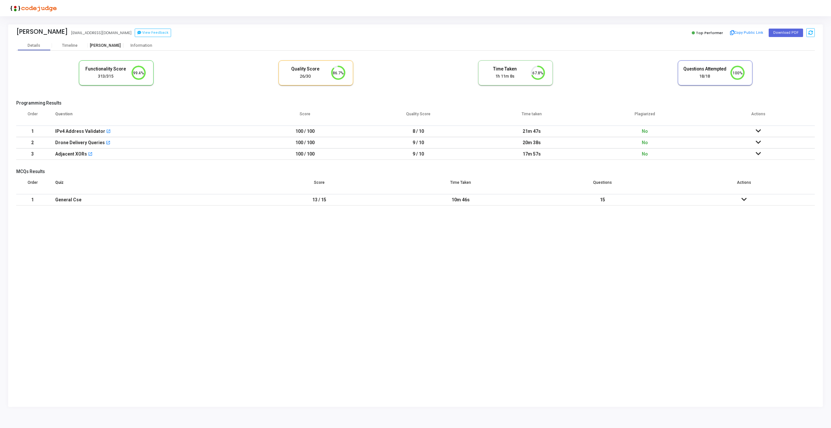
click at [102, 44] on div "[PERSON_NAME]" at bounding box center [106, 45] width 36 height 5
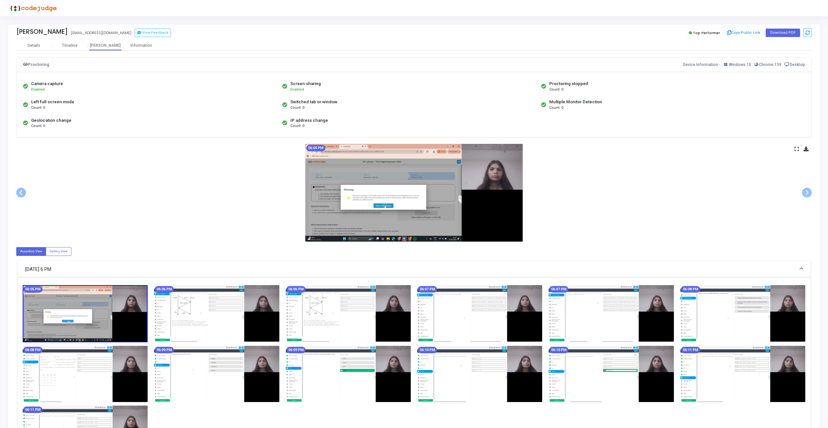
click at [228, 311] on img at bounding box center [216, 313] width 125 height 56
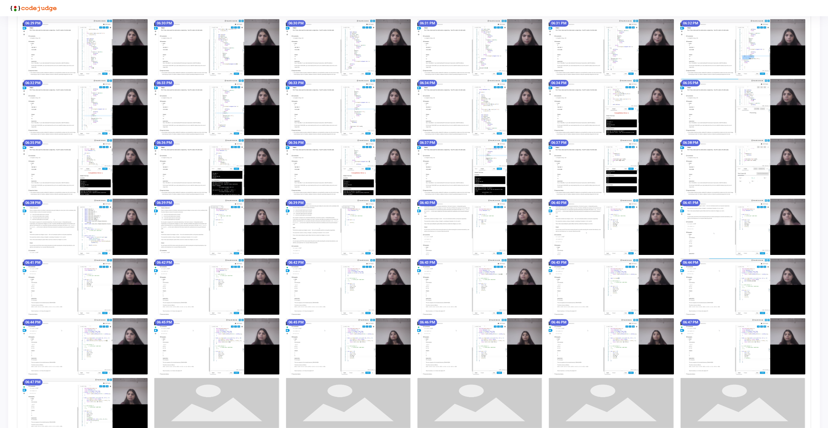
scroll to position [747, 0]
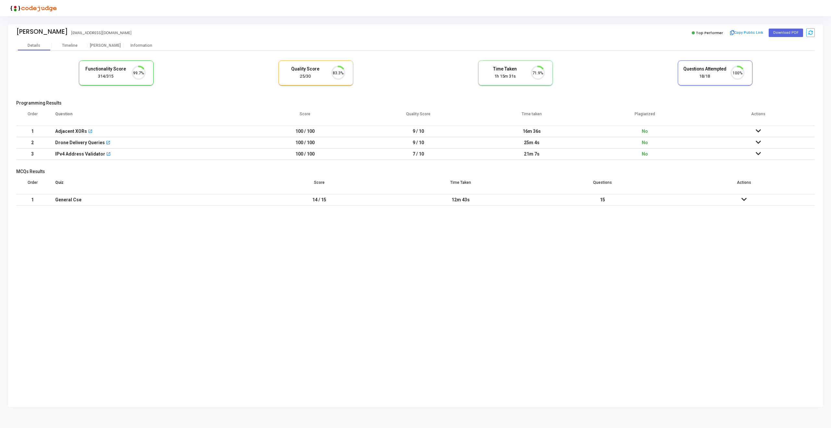
scroll to position [14, 17]
click at [110, 46] on div "[PERSON_NAME]" at bounding box center [106, 45] width 36 height 5
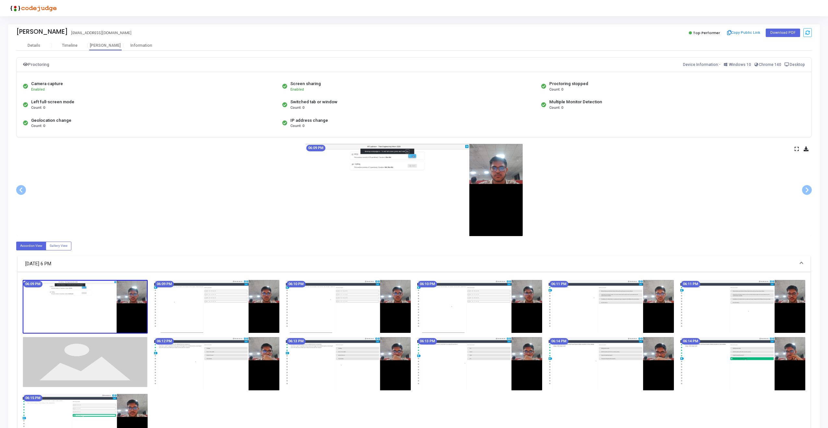
click at [220, 310] on img at bounding box center [216, 306] width 125 height 53
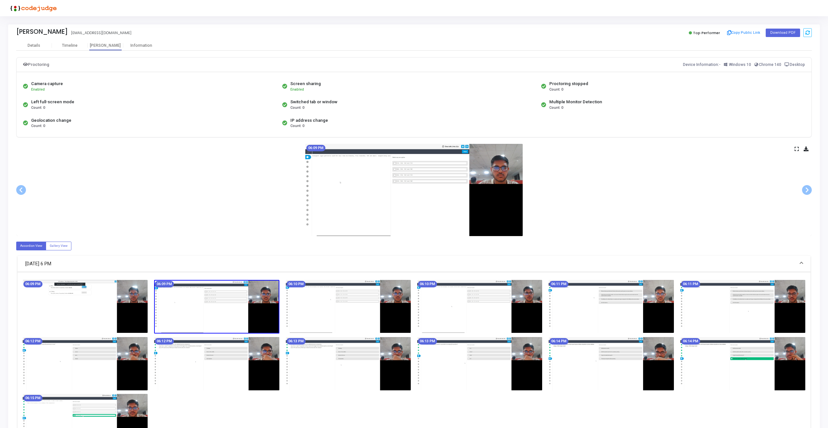
click at [797, 150] on icon at bounding box center [797, 149] width 4 height 4
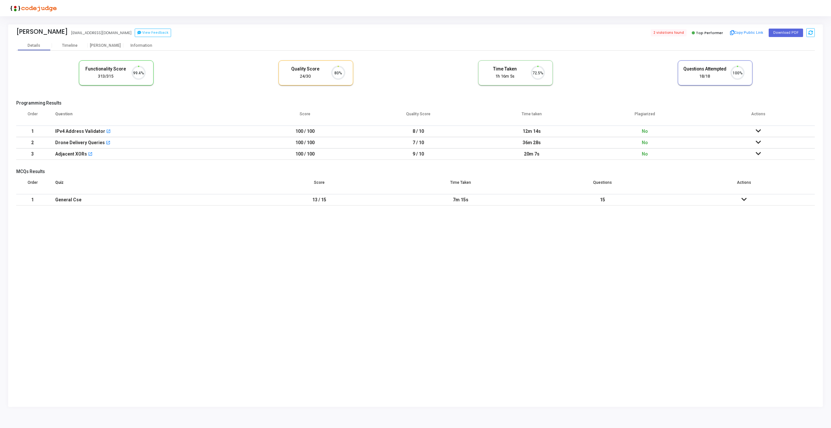
scroll to position [14, 17]
click at [111, 45] on div "[PERSON_NAME]" at bounding box center [106, 45] width 36 height 5
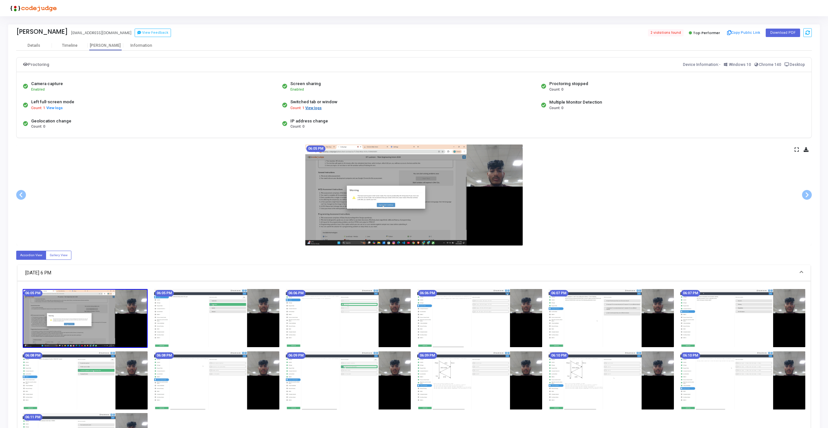
click at [314, 106] on button "View logs" at bounding box center [313, 108] width 17 height 6
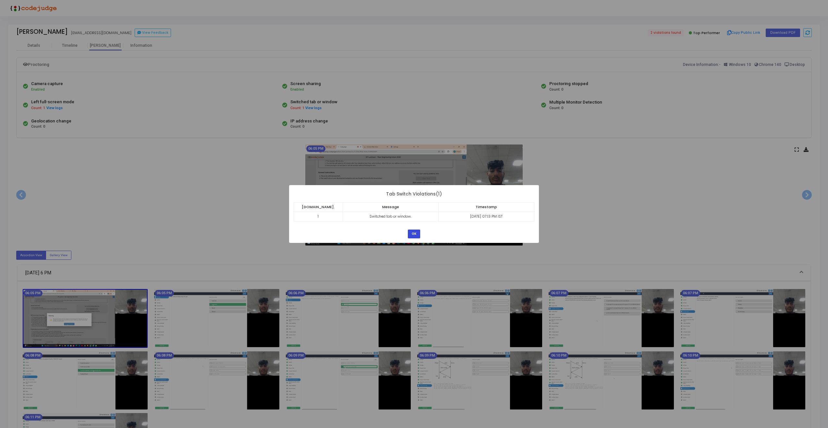
click at [414, 232] on button "OK" at bounding box center [414, 233] width 12 height 9
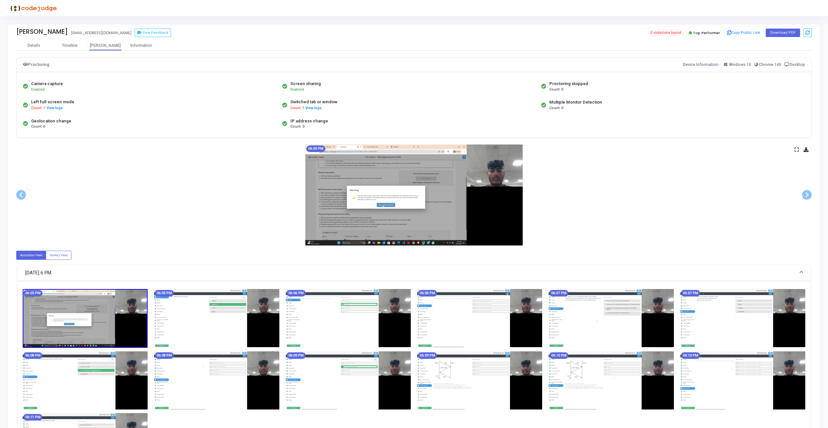
click at [388, 221] on img at bounding box center [413, 194] width 217 height 101
click at [797, 148] on icon at bounding box center [797, 150] width 4 height 4
